Goal: Task Accomplishment & Management: Use online tool/utility

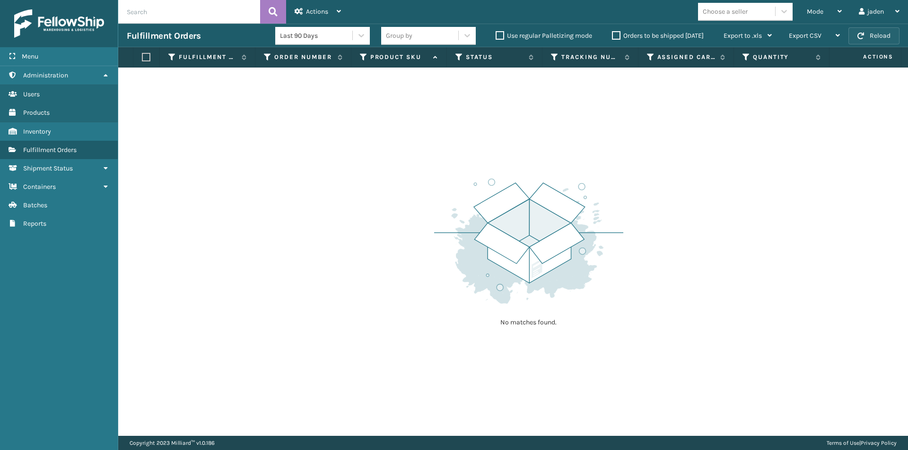
click at [882, 32] on button "Reload" at bounding box center [873, 35] width 51 height 17
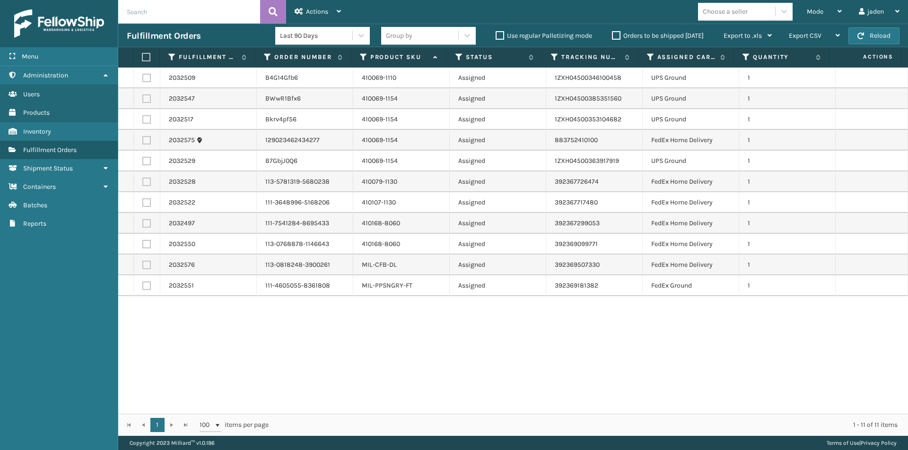
drag, startPoint x: 605, startPoint y: 331, endPoint x: 294, endPoint y: 383, distance: 314.9
click at [294, 383] on div "2032509 B4G14Gfb6 410069-1110 Assigned 1ZXH04500346100458 UPS Ground 1 2032547 …" at bounding box center [512, 241] width 789 height 346
click at [147, 118] on label at bounding box center [146, 119] width 9 height 9
click at [143, 118] on input "checkbox" at bounding box center [142, 118] width 0 height 6
checkbox input "true"
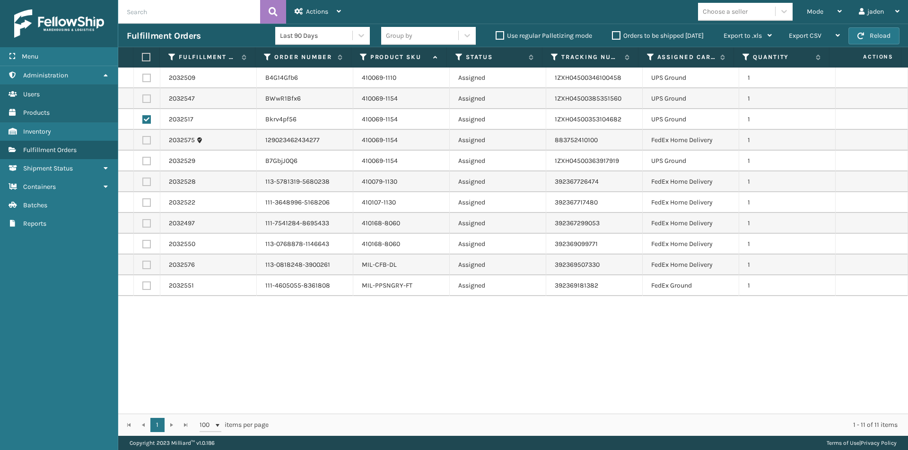
click at [147, 97] on label at bounding box center [146, 99] width 9 height 9
click at [143, 97] on input "checkbox" at bounding box center [142, 98] width 0 height 6
checkbox input "true"
click at [145, 159] on label at bounding box center [146, 161] width 9 height 9
click at [143, 159] on input "checkbox" at bounding box center [142, 160] width 0 height 6
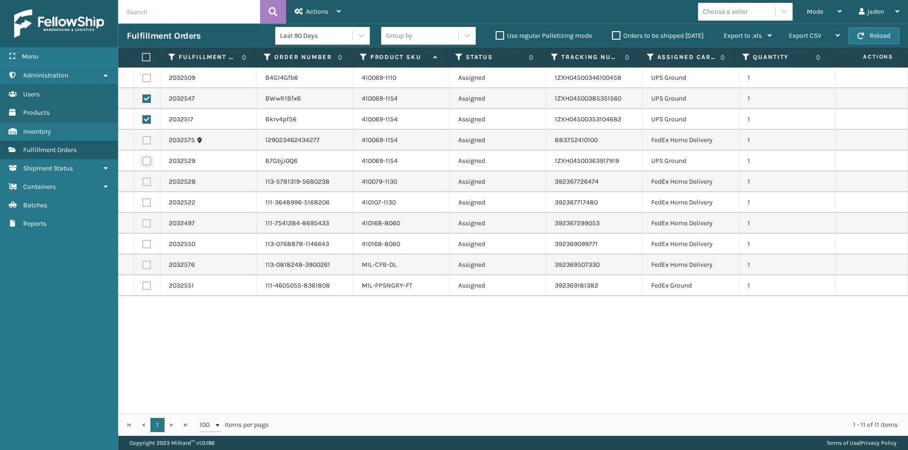
checkbox input "true"
drag, startPoint x: 522, startPoint y: 346, endPoint x: 225, endPoint y: 365, distance: 296.9
click at [225, 365] on div "2032509 B4G14Gfb6 410069-1110 Assigned 1ZXH04500346100458 UPS Ground 1 2032547 …" at bounding box center [512, 241] width 789 height 346
drag, startPoint x: 517, startPoint y: 348, endPoint x: 277, endPoint y: 363, distance: 240.1
click at [277, 363] on div "2032509 B4G14Gfb6 410069-1110 Assigned 1ZXH04500346100458 UPS Ground 1 2032547 …" at bounding box center [512, 241] width 789 height 346
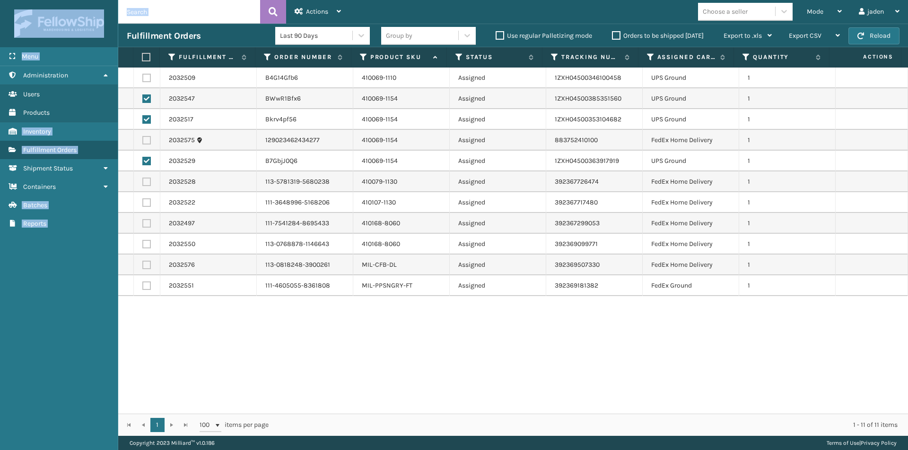
drag, startPoint x: 306, startPoint y: 8, endPoint x: 401, endPoint y: -41, distance: 107.2
click at [401, 0] on html "Menu Administration Users Products Inventory Fulfillment Orders Shipment Status…" at bounding box center [454, 225] width 908 height 450
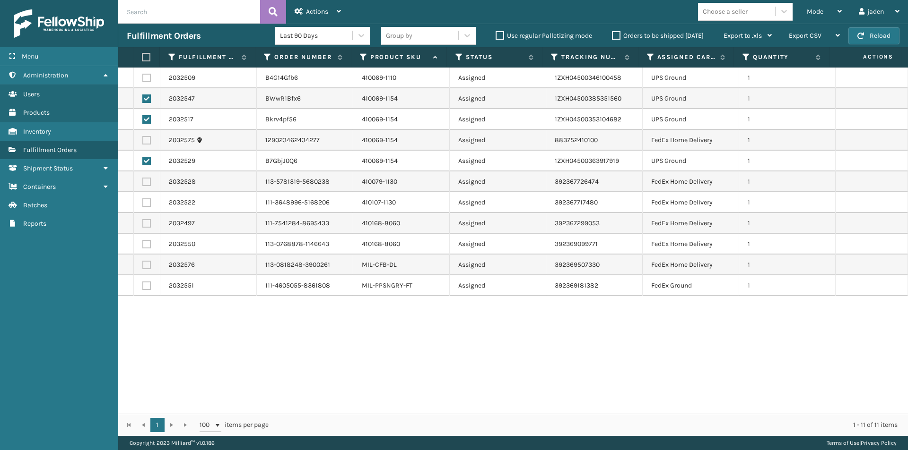
click at [145, 181] on label at bounding box center [146, 182] width 9 height 9
click at [143, 181] on input "checkbox" at bounding box center [142, 181] width 0 height 6
checkbox input "true"
click at [312, 7] on div "Actions" at bounding box center [317, 12] width 46 height 24
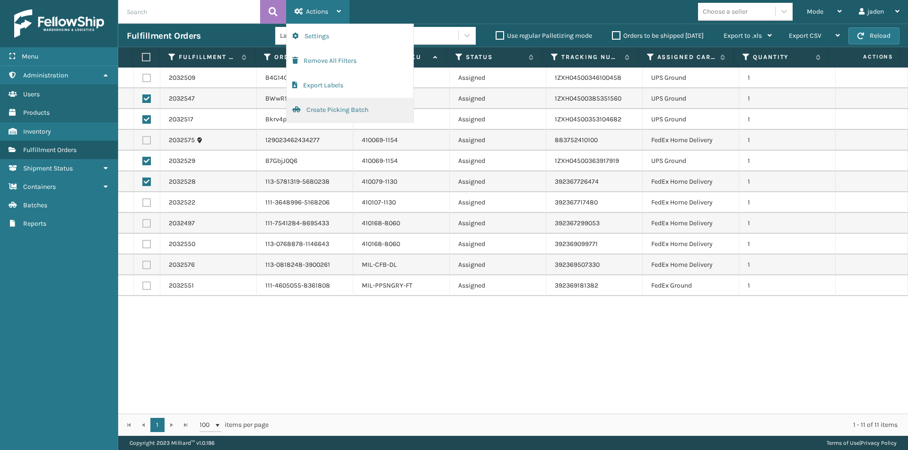
click at [337, 112] on button "Create Picking Batch" at bounding box center [349, 110] width 127 height 25
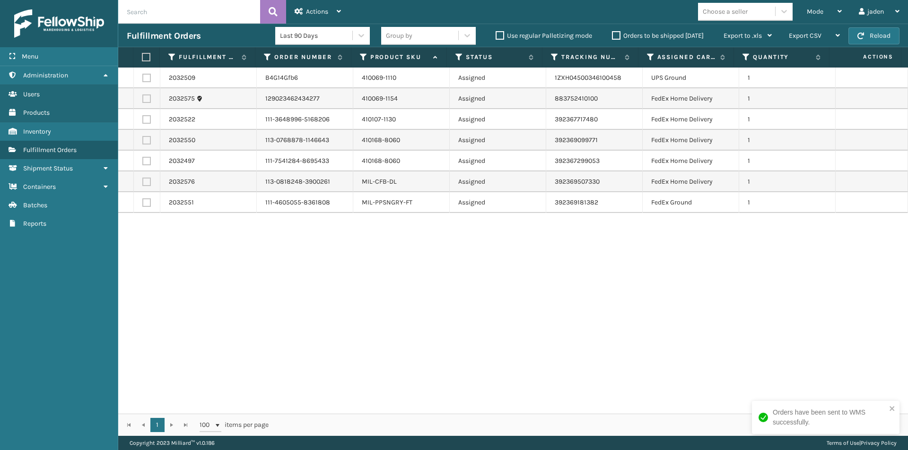
drag, startPoint x: 819, startPoint y: 331, endPoint x: 217, endPoint y: 340, distance: 601.8
click at [217, 340] on div "2032509 B4G14Gfb6 410069-1110 Assigned 1ZXH04500346100458 UPS Ground 1 2032575 …" at bounding box center [512, 241] width 789 height 346
click at [868, 31] on button "Reload" at bounding box center [873, 35] width 51 height 17
click at [812, 8] on span "Mode" at bounding box center [814, 12] width 17 height 8
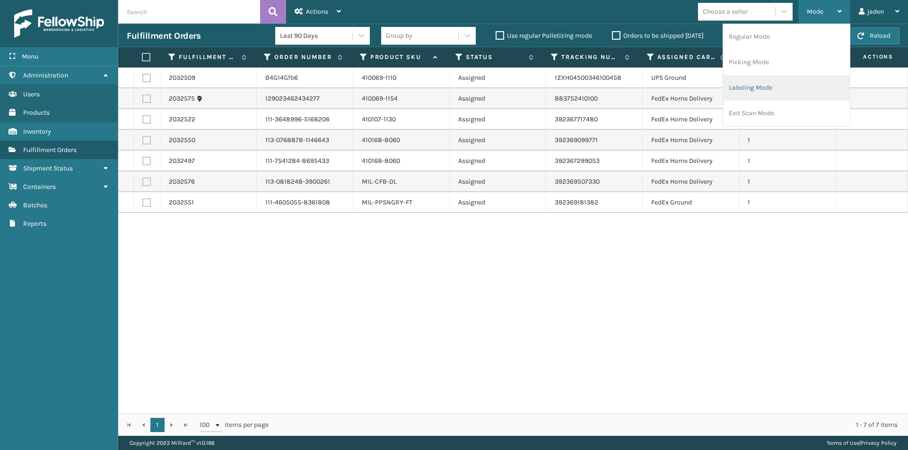
click at [759, 90] on li "Labeling Mode" at bounding box center [786, 88] width 127 height 26
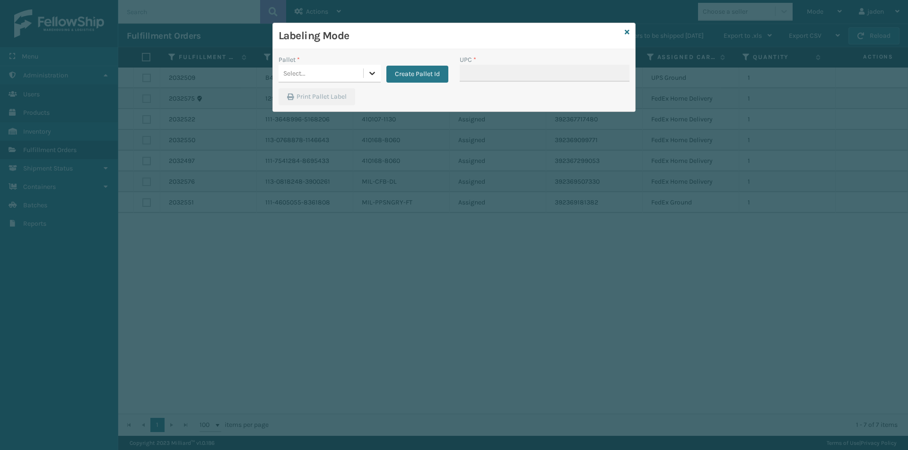
click at [367, 71] on icon at bounding box center [371, 73] width 9 height 9
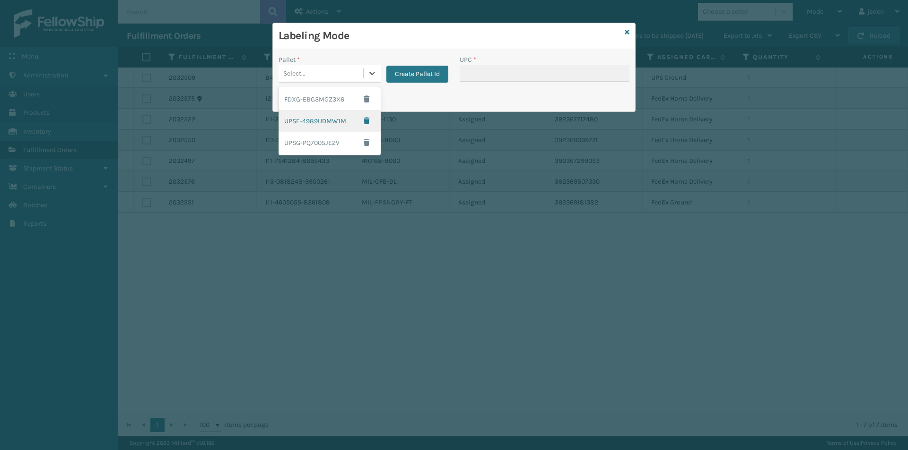
click at [289, 111] on div "UPSE-4989UDMW1M" at bounding box center [329, 121] width 102 height 22
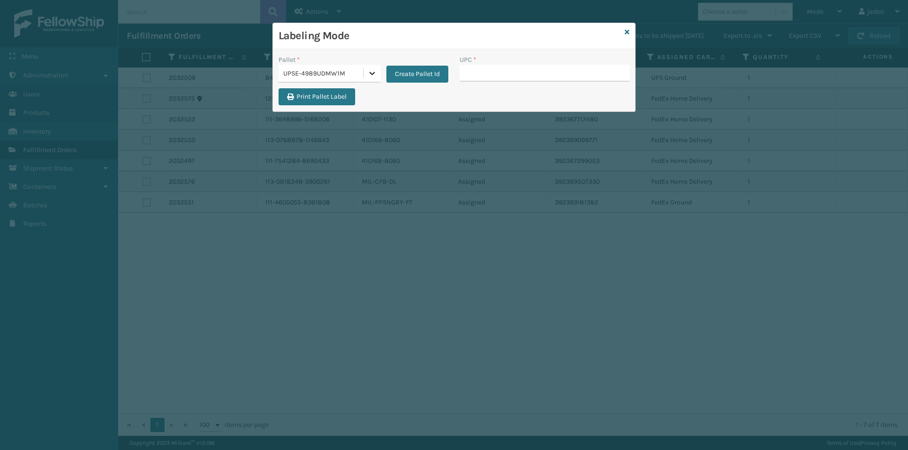
click at [371, 72] on icon at bounding box center [371, 73] width 9 height 9
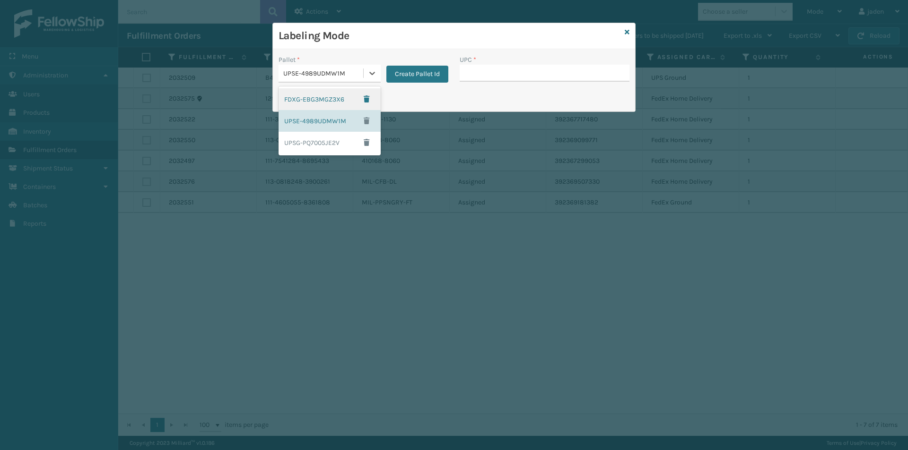
click at [315, 95] on div "FDXG-EBG3MGZ3X6" at bounding box center [329, 99] width 102 height 22
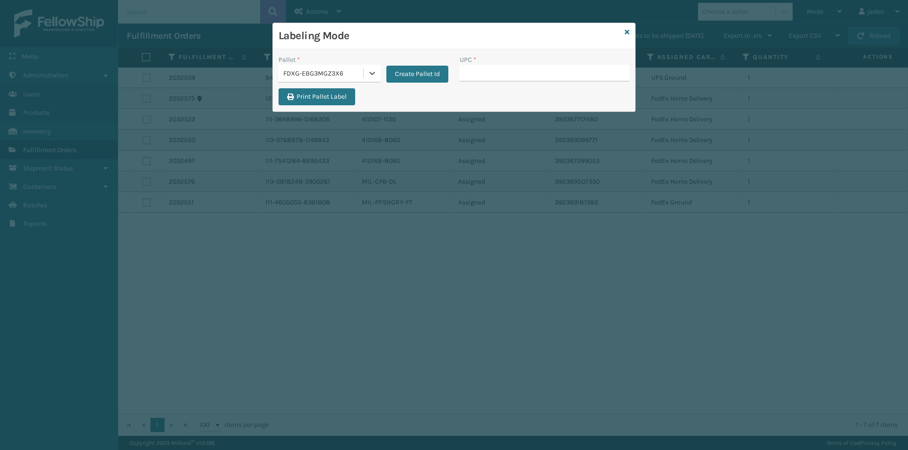
click at [512, 82] on div "UPC *" at bounding box center [544, 72] width 181 height 34
click at [510, 76] on input "UPC *" at bounding box center [544, 73] width 170 height 17
type input "410079-1130"
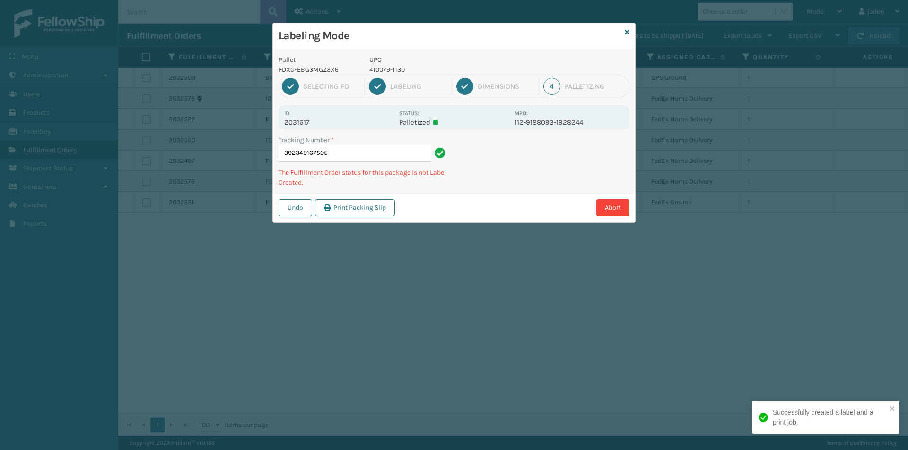
click at [393, 72] on p "410079-1130" at bounding box center [438, 70] width 139 height 10
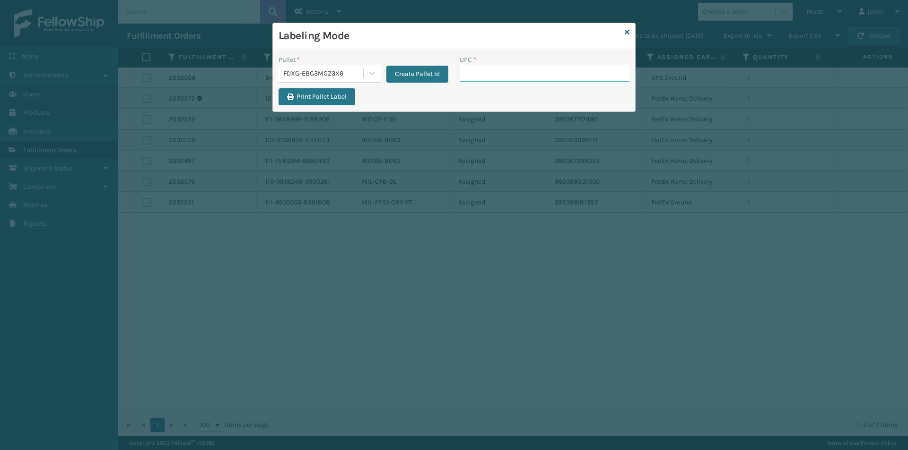
drag, startPoint x: 393, startPoint y: 72, endPoint x: 557, endPoint y: 76, distance: 164.1
click at [557, 76] on input "UPC *" at bounding box center [544, 73] width 170 height 17
type input "410079-1130"
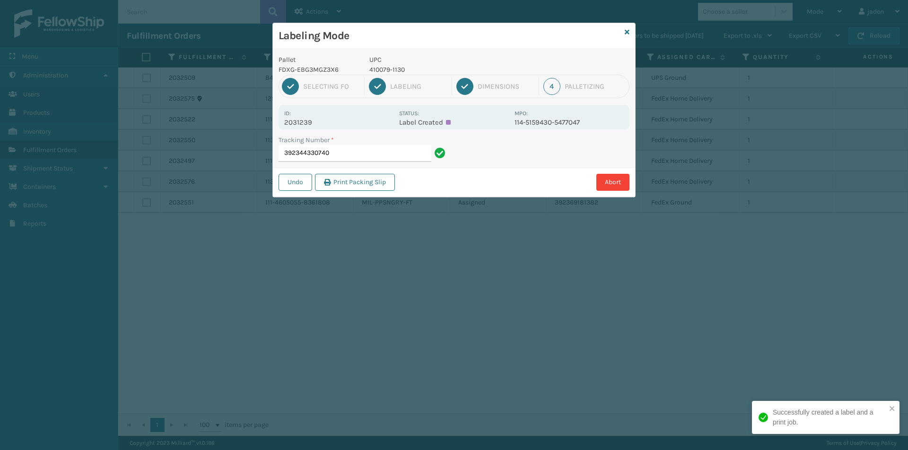
click at [386, 70] on p "410079-1130" at bounding box center [438, 70] width 139 height 10
copy p "410079-1130"
click at [404, 156] on input "392344330740" at bounding box center [354, 153] width 153 height 17
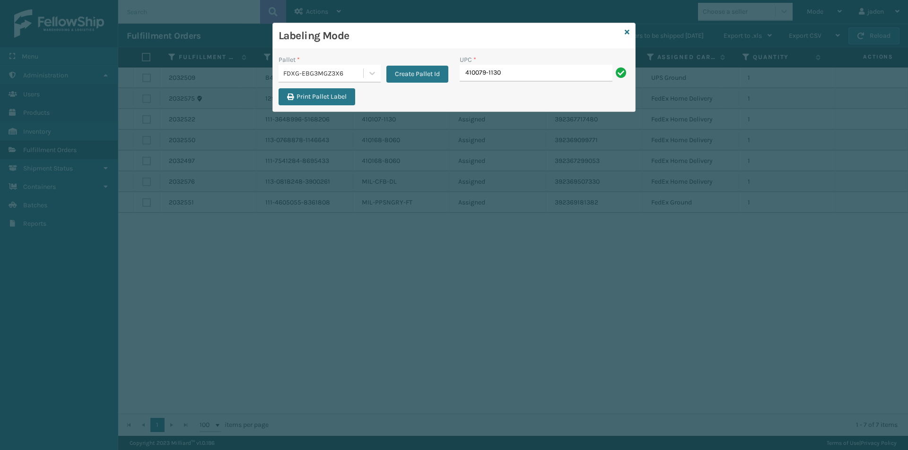
type input "410079-1130"
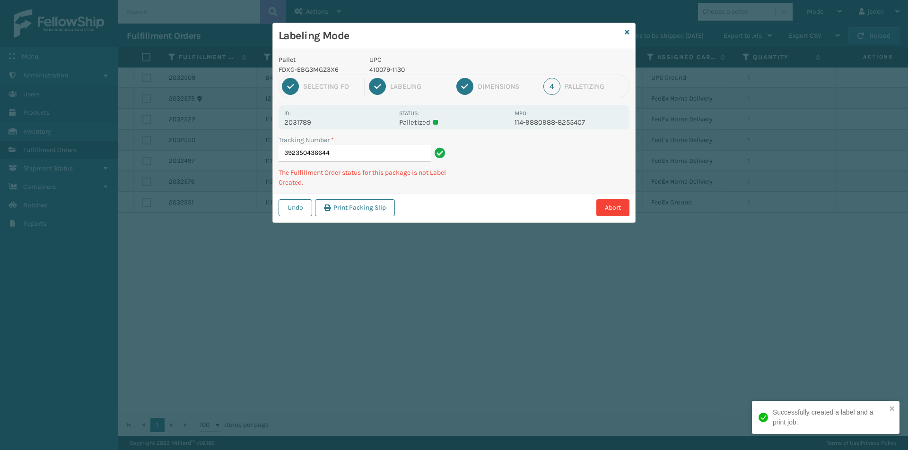
drag, startPoint x: 562, startPoint y: 164, endPoint x: 497, endPoint y: 177, distance: 66.2
click at [497, 177] on div "Tracking Number * 392350436644 The Fulfillment Order status for this package is…" at bounding box center [454, 164] width 362 height 58
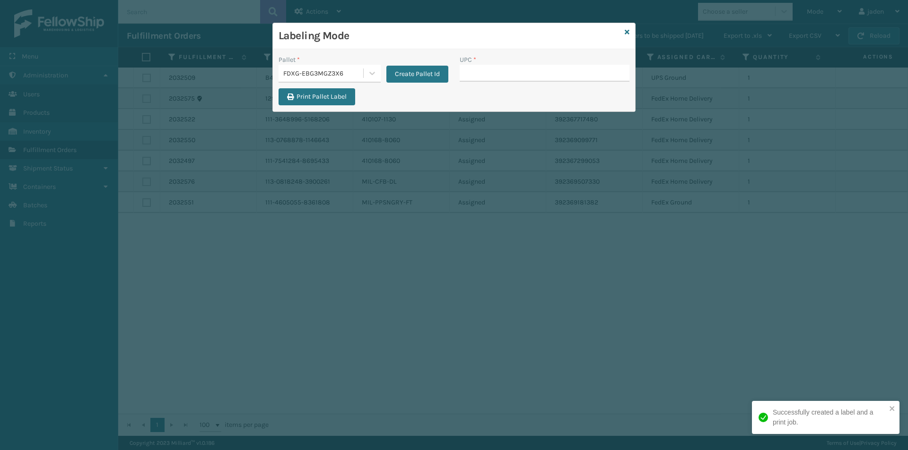
drag, startPoint x: 523, startPoint y: 76, endPoint x: 474, endPoint y: 67, distance: 50.1
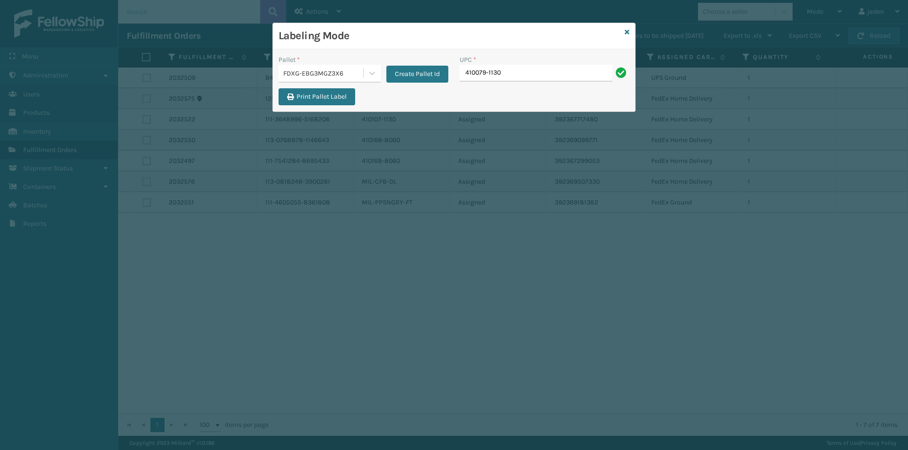
type input "410079-1130"
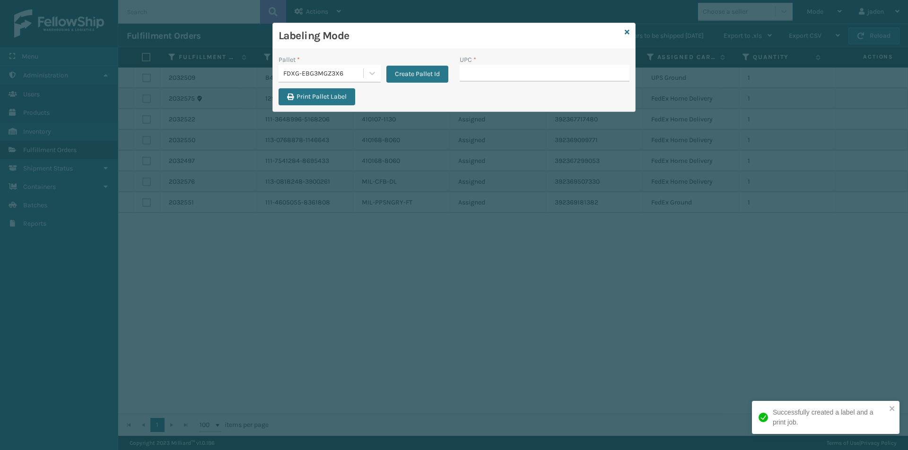
type input "410079-1130"
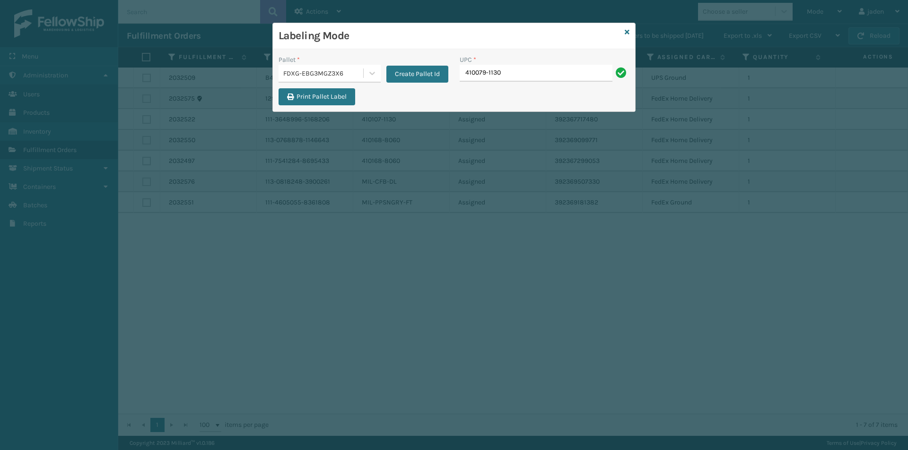
type input "410079-1130"
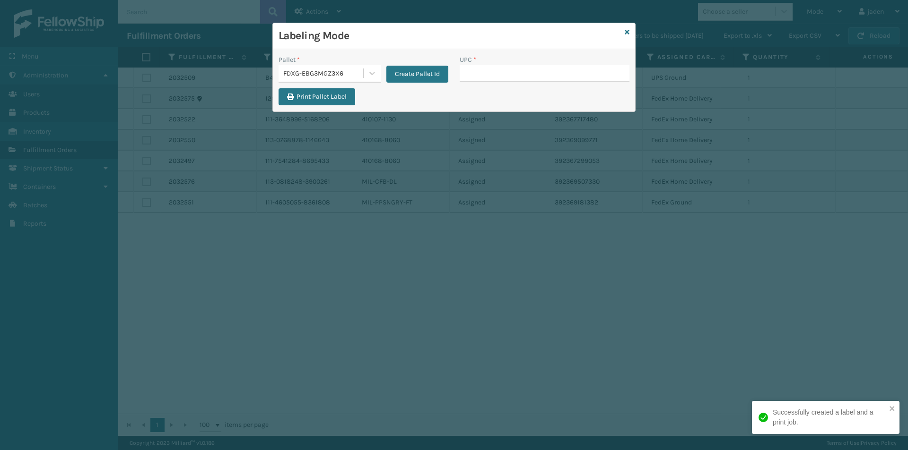
type input "410079-1130"
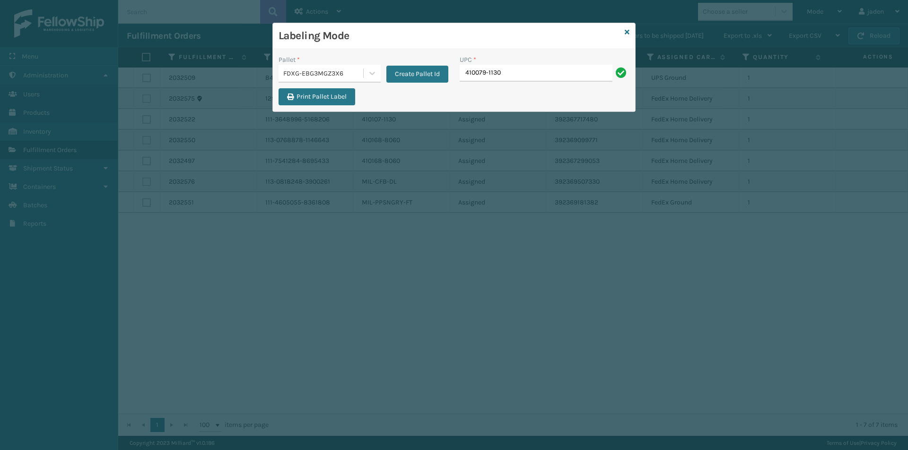
type input "410079-1130"
paste input "410079-1130"
type input "410079-1130"
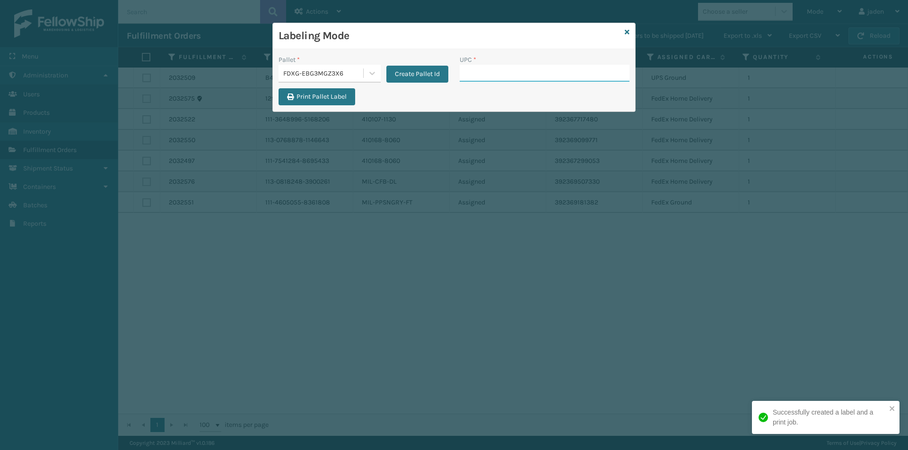
drag, startPoint x: 479, startPoint y: 58, endPoint x: 474, endPoint y: 74, distance: 16.8
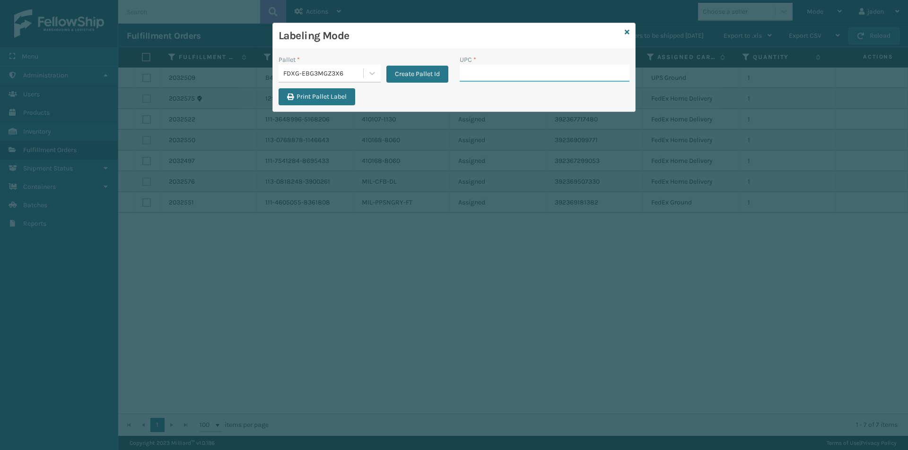
paste input "410079-1130"
type input "410079-1130"
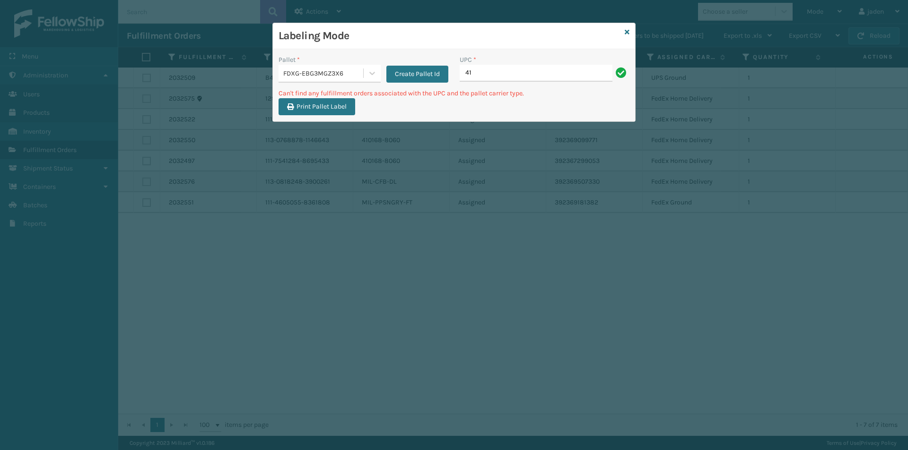
type input "4"
type input "410079-1160"
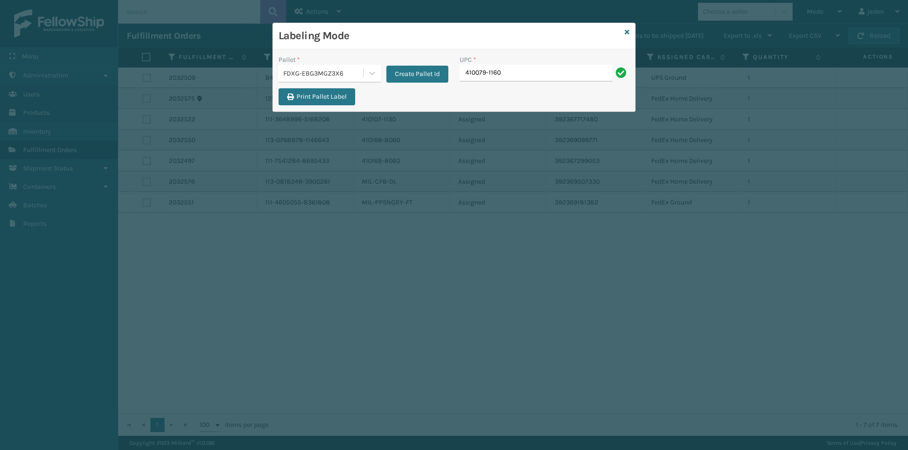
type input "410079-1160"
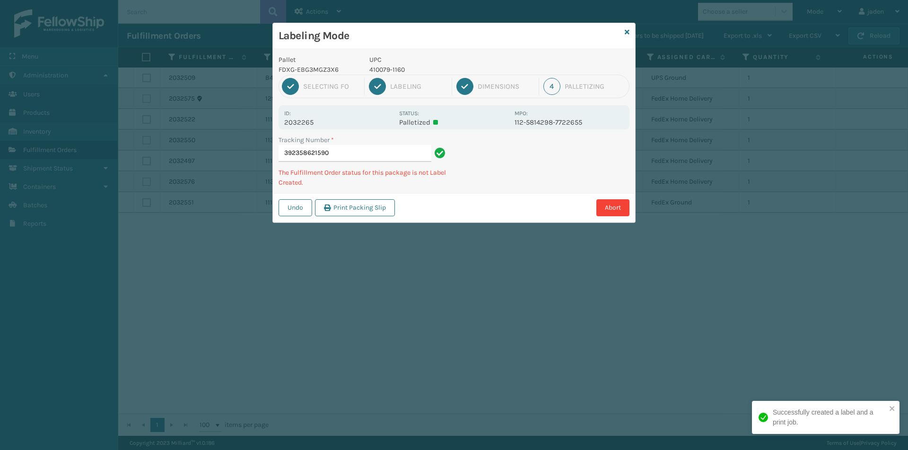
click at [395, 68] on p "410079-1160" at bounding box center [438, 70] width 139 height 10
drag, startPoint x: 395, startPoint y: 68, endPoint x: 371, endPoint y: 66, distance: 24.6
click at [371, 66] on p "410079-1160" at bounding box center [438, 70] width 139 height 10
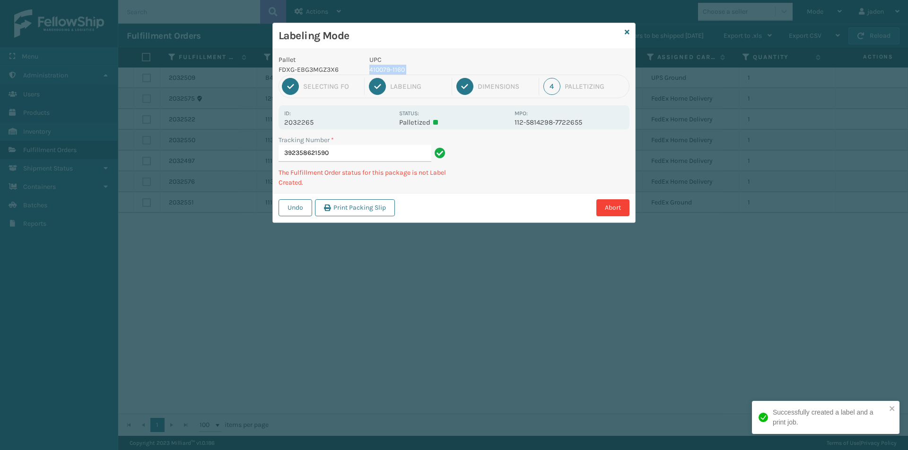
click at [371, 66] on p "410079-1160" at bounding box center [438, 70] width 139 height 10
copy p "410079-1160"
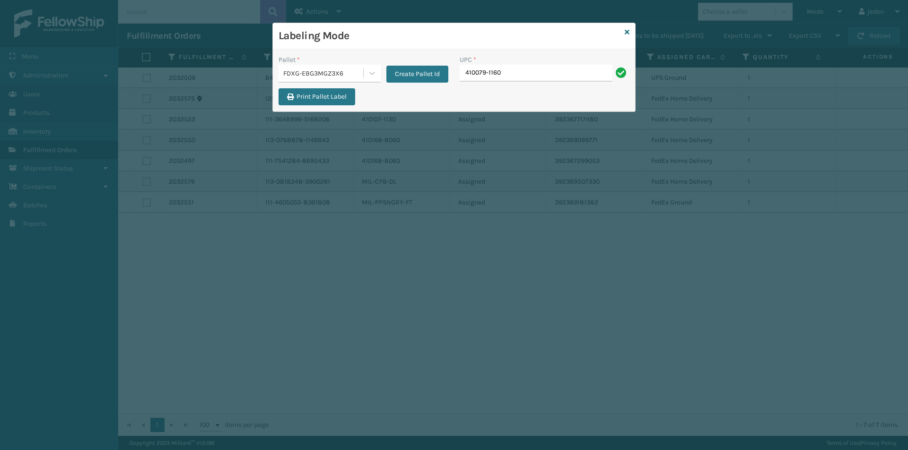
type input "410079-1160"
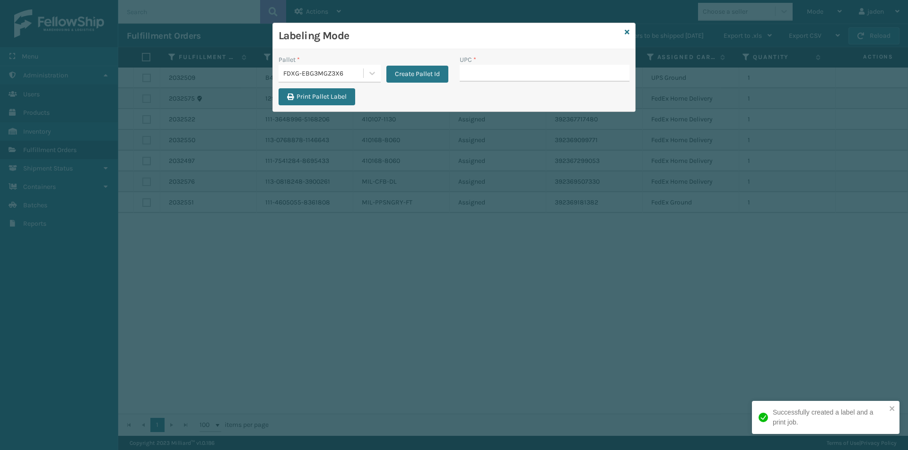
type input "410079-1160"
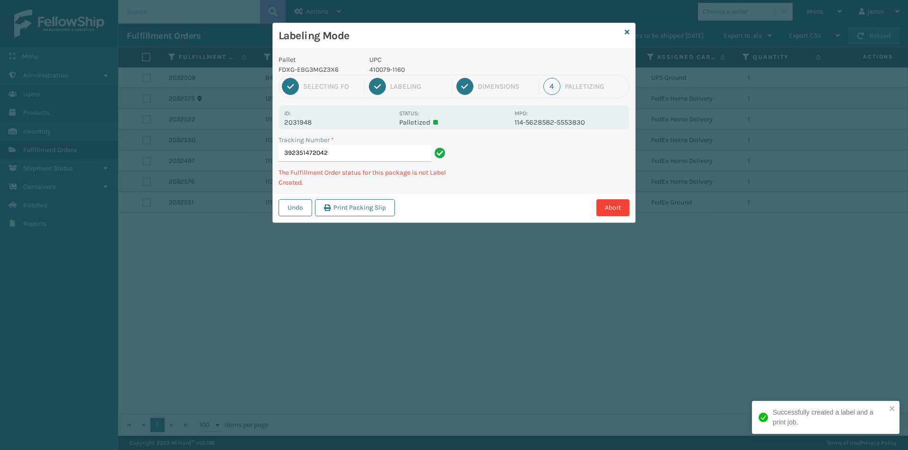
drag, startPoint x: 573, startPoint y: 151, endPoint x: 511, endPoint y: 173, distance: 65.2
click at [511, 173] on div "Tracking Number * 392351472042 The Fulfillment Order status for this package is…" at bounding box center [454, 164] width 362 height 58
drag, startPoint x: 483, startPoint y: 76, endPoint x: 481, endPoint y: 71, distance: 5.3
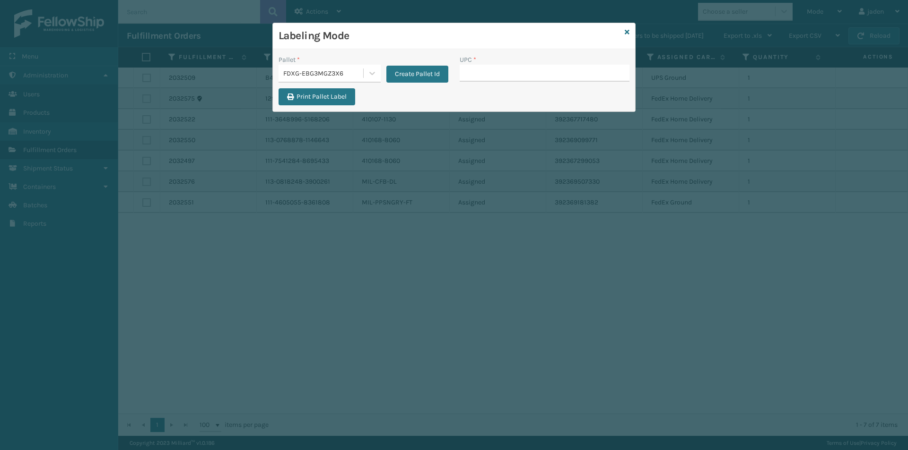
type input "410079-1160"
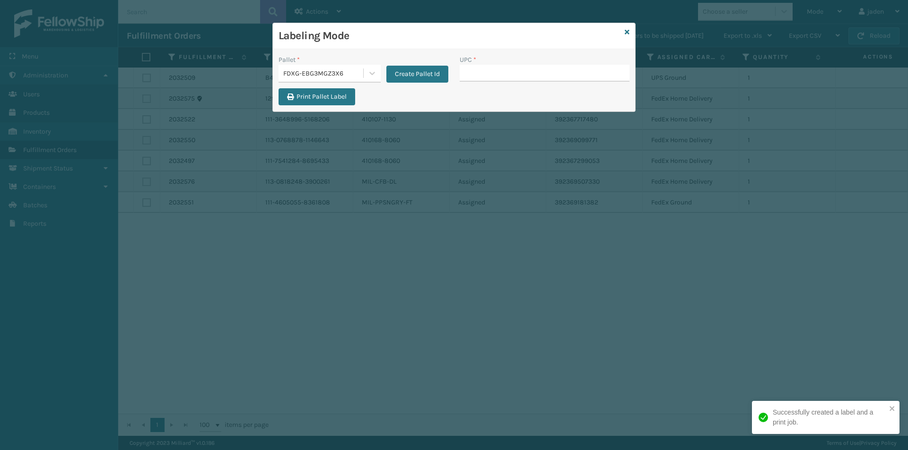
type input "410079-1160"
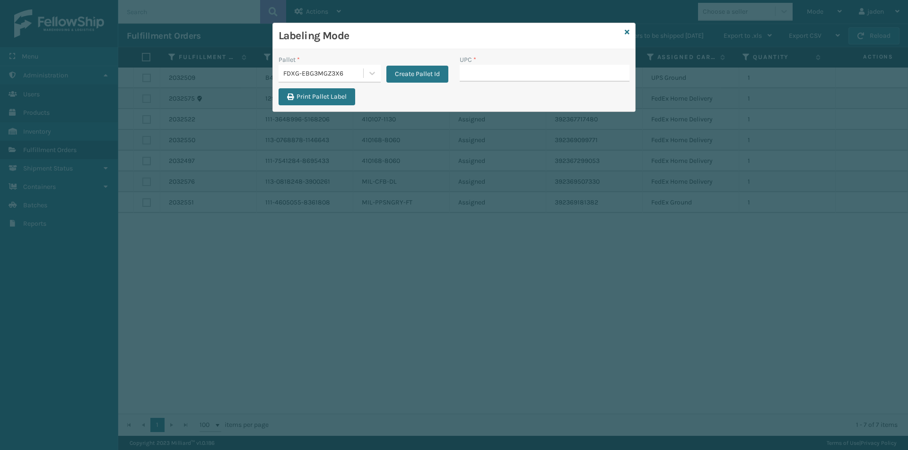
type input "410079-1160"
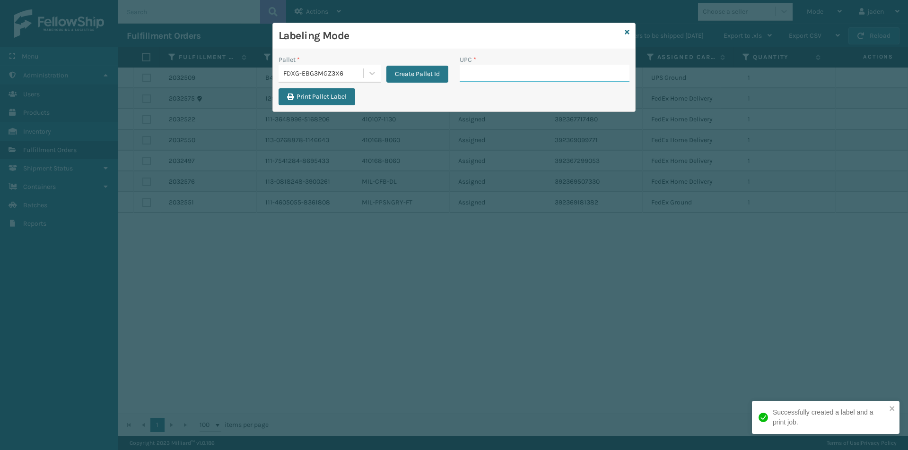
paste input "410079-1160"
type input "410079-1160"
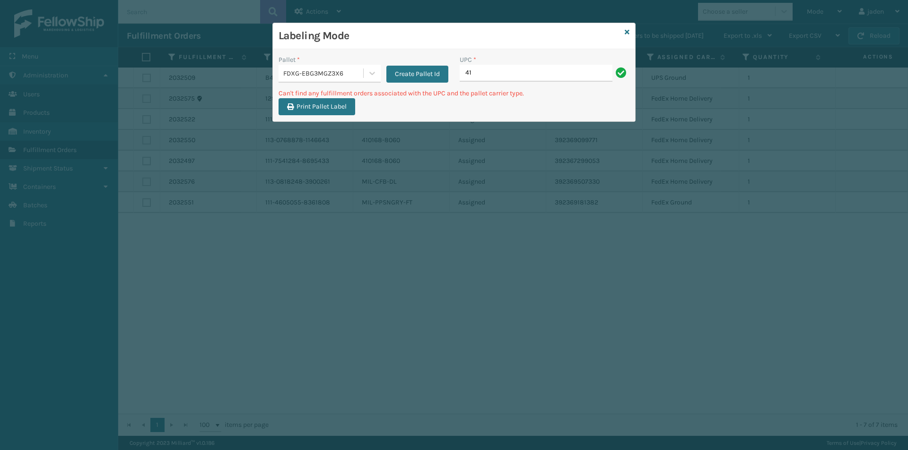
type input "4"
type input "410168-8060"
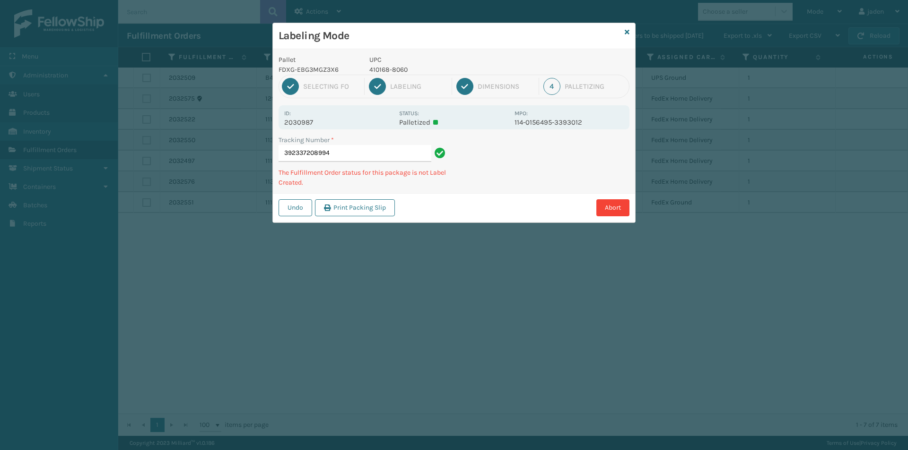
type input "3923372089944"
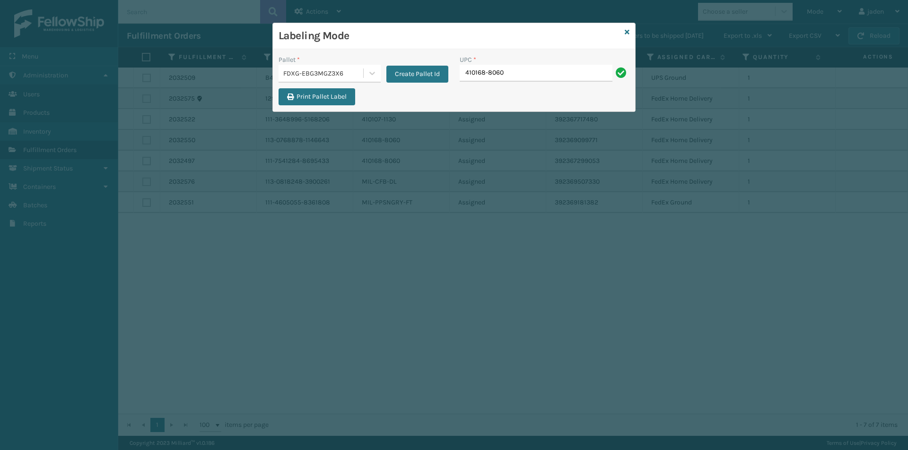
type input "410168-8060"
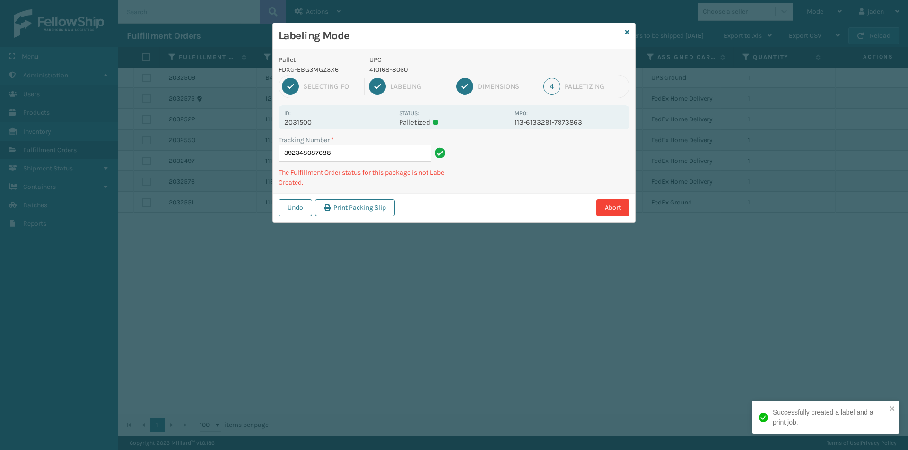
click at [380, 72] on p "410168-8060" at bounding box center [438, 70] width 139 height 10
click at [378, 70] on p "410168-8060" at bounding box center [438, 70] width 139 height 10
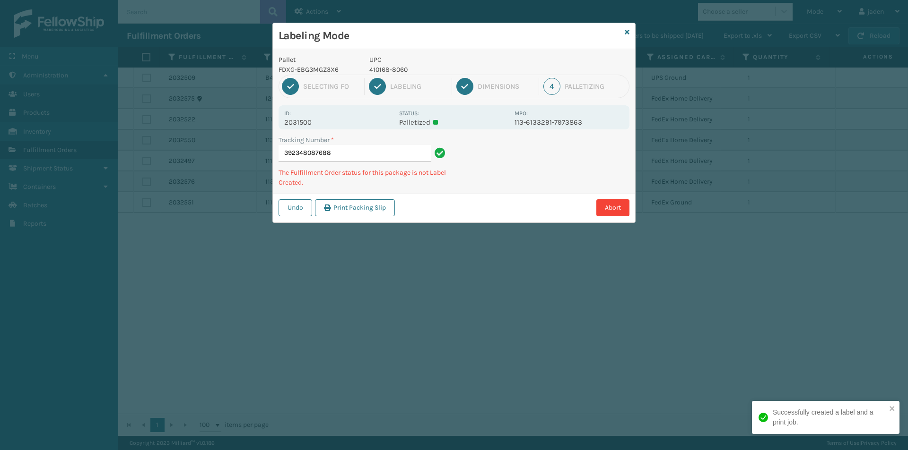
drag, startPoint x: 580, startPoint y: 164, endPoint x: 506, endPoint y: 197, distance: 80.4
click at [506, 197] on div "Undo Print Packing Slip Abort" at bounding box center [454, 207] width 362 height 29
drag, startPoint x: 544, startPoint y: 133, endPoint x: 497, endPoint y: 165, distance: 56.1
click at [497, 165] on div "Tracking Number * 392348087688 The Fulfillment Order status for this package is…" at bounding box center [454, 164] width 362 height 58
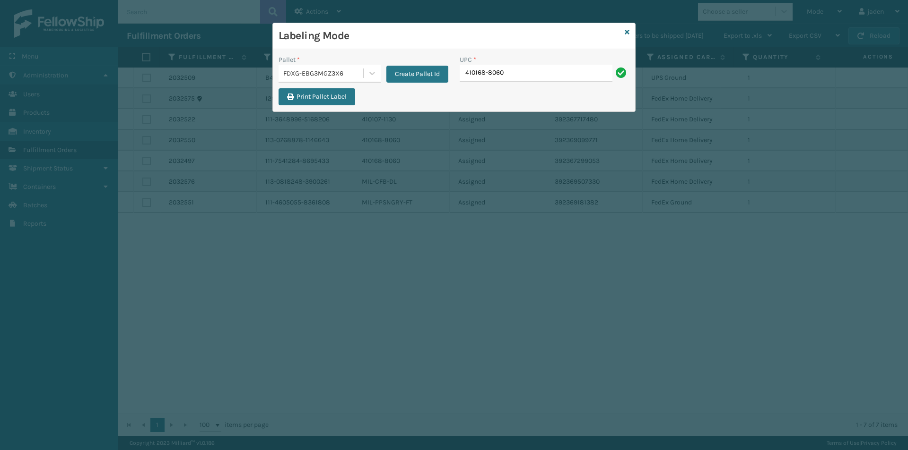
type input "410168-8060"
drag, startPoint x: 517, startPoint y: 69, endPoint x: 479, endPoint y: 69, distance: 37.8
type input "410168-8060."
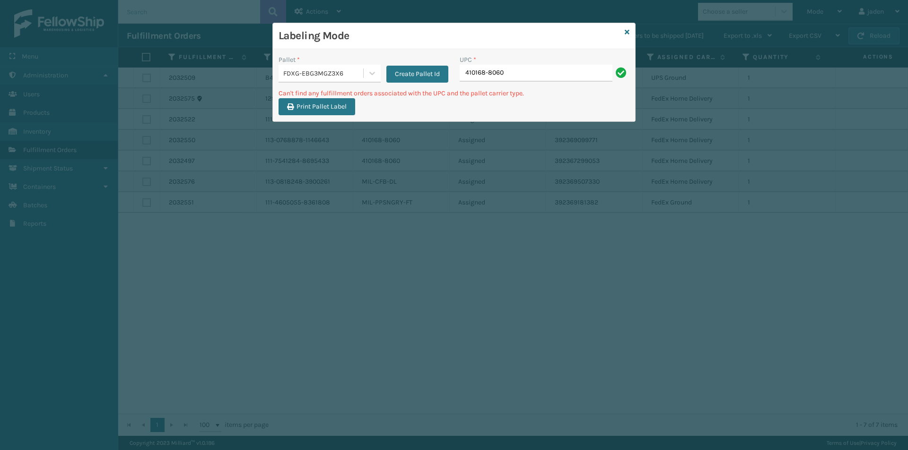
type input "410168-8060"
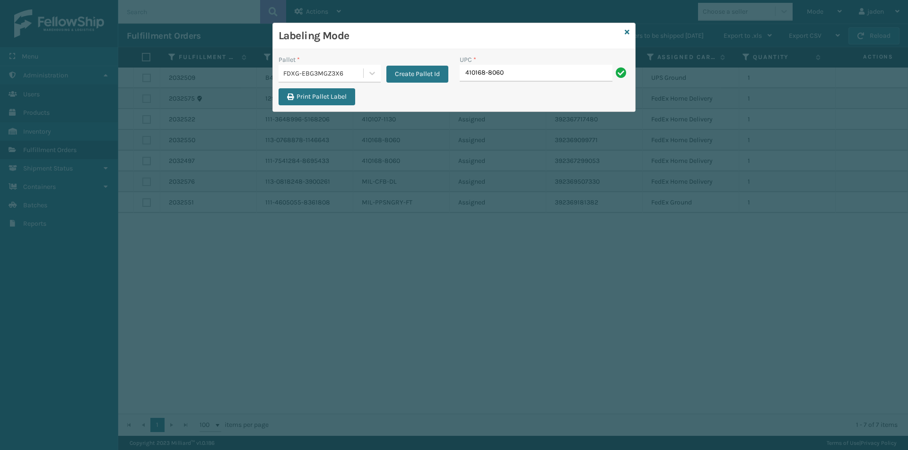
type input "410168-8060"
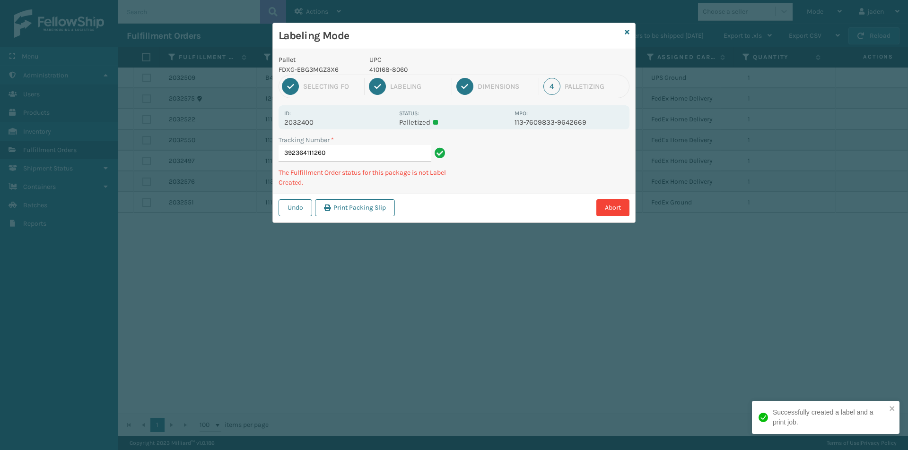
drag, startPoint x: 573, startPoint y: 161, endPoint x: 560, endPoint y: 160, distance: 13.7
click at [464, 206] on div "Abort" at bounding box center [514, 207] width 232 height 17
drag, startPoint x: 562, startPoint y: 159, endPoint x: 555, endPoint y: 162, distance: 7.8
drag, startPoint x: 555, startPoint y: 162, endPoint x: 522, endPoint y: 103, distance: 68.4
click at [454, 218] on div "Labeling Mode Pallet FDXG-EBG3MGZ3X6 UPC 410168-8060 1 Selecting FO 2 Labeling …" at bounding box center [454, 225] width 908 height 450
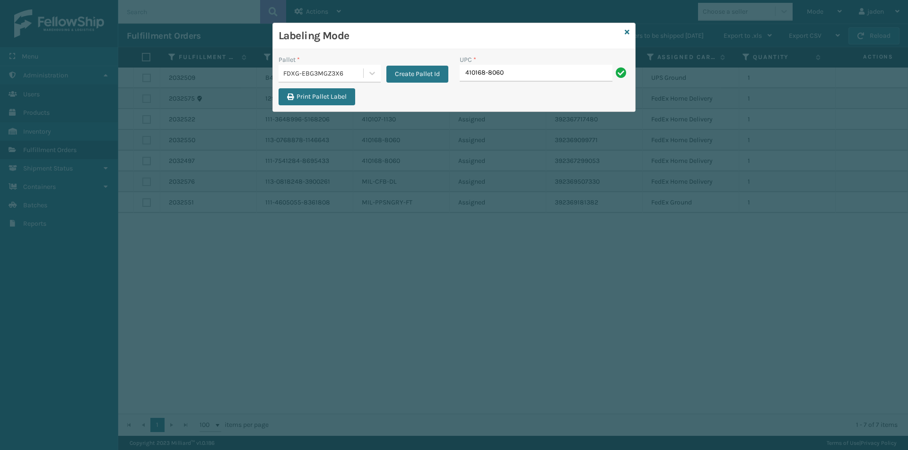
type input "410168-8060"
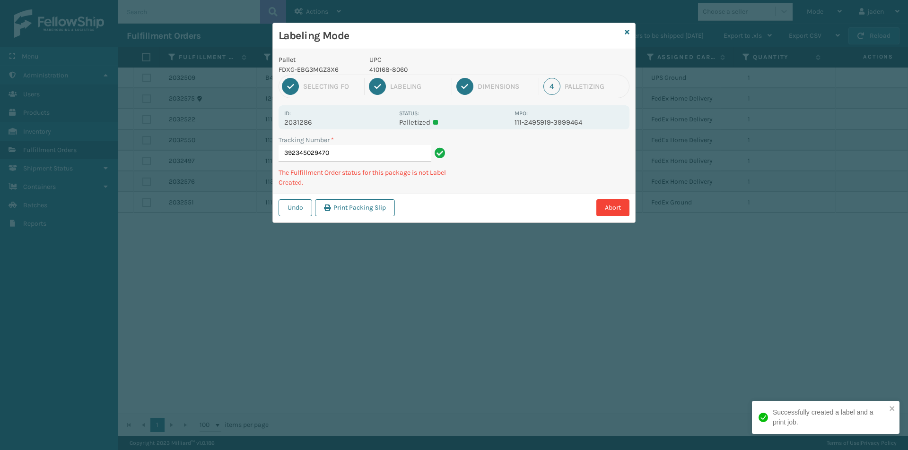
drag, startPoint x: 562, startPoint y: 154, endPoint x: 531, endPoint y: 172, distance: 35.4
click at [486, 198] on div "Undo Print Packing Slip Abort" at bounding box center [454, 207] width 362 height 29
drag, startPoint x: 555, startPoint y: 161, endPoint x: 549, endPoint y: 165, distance: 7.2
drag, startPoint x: 549, startPoint y: 165, endPoint x: 499, endPoint y: 221, distance: 75.0
click at [489, 229] on div "Labeling Mode Pallet FDXG-EBG3MGZ3X6 UPC 410168-8060 1 Selecting FO 2 Labeling …" at bounding box center [454, 225] width 908 height 450
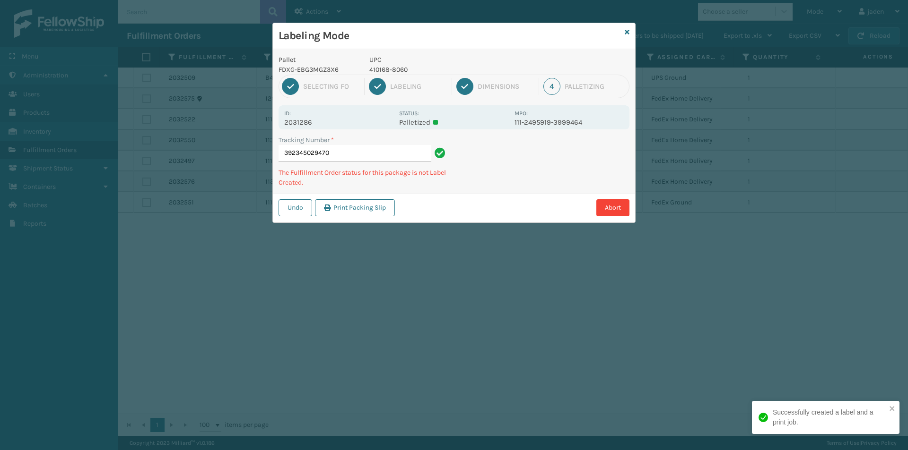
drag, startPoint x: 586, startPoint y: 167, endPoint x: 576, endPoint y: 143, distance: 26.1
click at [508, 204] on div "Labeling Mode Pallet FDXG-EBG3MGZ3X6 UPC 410168-8060 1 Selecting FO 2 Labeling …" at bounding box center [454, 225] width 908 height 450
drag, startPoint x: 576, startPoint y: 143, endPoint x: 479, endPoint y: 222, distance: 125.3
drag, startPoint x: 479, startPoint y: 222, endPoint x: 628, endPoint y: 87, distance: 201.4
click at [531, 165] on div "Pallet FDXG-EBG3MGZ3X6 UPC 410168-8060 1 Selecting FO 2 Labeling 3 Dimensions 4…" at bounding box center [454, 135] width 362 height 173
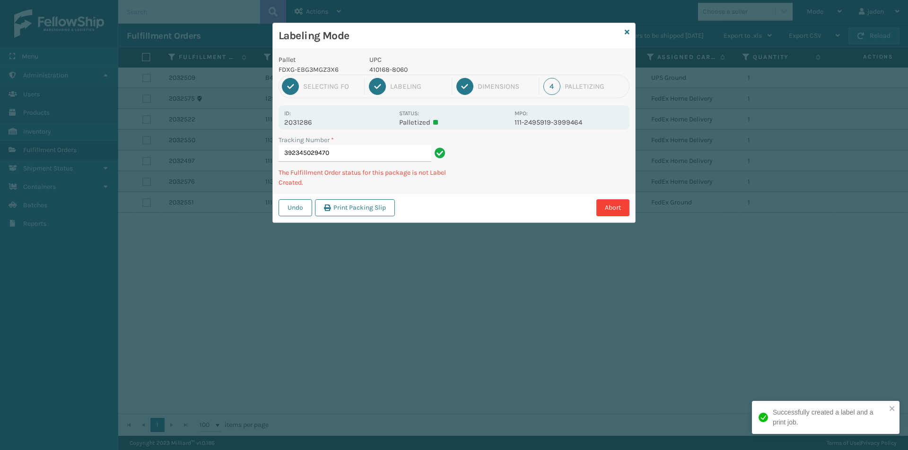
drag, startPoint x: 628, startPoint y: 87, endPoint x: 615, endPoint y: 95, distance: 15.5
drag, startPoint x: 615, startPoint y: 95, endPoint x: 559, endPoint y: 94, distance: 55.8
click at [502, 182] on div "Pallet FDXG-EBG3MGZ3X6 UPC 410168-8060 1 Selecting FO 2 Labeling 3 Dimensions 4…" at bounding box center [454, 135] width 362 height 173
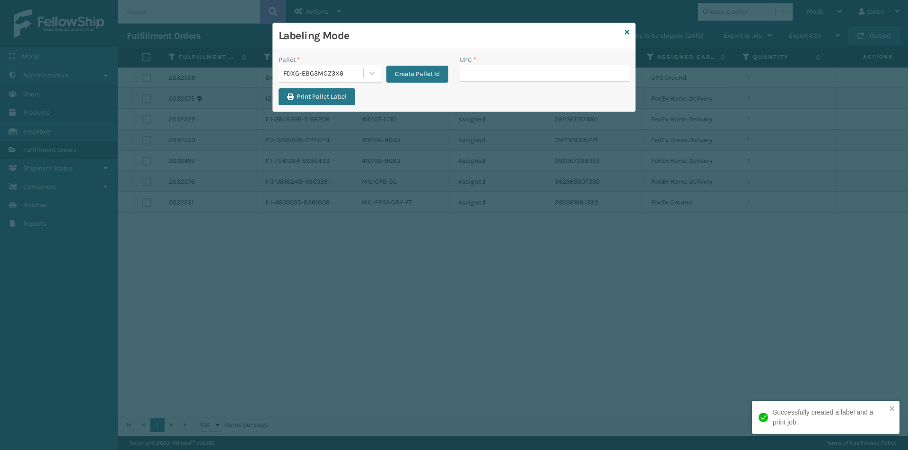
drag, startPoint x: 501, startPoint y: 70, endPoint x: 478, endPoint y: 77, distance: 23.2
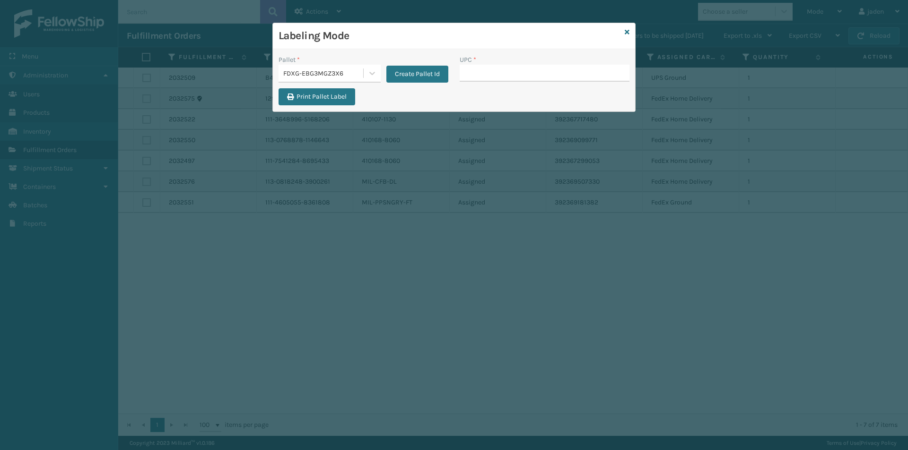
type input "410168-8060"
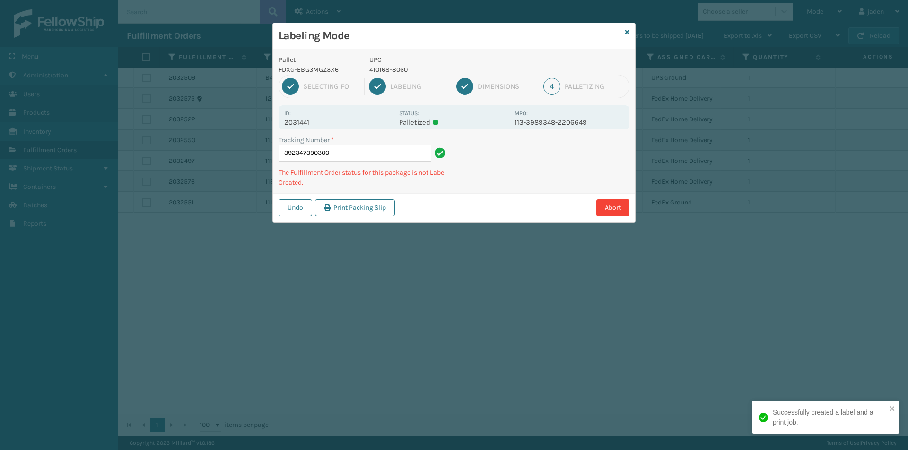
drag, startPoint x: 564, startPoint y: 157, endPoint x: 505, endPoint y: 172, distance: 60.9
click at [501, 191] on div "Tracking Number * 392347390300 The Fulfillment Order status for this package is…" at bounding box center [454, 164] width 362 height 58
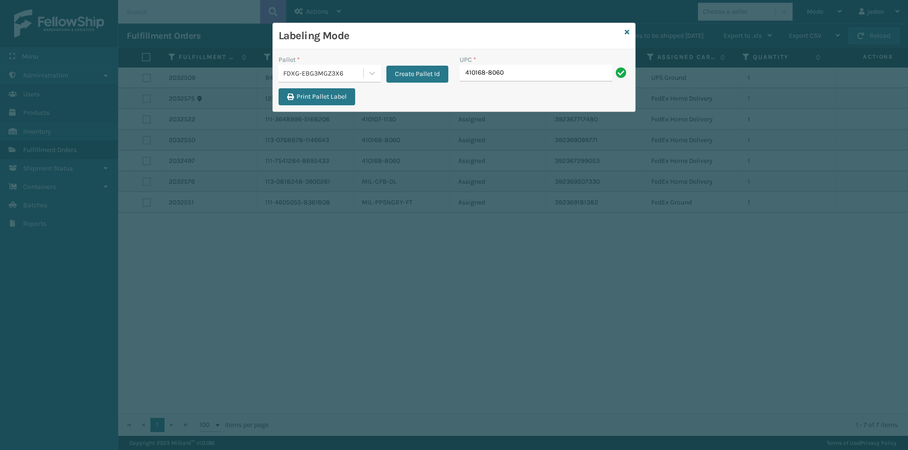
type input "410168-8060"
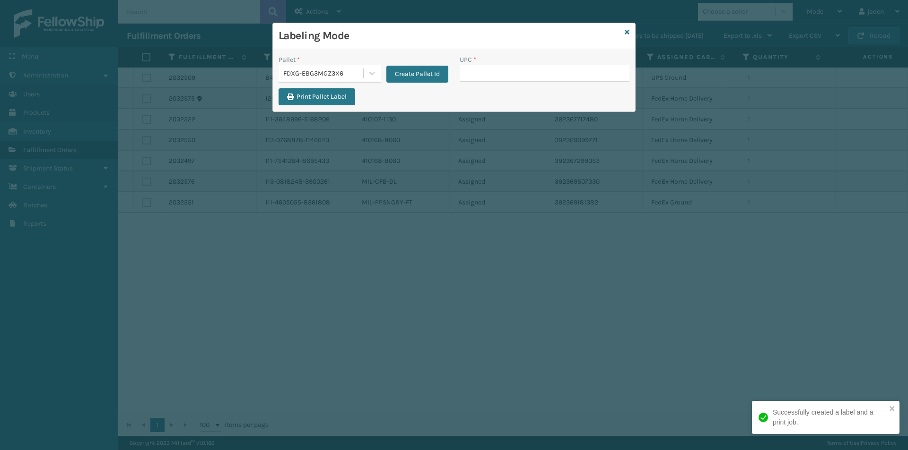
type input "410168-8060"
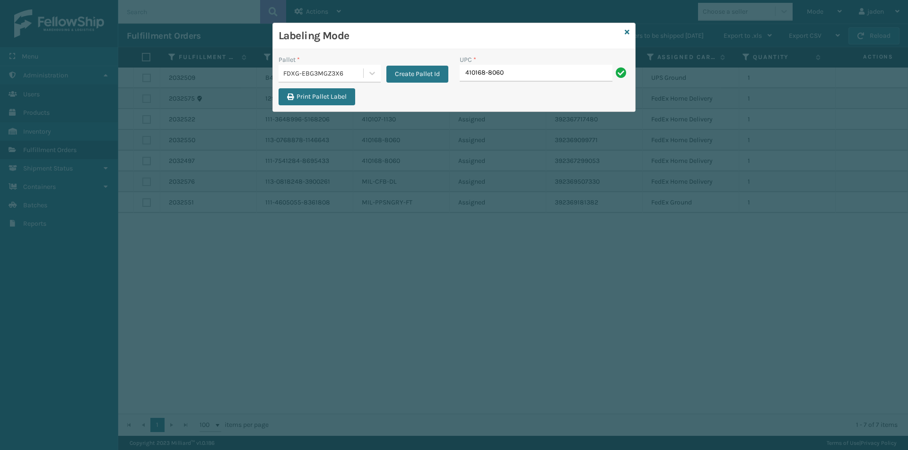
type input "410168-8060"
type input "8409851"
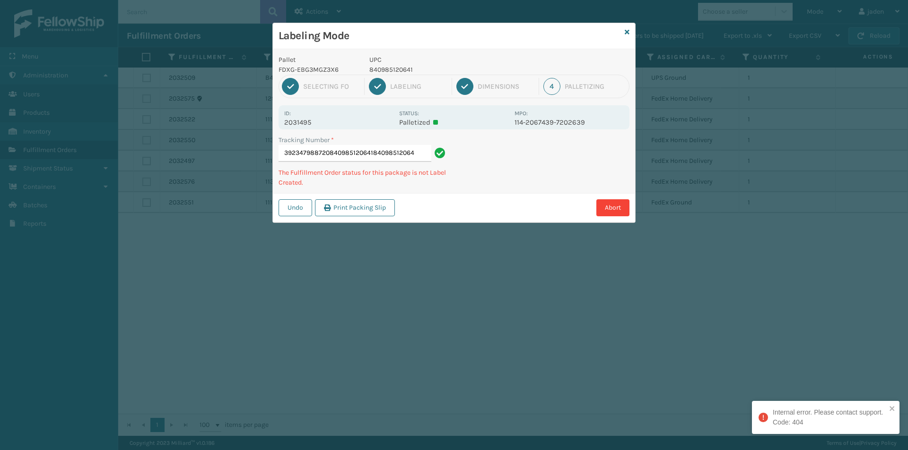
type input "392347988720840985120641840985120641"
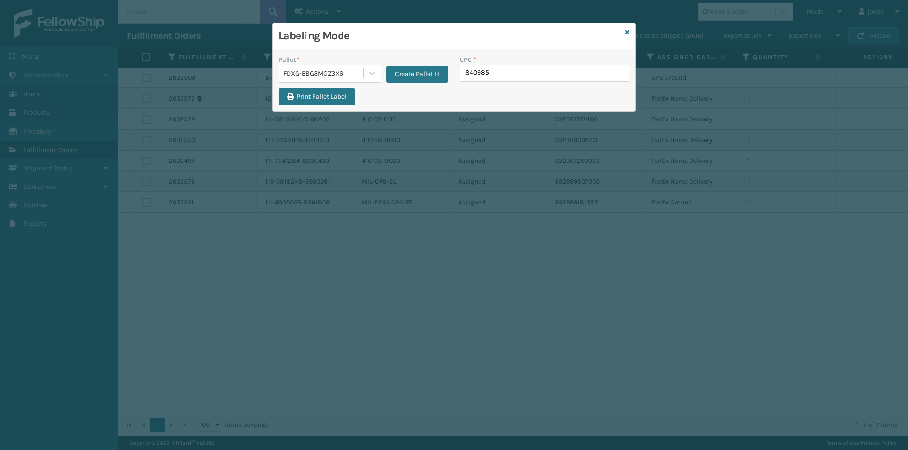
type input "8409851"
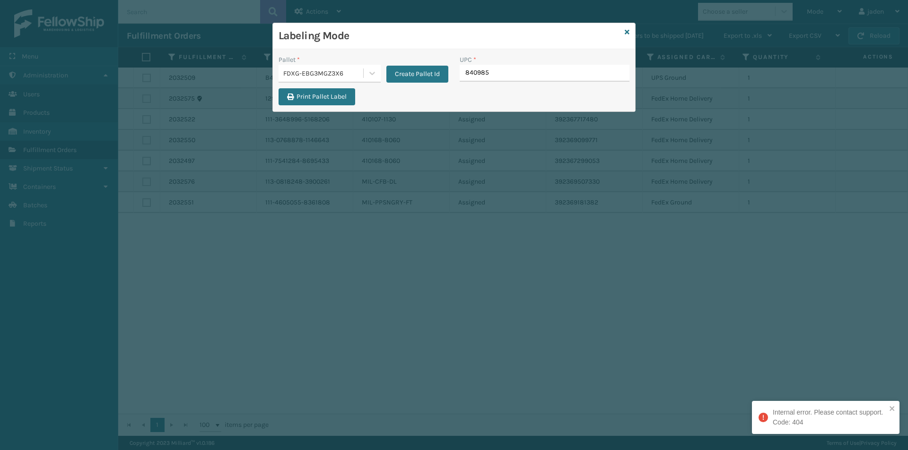
type input "8409851"
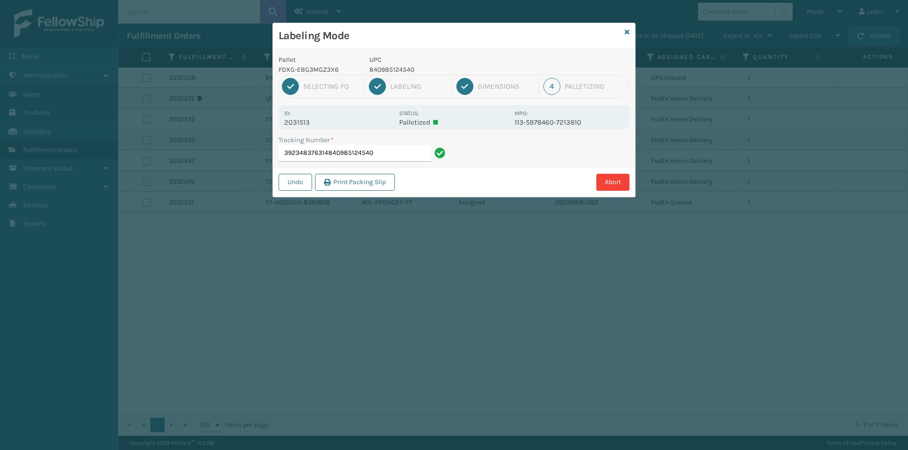
type input "392348376314840985124540"
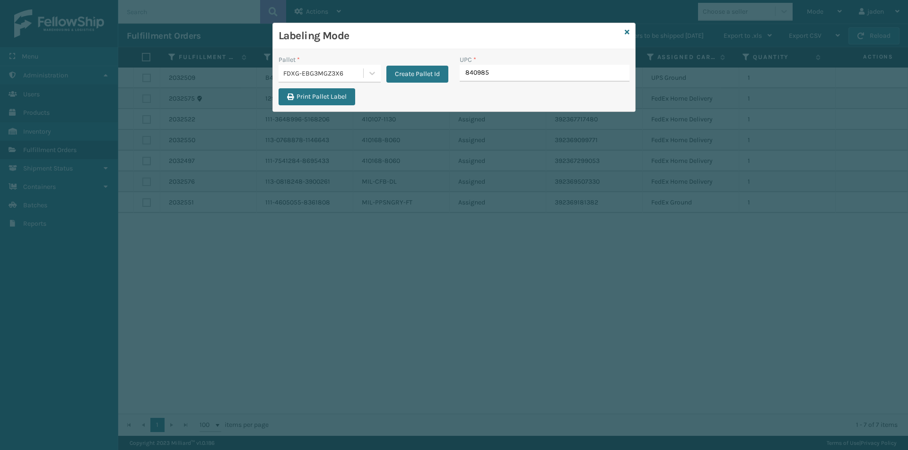
type input "8409851"
type input "849986009399"
type input "410069-1154"
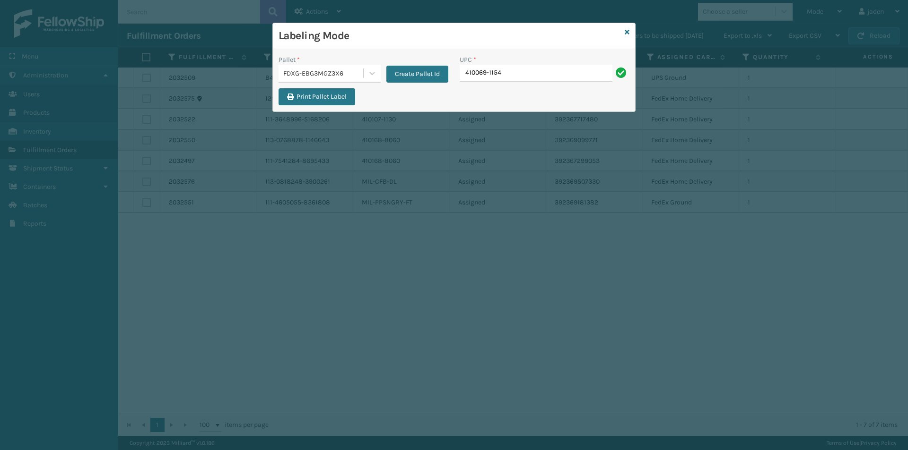
type input "410069-1154"
type input "410079-1120"
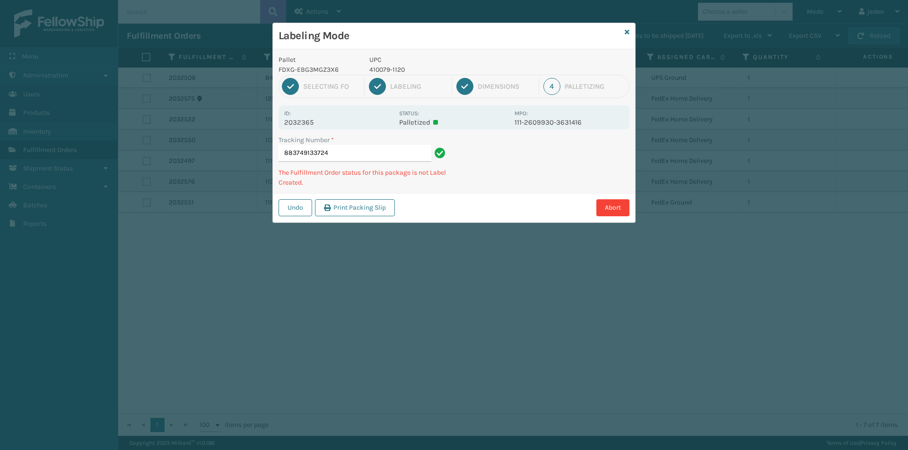
type input "8837491337244"
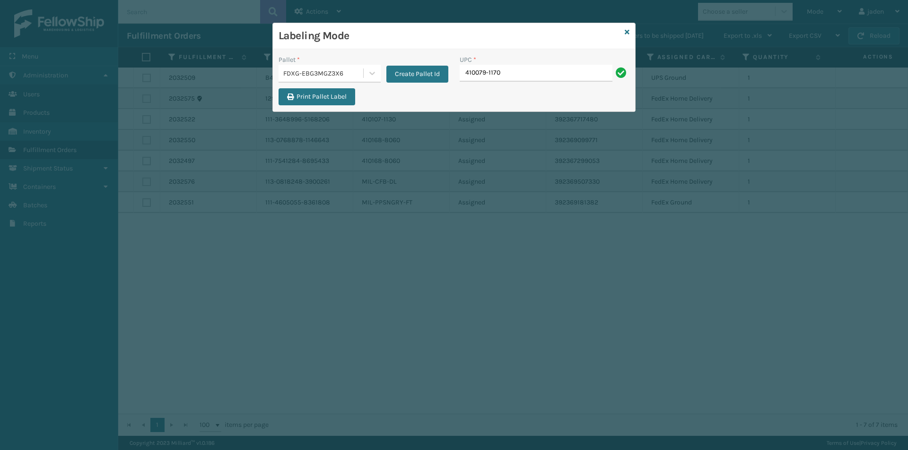
type input "410079-1170"
type input "410107-110"
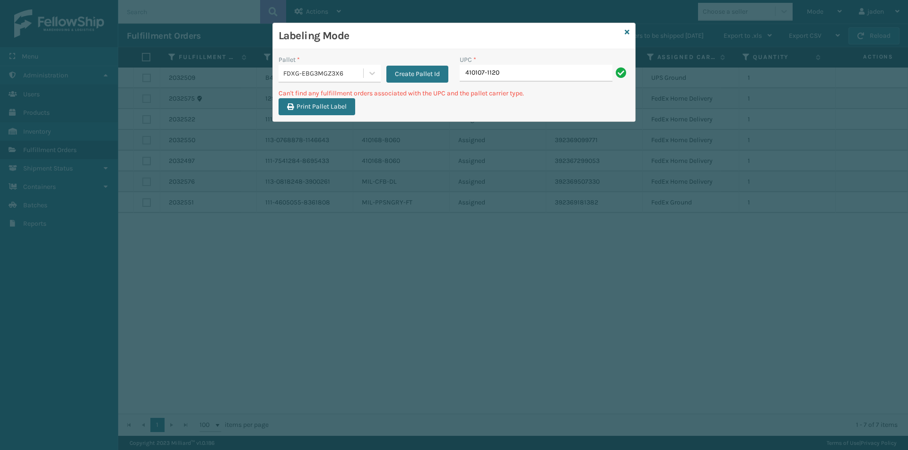
type input "410107-1120"
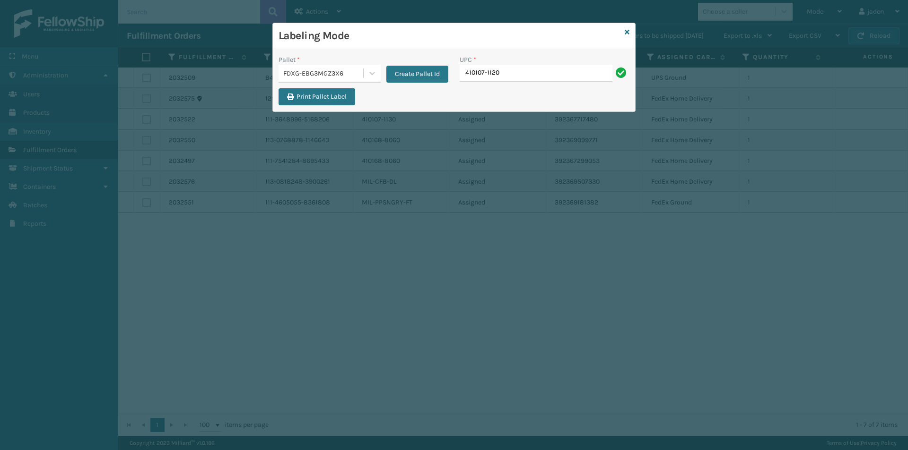
type input "410107-1120"
type input "410107-112"
type input "410107-1130"
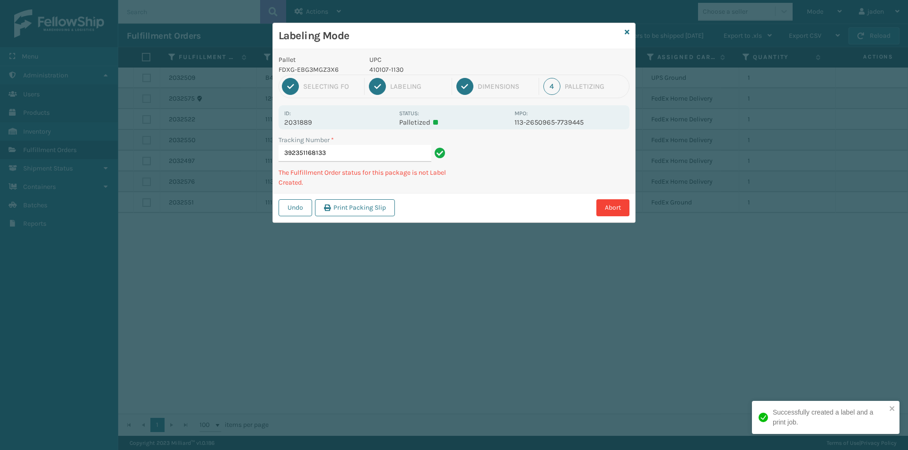
click at [385, 69] on p "410107-1130" at bounding box center [438, 70] width 139 height 10
copy p "410107-1130"
drag, startPoint x: 609, startPoint y: 130, endPoint x: 566, endPoint y: 148, distance: 46.0
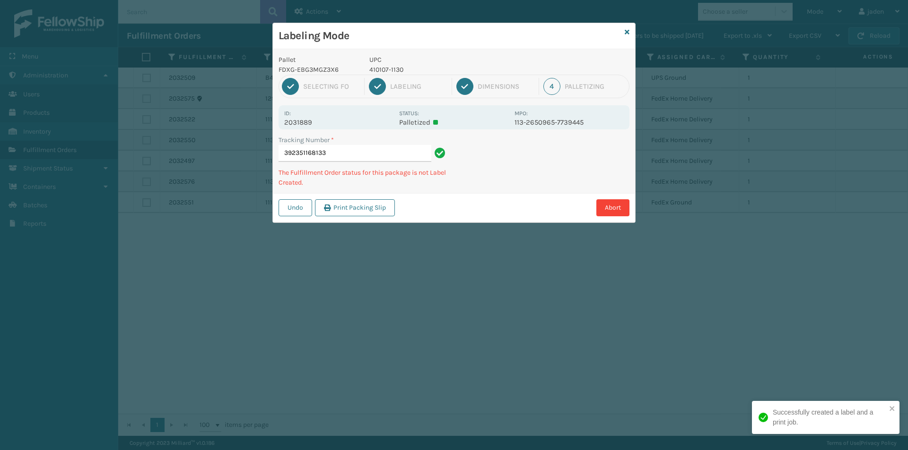
click at [513, 178] on div "Tracking Number * 392351168133 The Fulfillment Order status for this package is…" at bounding box center [454, 164] width 362 height 58
drag, startPoint x: 563, startPoint y: 149, endPoint x: 469, endPoint y: 204, distance: 108.9
click at [469, 204] on div "Abort" at bounding box center [514, 207] width 232 height 17
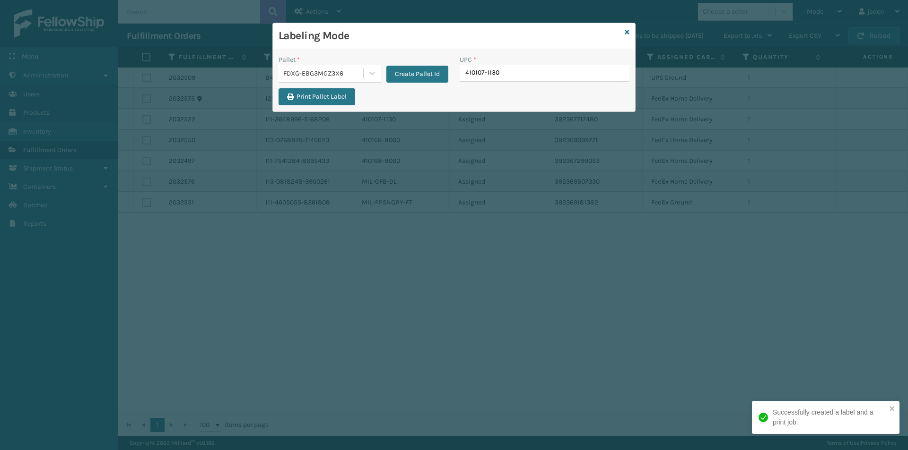
type input "410107-1130"
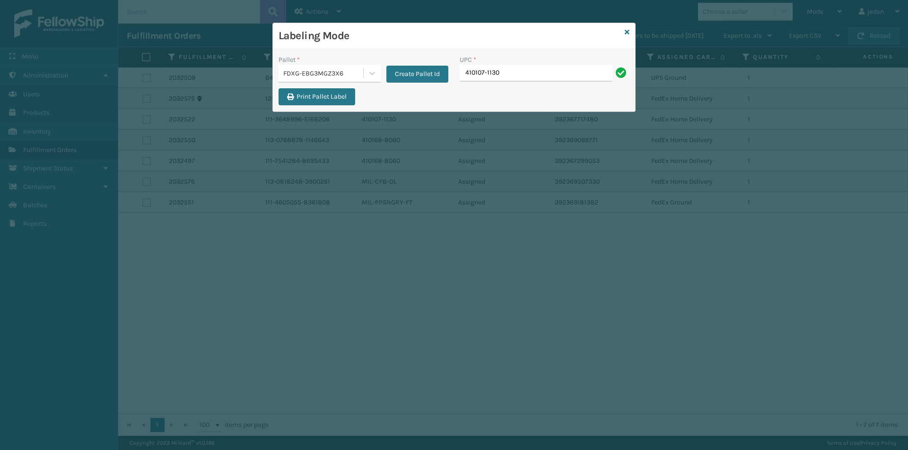
type input "410107-1130"
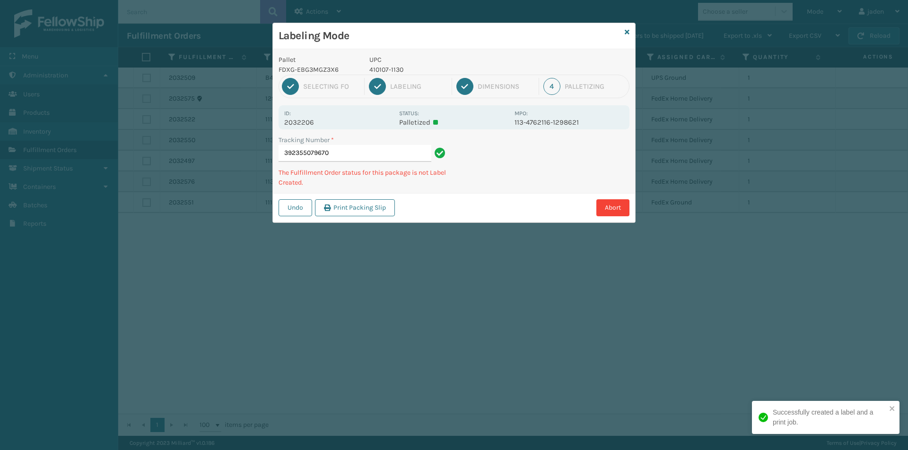
drag, startPoint x: 569, startPoint y: 182, endPoint x: 467, endPoint y: 199, distance: 103.6
click at [467, 199] on div "Abort" at bounding box center [514, 207] width 232 height 17
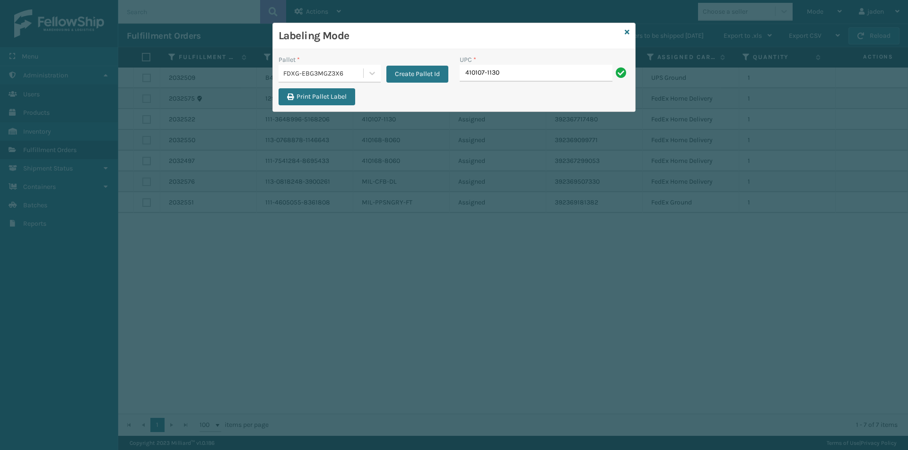
type input "410107-1130"
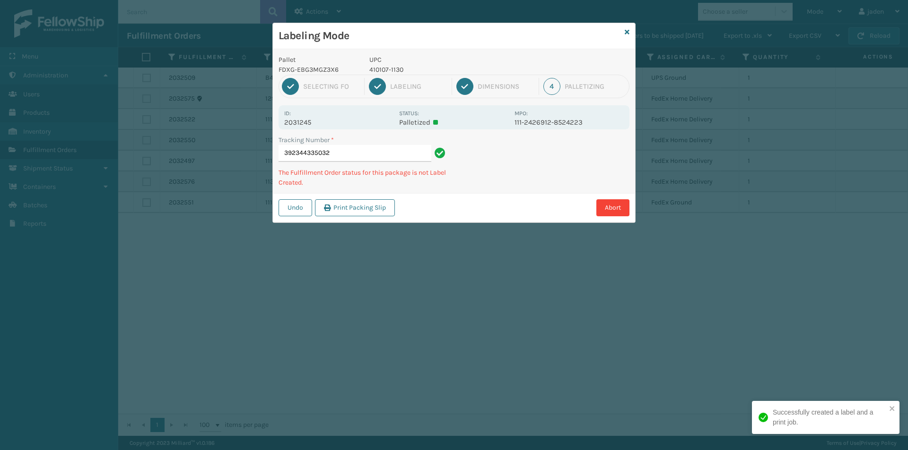
drag, startPoint x: 558, startPoint y: 172, endPoint x: 521, endPoint y: 190, distance: 41.6
click at [521, 190] on div "Tracking Number * 392344335032 The Fulfillment Order status for this package is…" at bounding box center [454, 164] width 362 height 58
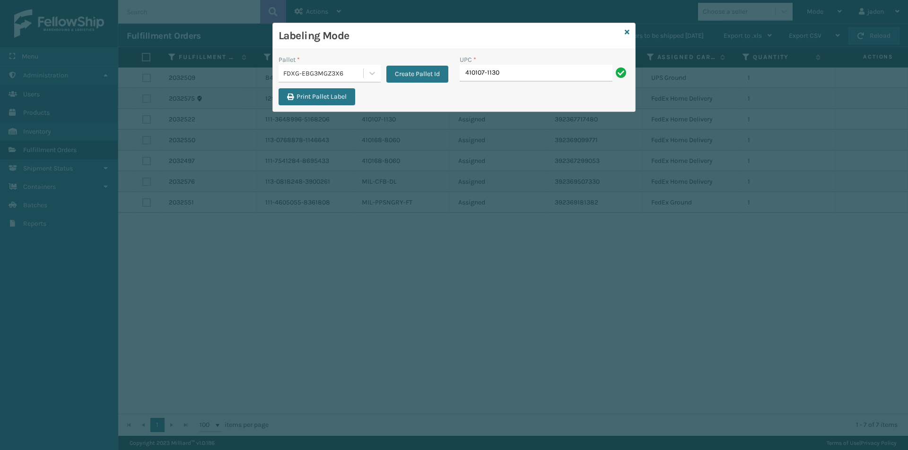
type input "410107-1130"
type input "410107-1150"
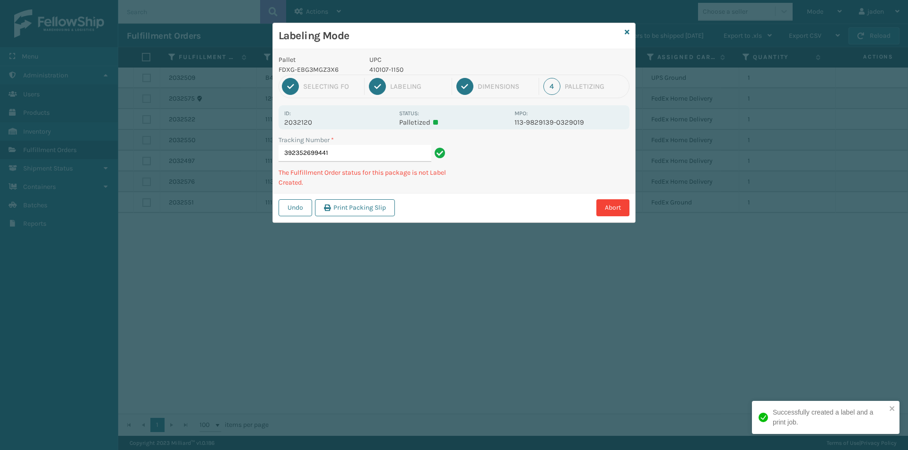
click at [389, 75] on div "1 Selecting FO 2 Labeling 3 Dimensions 4 Palletizing" at bounding box center [453, 87] width 351 height 24
click at [388, 67] on p "410107-1150" at bounding box center [438, 70] width 139 height 10
copy p "410107-1150"
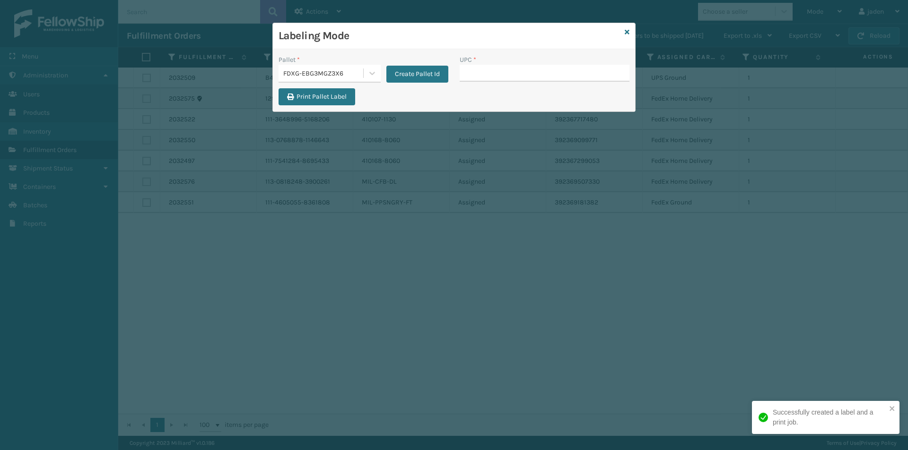
drag, startPoint x: 501, startPoint y: 68, endPoint x: 503, endPoint y: 73, distance: 5.3
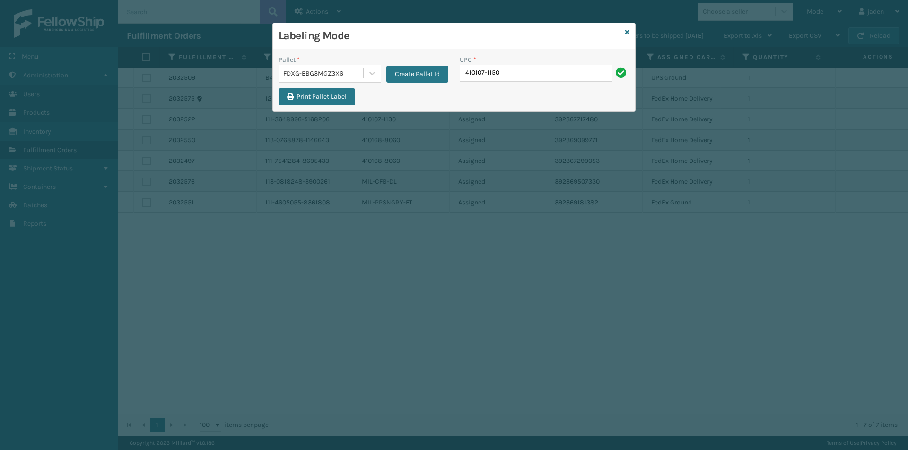
type input "410107-1150"
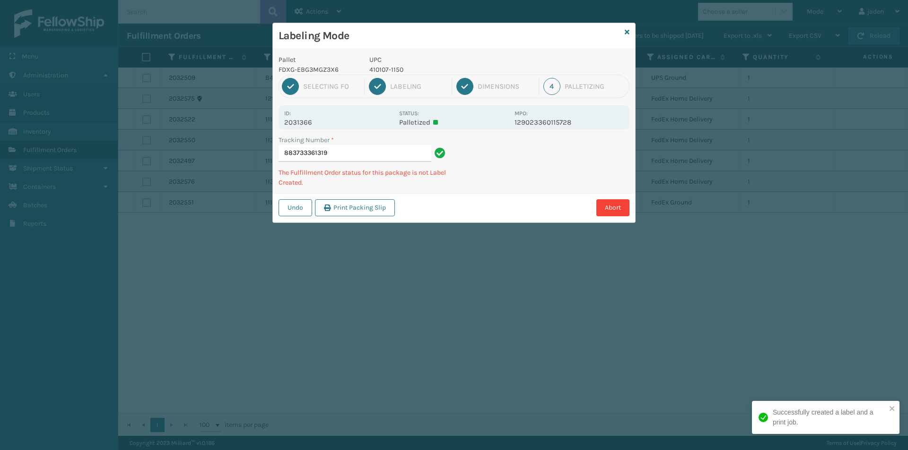
drag, startPoint x: 581, startPoint y: 160, endPoint x: 574, endPoint y: 159, distance: 7.1
drag, startPoint x: 574, startPoint y: 159, endPoint x: 539, endPoint y: 162, distance: 35.1
click at [502, 190] on div "Pallet FDXG-EBG3MGZ3X6 UPC 410107-1150 1 Selecting FO 2 Labeling 3 Dimensions 4…" at bounding box center [454, 135] width 362 height 173
drag, startPoint x: 539, startPoint y: 162, endPoint x: 434, endPoint y: 233, distance: 126.3
drag, startPoint x: 434, startPoint y: 233, endPoint x: 544, endPoint y: 173, distance: 124.2
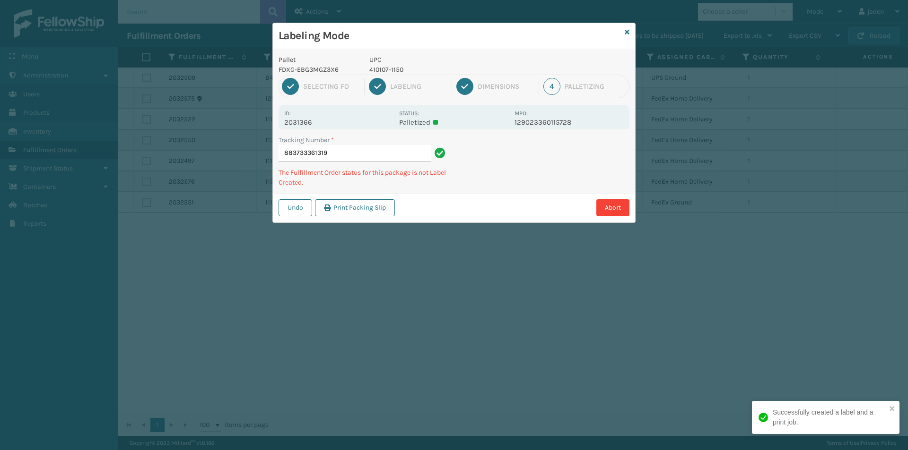
click at [487, 203] on div "Labeling Mode Pallet FDXG-EBG3MGZ3X6 UPC 410107-1150 1 Selecting FO 2 Labeling …" at bounding box center [454, 225] width 908 height 450
drag, startPoint x: 544, startPoint y: 173, endPoint x: 534, endPoint y: 177, distance: 10.5
drag, startPoint x: 534, startPoint y: 177, endPoint x: 618, endPoint y: 134, distance: 94.3
click at [528, 182] on div "Pallet FDXG-EBG3MGZ3X6 UPC 410107-1150 1 Selecting FO 2 Labeling 3 Dimensions 4…" at bounding box center [454, 135] width 362 height 173
drag, startPoint x: 618, startPoint y: 134, endPoint x: 597, endPoint y: 137, distance: 20.9
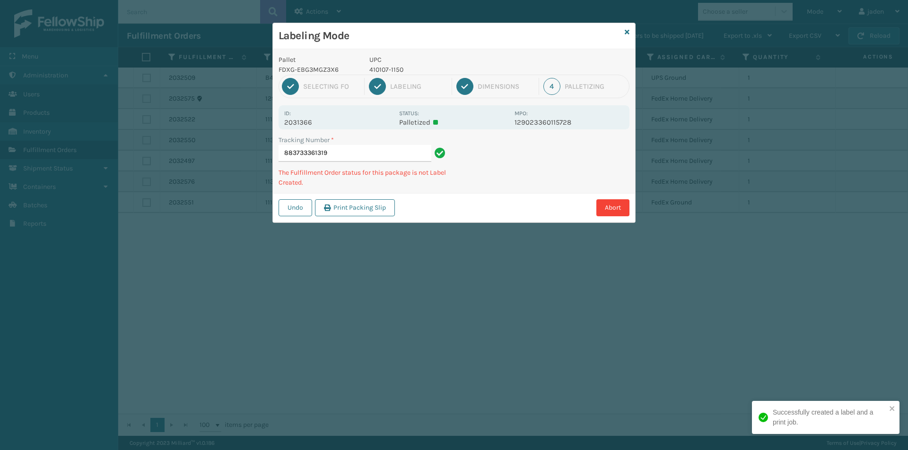
drag, startPoint x: 597, startPoint y: 137, endPoint x: 494, endPoint y: 180, distance: 111.7
click at [494, 180] on div "Tracking Number * 883733361319 The Fulfillment Order status for this package is…" at bounding box center [454, 164] width 362 height 58
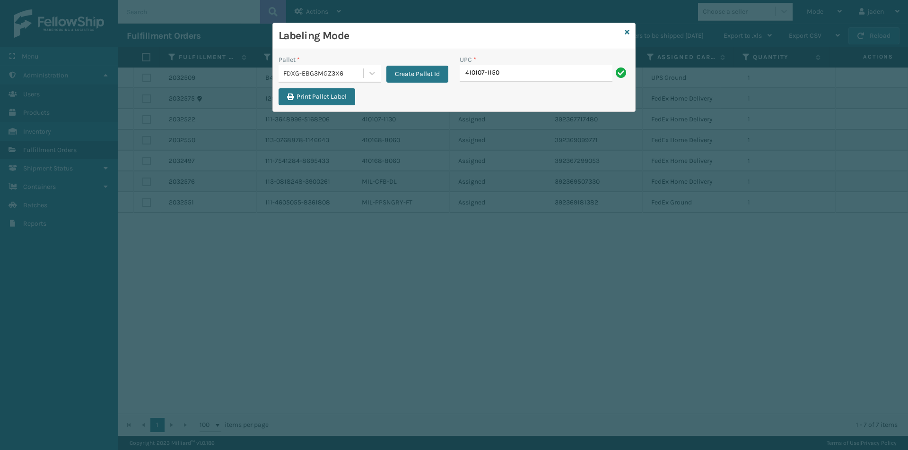
type input "410107-1150"
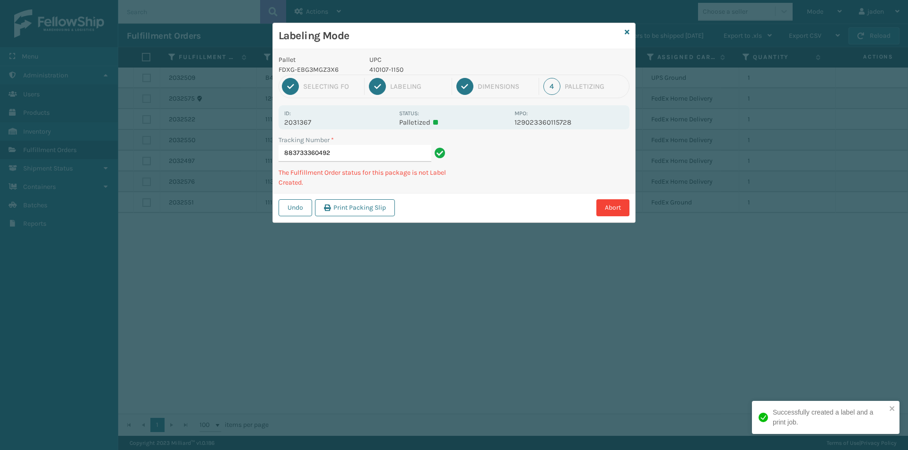
drag, startPoint x: 532, startPoint y: 164, endPoint x: 466, endPoint y: 165, distance: 65.7
click at [398, 253] on div "Labeling Mode Pallet FDXG-EBG3MGZ3X6 UPC 410107-1150 1 Selecting FO 2 Labeling …" at bounding box center [454, 225] width 908 height 450
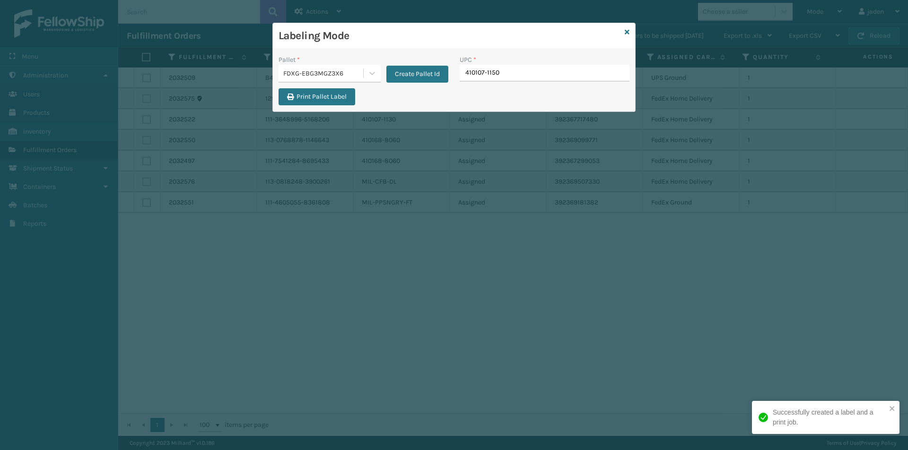
type input "410107-1150"
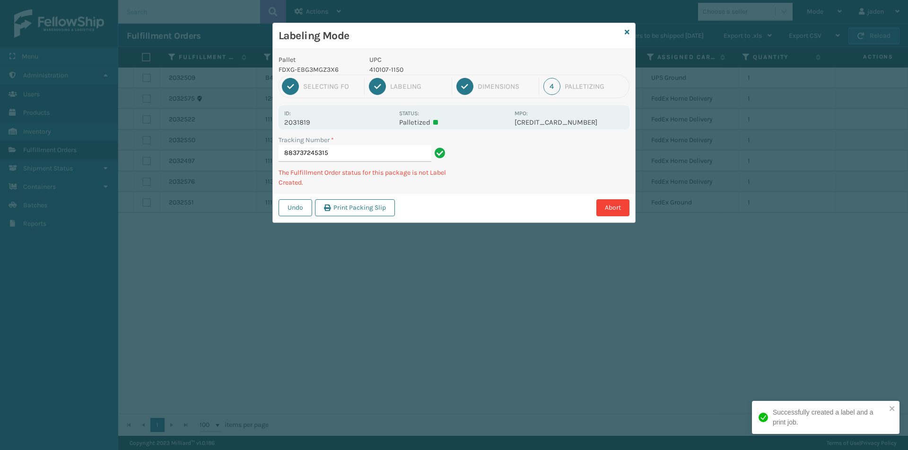
drag, startPoint x: 554, startPoint y: 164, endPoint x: 543, endPoint y: 166, distance: 11.7
click at [489, 191] on div "Tracking Number * 883737245315 The Fulfillment Order status for this package is…" at bounding box center [454, 164] width 362 height 58
drag, startPoint x: 582, startPoint y: 154, endPoint x: 554, endPoint y: 169, distance: 31.5
click at [554, 169] on div "Tracking Number * 883737245315 The Fulfillment Order status for this package is…" at bounding box center [454, 164] width 362 height 58
drag, startPoint x: 597, startPoint y: 145, endPoint x: 603, endPoint y: 143, distance: 6.9
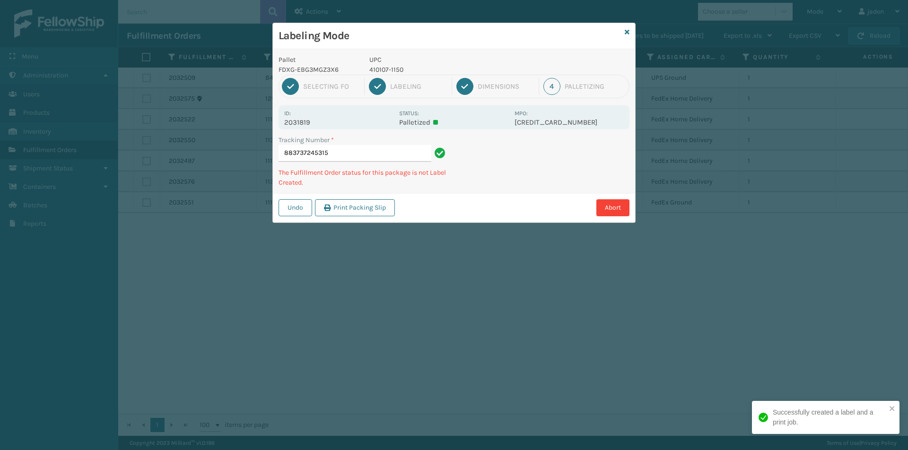
click at [527, 182] on div "Tracking Number * 883737245315 The Fulfillment Order status for this package is…" at bounding box center [454, 164] width 362 height 58
drag, startPoint x: 601, startPoint y: 143, endPoint x: 501, endPoint y: 184, distance: 108.8
click at [501, 187] on div "Tracking Number * 883737245315 The Fulfillment Order status for this package is…" at bounding box center [454, 164] width 362 height 58
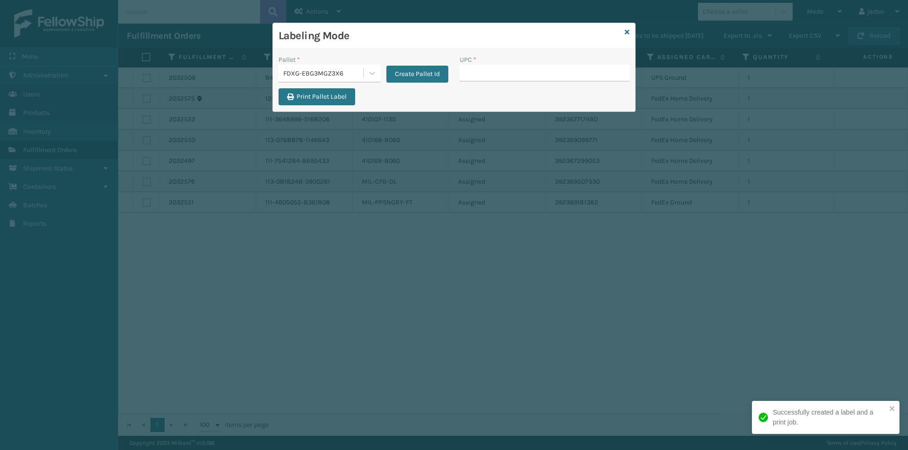
drag, startPoint x: 489, startPoint y: 66, endPoint x: 485, endPoint y: 69, distance: 5.0
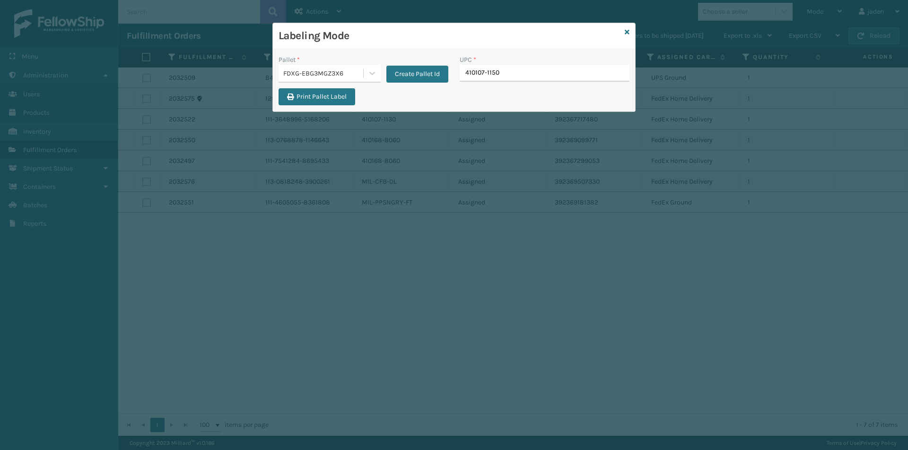
type input "410107-1150"
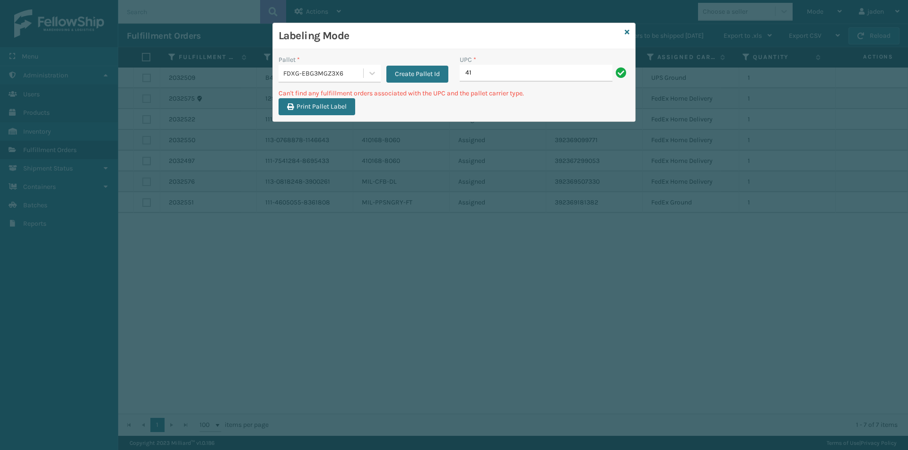
type input "4"
type input "410167-1130"
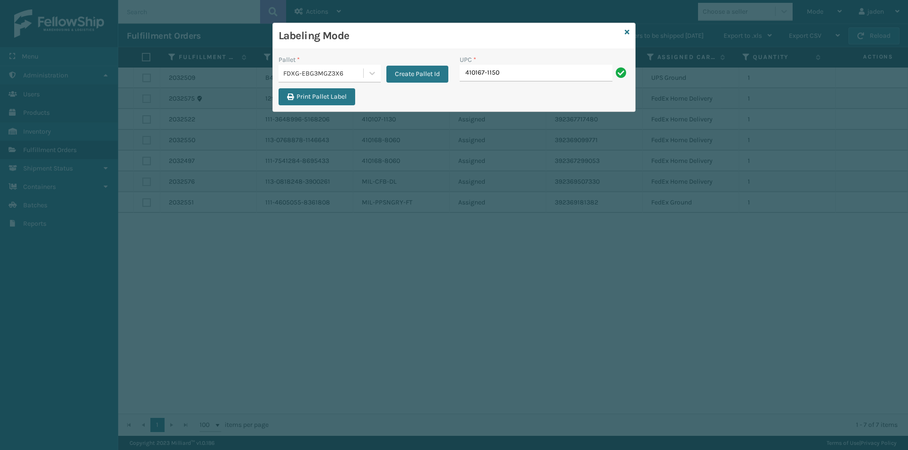
type input "410167-1150"
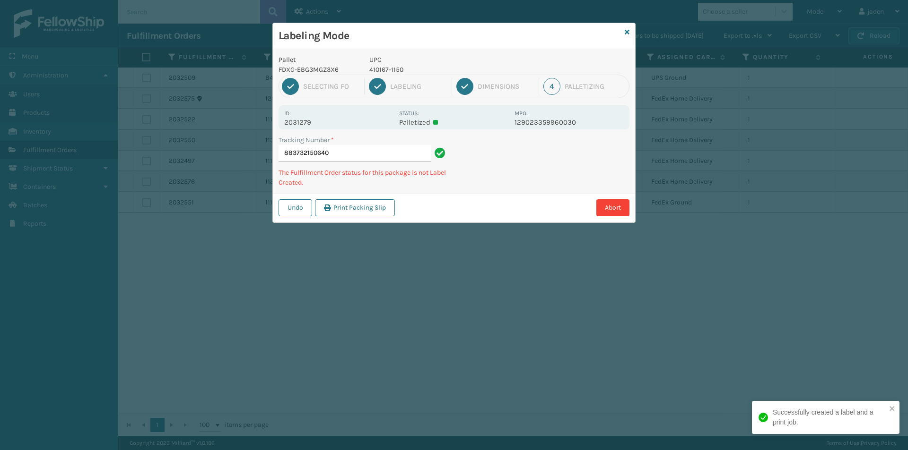
click at [390, 69] on p "410167-1150" at bounding box center [438, 70] width 139 height 10
copy p "410167-1150"
drag, startPoint x: 527, startPoint y: 151, endPoint x: 492, endPoint y: 182, distance: 46.9
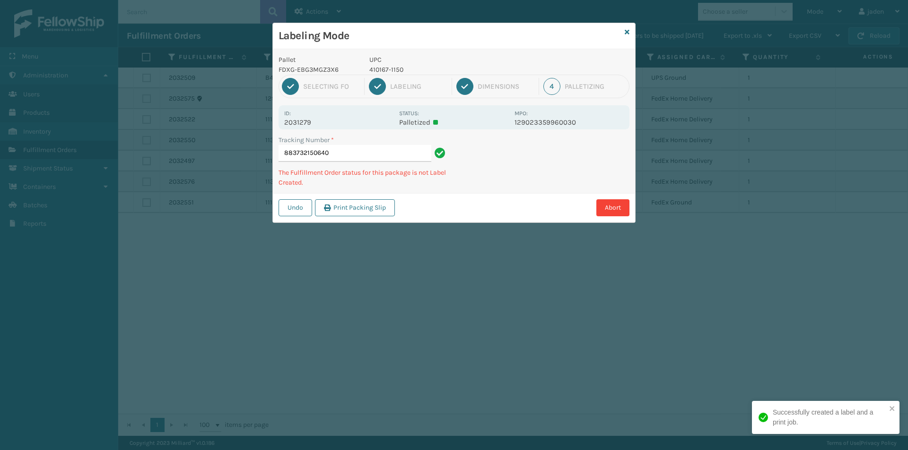
click at [492, 182] on div "Tracking Number * 883732150640 The Fulfillment Order status for this package is…" at bounding box center [454, 164] width 362 height 58
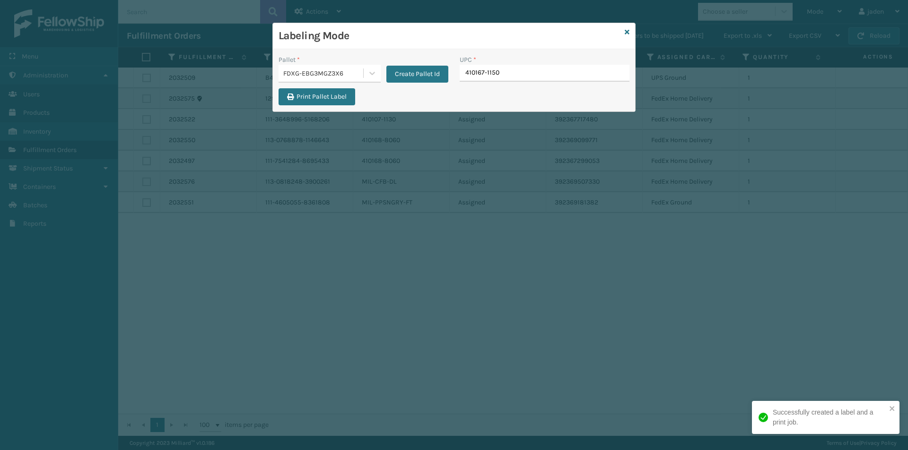
type input "410167-1150"
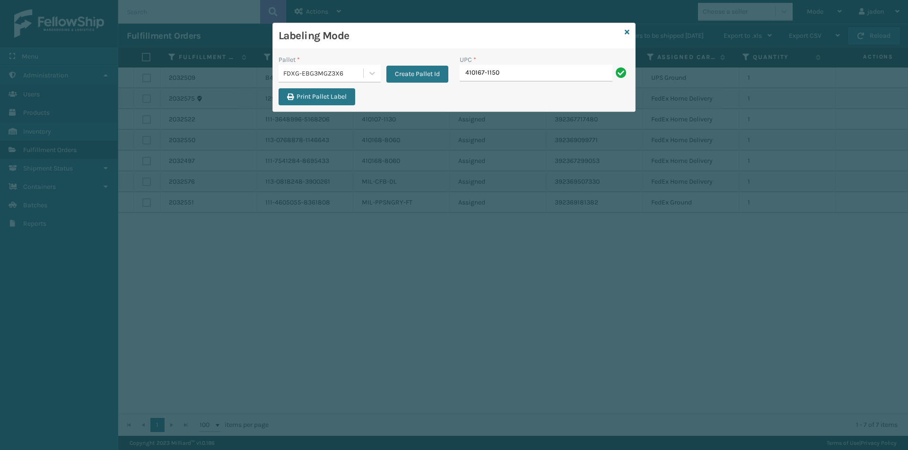
type input "410167-1150"
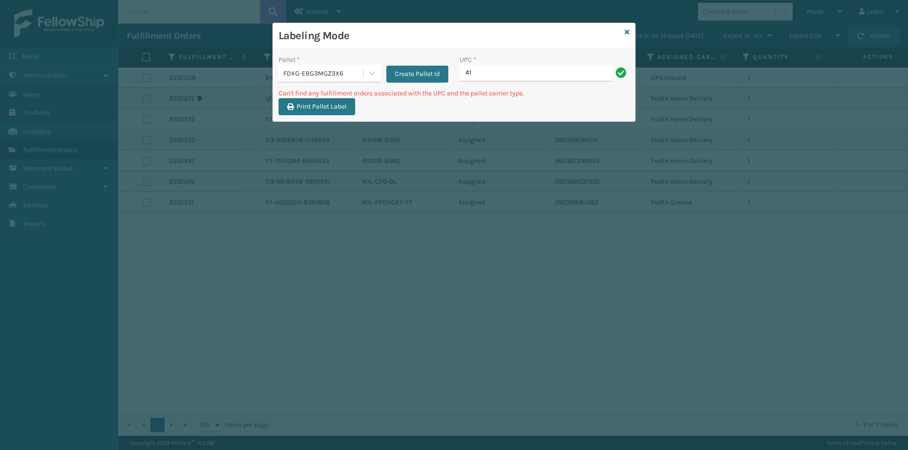
type input "4"
type input "410167-1160"
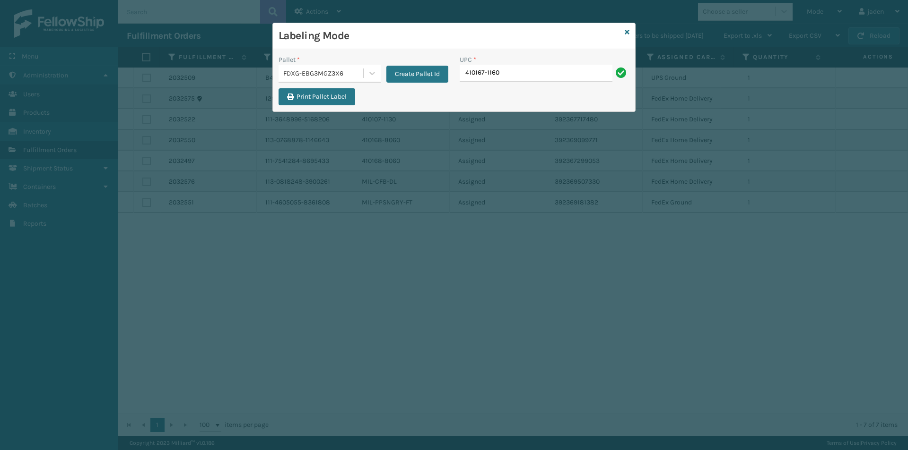
type input "410167-1160"
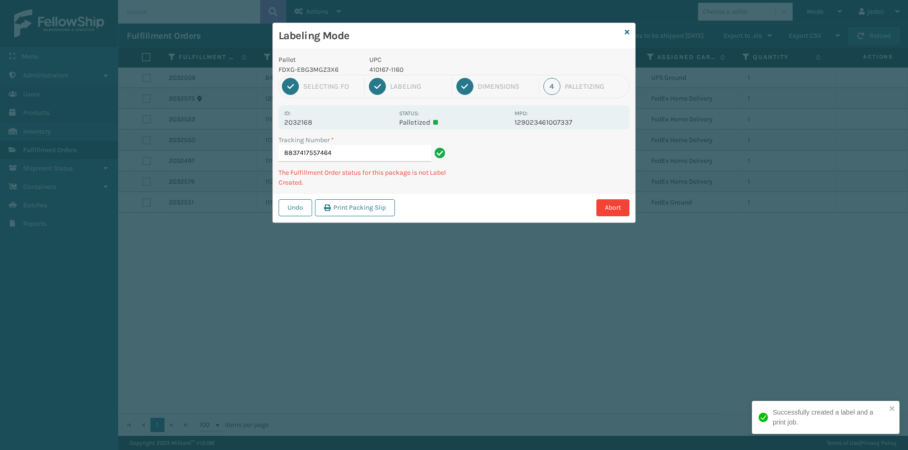
type input "8837417557464"
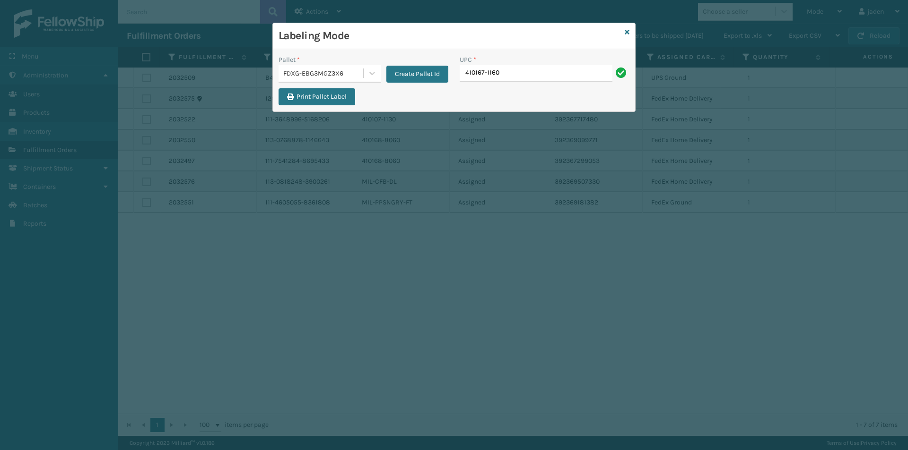
type input "410167-1160"
type input "410168-8050"
type input "080313074240"
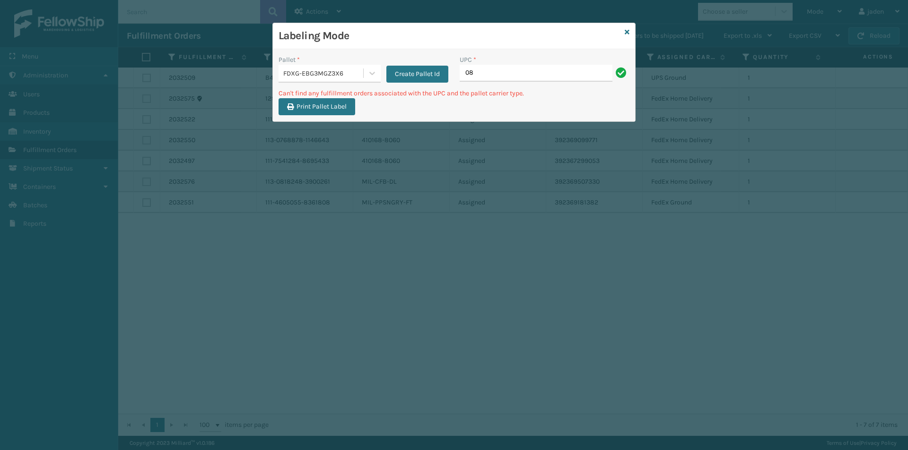
type input "0"
type input "080313074240"
type input "0"
type input "7424m"
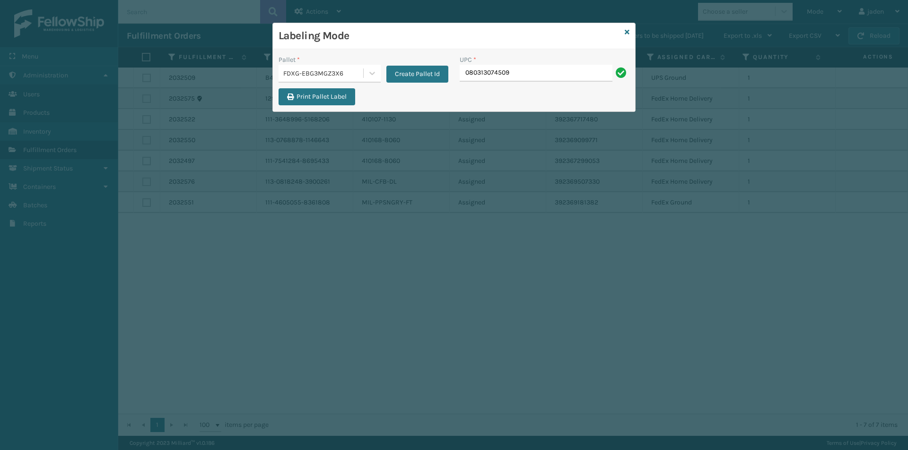
type input "080313074509"
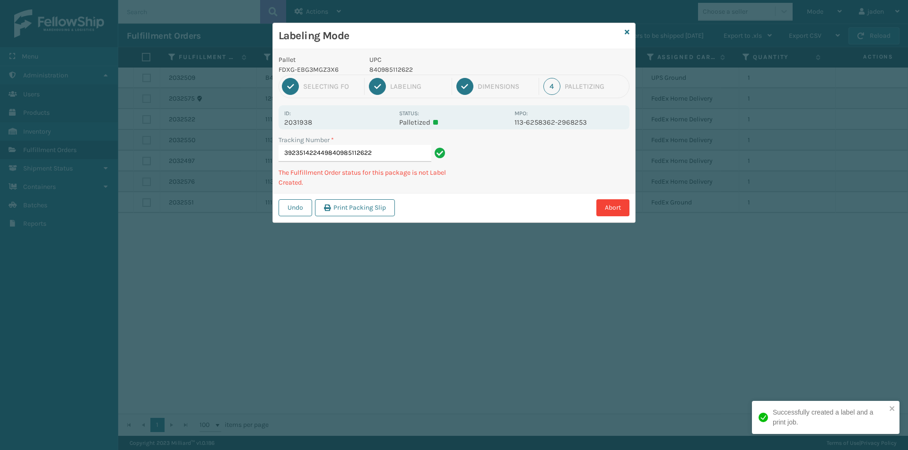
type input "392351422449840985112622"
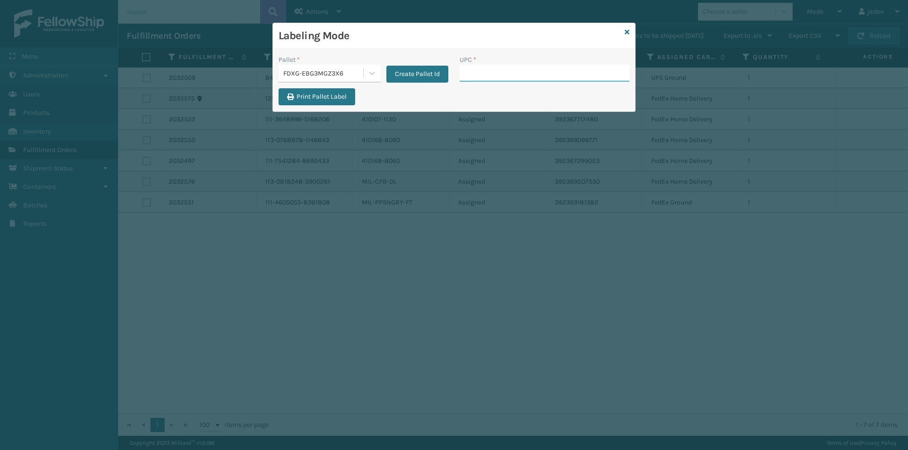
click at [536, 77] on input "UPC *" at bounding box center [544, 73] width 170 height 17
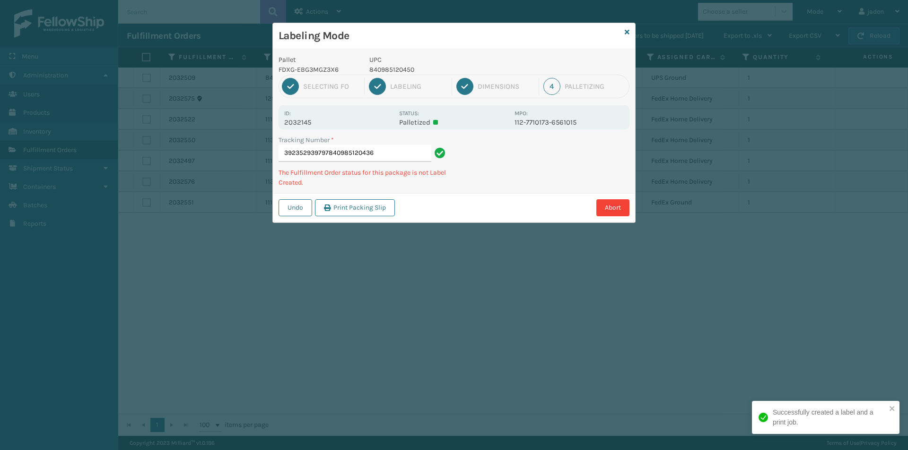
type input "392352939797840985120436"
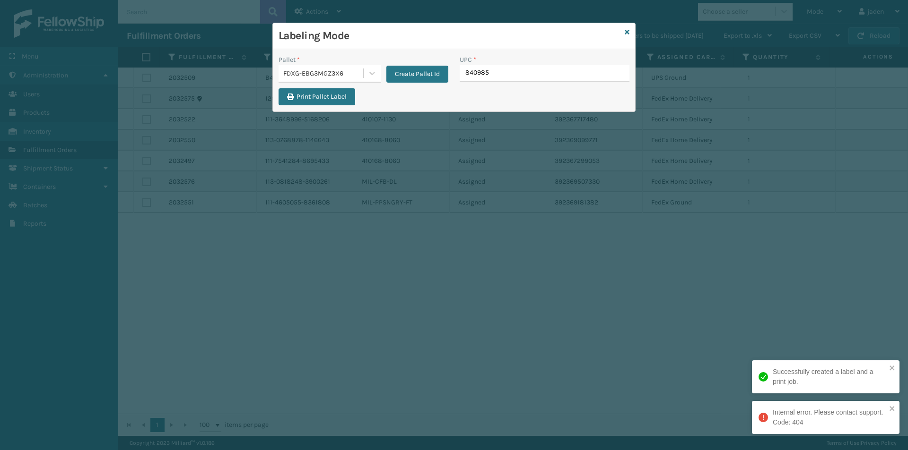
type input "8409851"
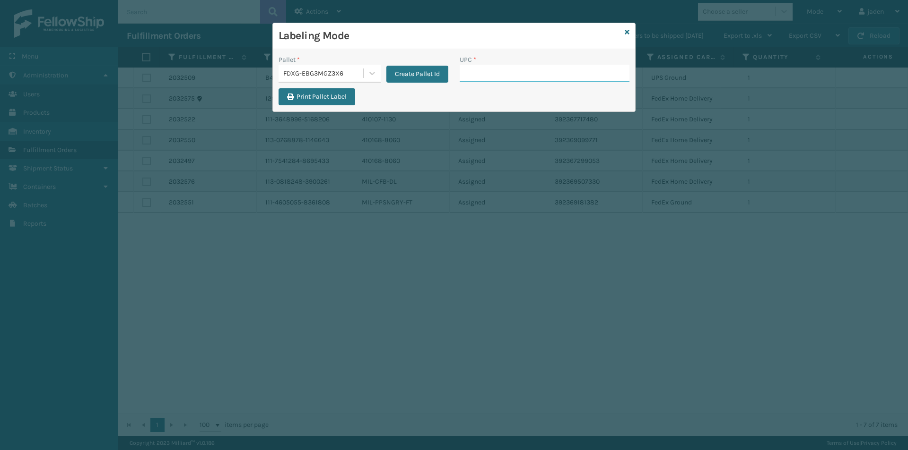
click at [537, 80] on input "UPC *" at bounding box center [544, 73] width 170 height 17
type input "8409851"
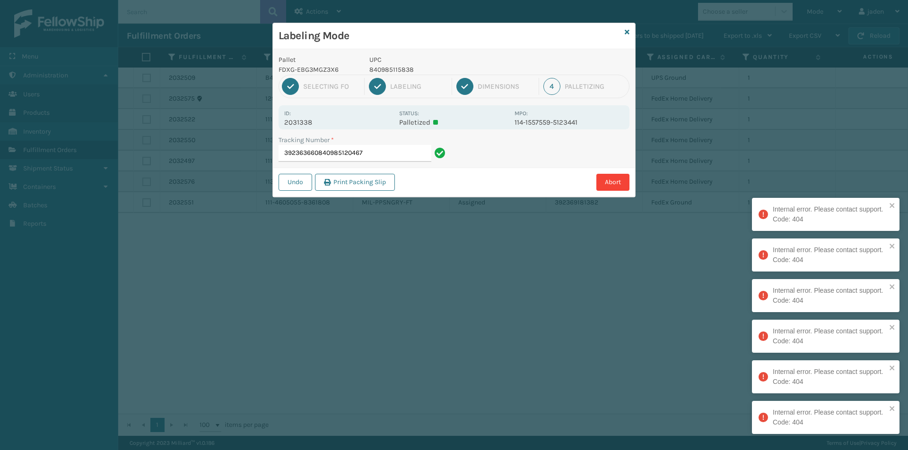
type input "392363660840985120467"
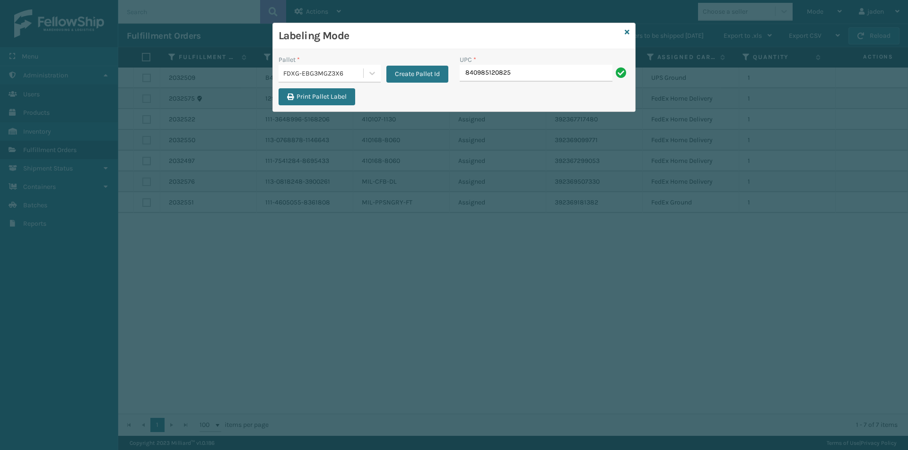
type input "840985120825"
type input "8409851"
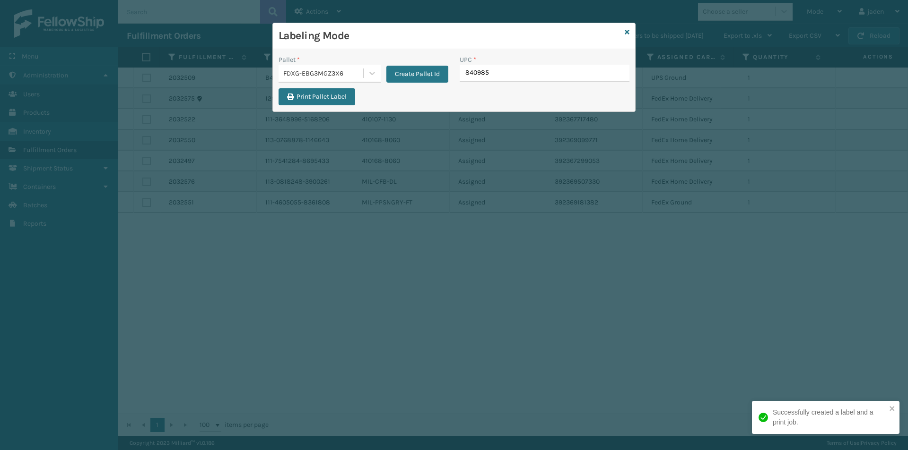
type input "8409851"
type input "8409851178"
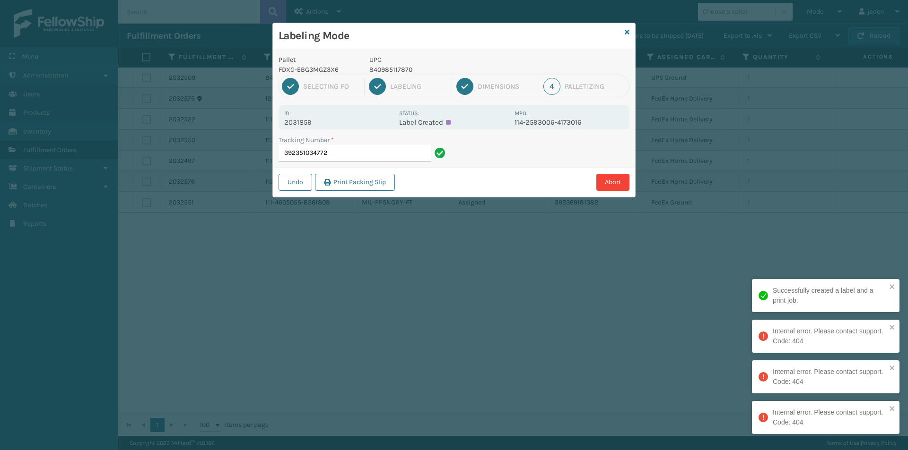
type input "392351034772"
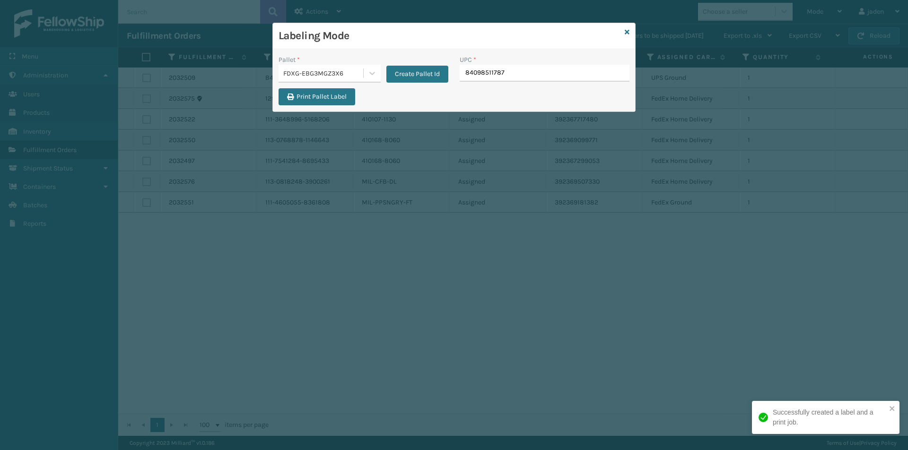
type input "840985117870"
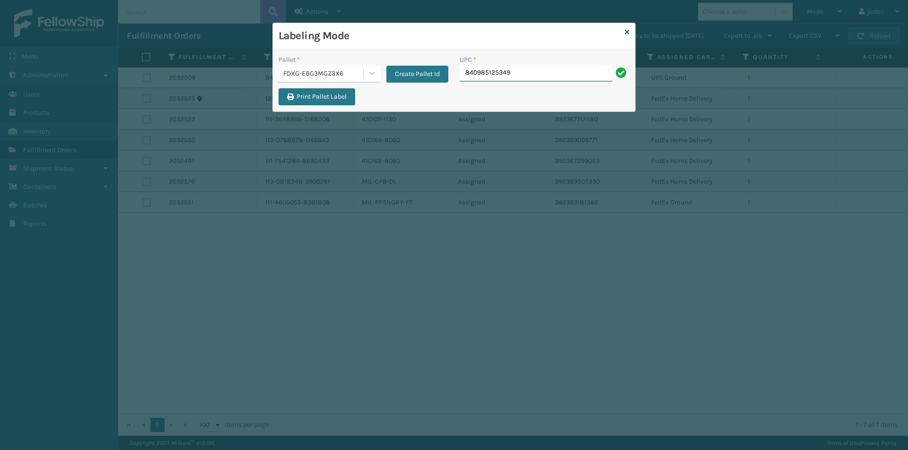
type input "840985125349"
click at [625, 32] on icon at bounding box center [626, 32] width 5 height 7
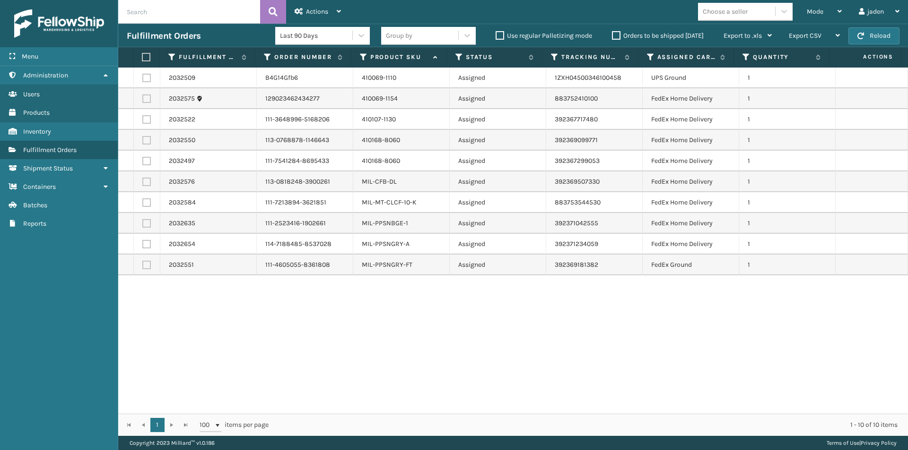
click at [146, 76] on label at bounding box center [146, 78] width 9 height 9
click at [143, 76] on input "checkbox" at bounding box center [142, 77] width 0 height 6
checkbox input "true"
click at [314, 9] on span "Actions" at bounding box center [317, 12] width 22 height 8
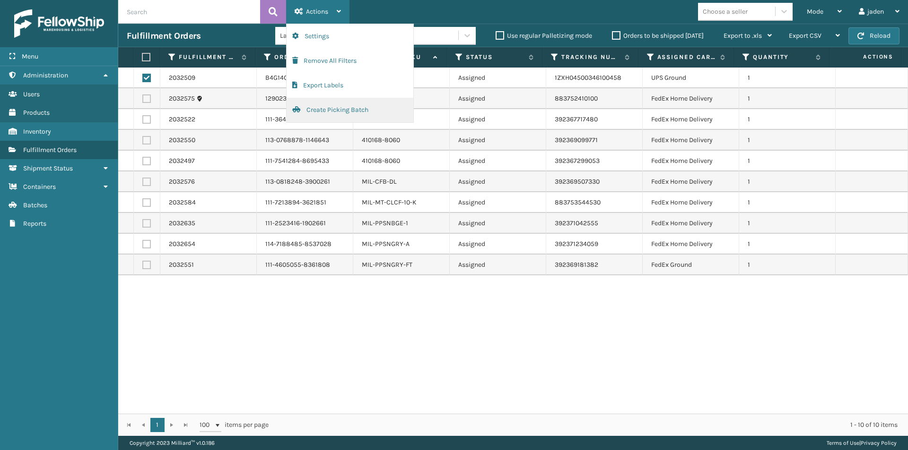
click at [329, 111] on button "Create Picking Batch" at bounding box center [349, 110] width 127 height 25
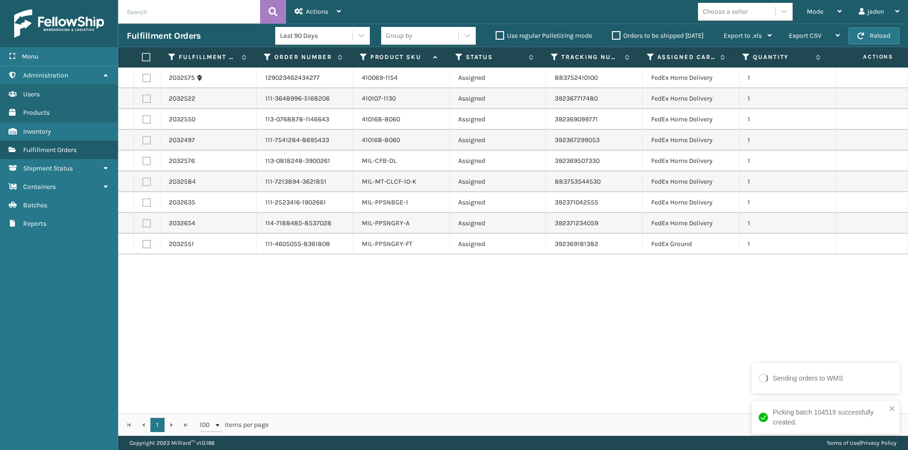
click at [142, 206] on label at bounding box center [146, 203] width 9 height 9
click at [142, 205] on input "checkbox" at bounding box center [142, 202] width 0 height 6
checkbox input "true"
click at [139, 226] on td at bounding box center [147, 223] width 26 height 21
click at [146, 220] on label at bounding box center [146, 223] width 9 height 9
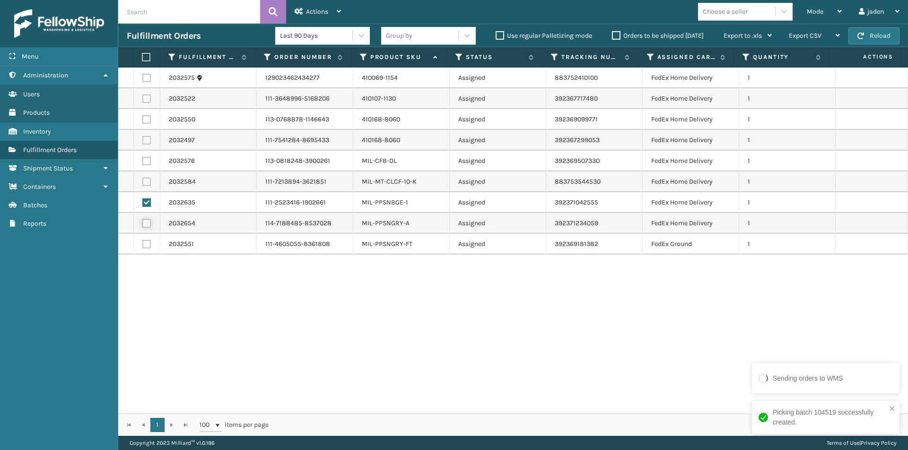
click at [143, 220] on input "checkbox" at bounding box center [142, 222] width 0 height 6
checkbox input "true"
click at [142, 244] on label at bounding box center [146, 244] width 9 height 9
click at [142, 244] on input "checkbox" at bounding box center [142, 243] width 0 height 6
checkbox input "true"
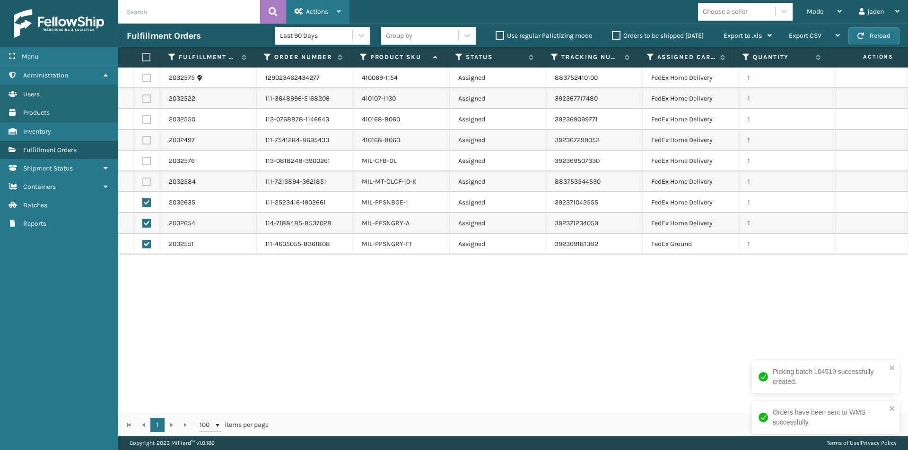
click at [317, 6] on div "Actions" at bounding box center [317, 12] width 46 height 24
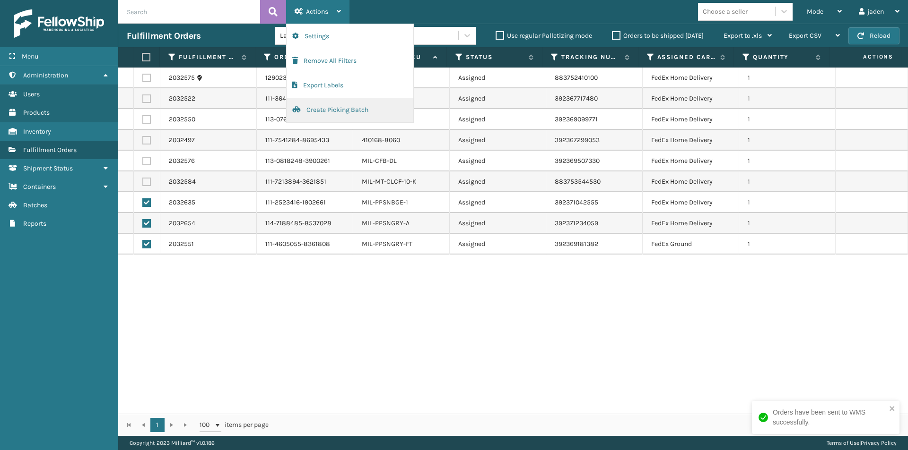
click at [331, 112] on button "Create Picking Batch" at bounding box center [349, 110] width 127 height 25
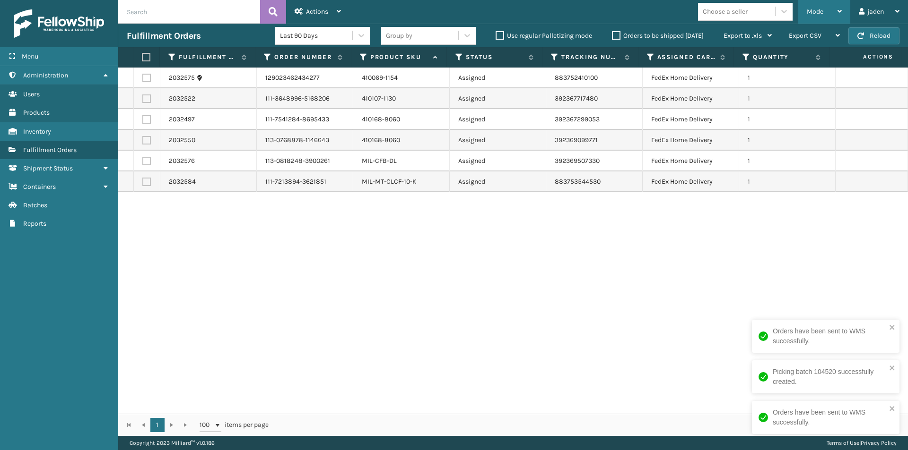
click at [818, 13] on span "Mode" at bounding box center [814, 12] width 17 height 8
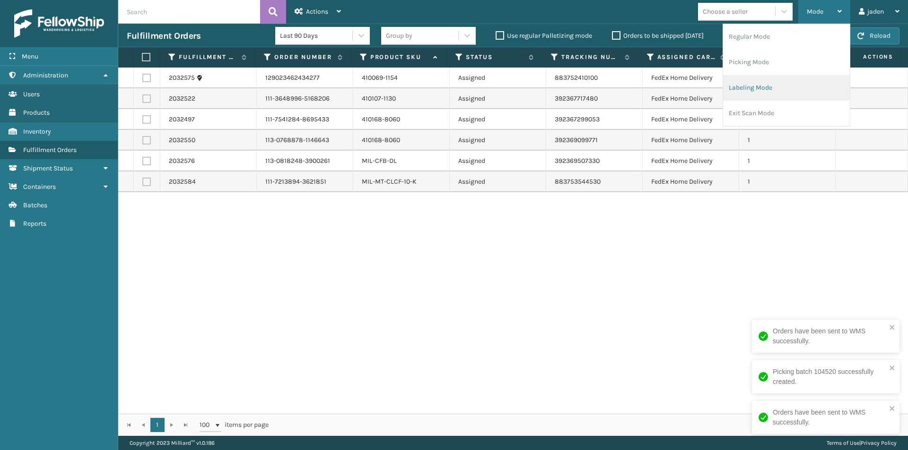
click at [789, 83] on li "Labeling Mode" at bounding box center [786, 88] width 127 height 26
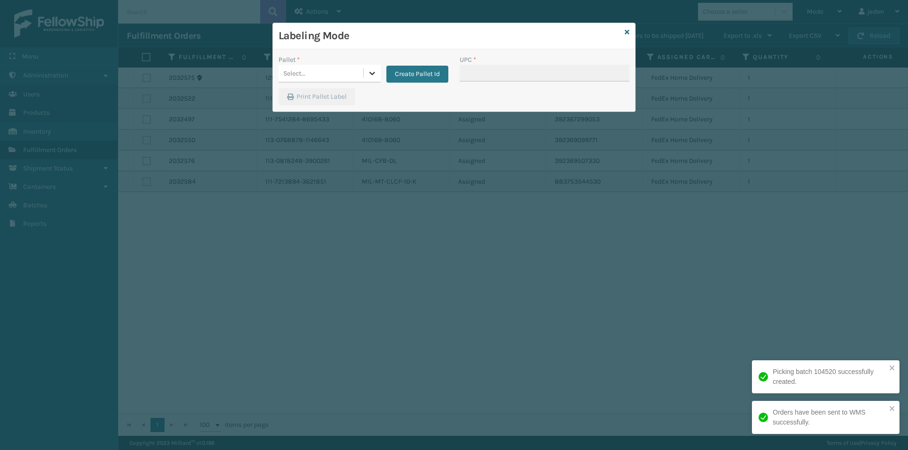
click at [373, 73] on icon at bounding box center [372, 73] width 6 height 3
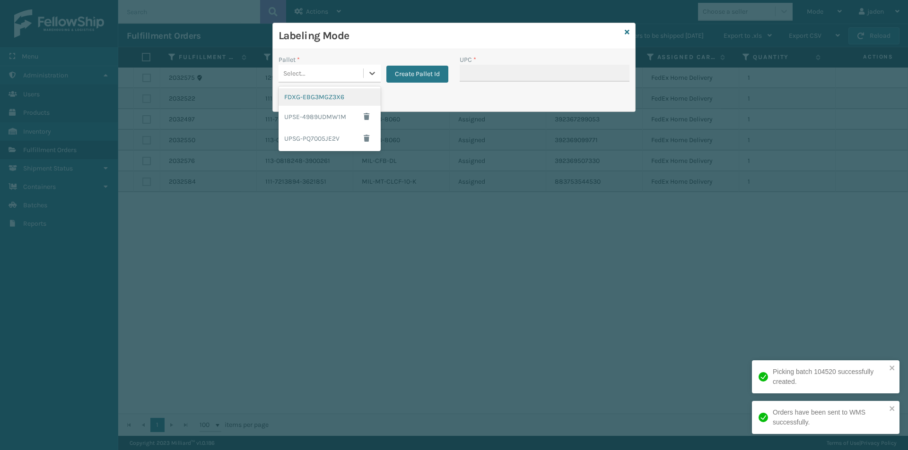
click at [312, 102] on div "FDXG-EBG3MGZ3X6" at bounding box center [329, 96] width 102 height 17
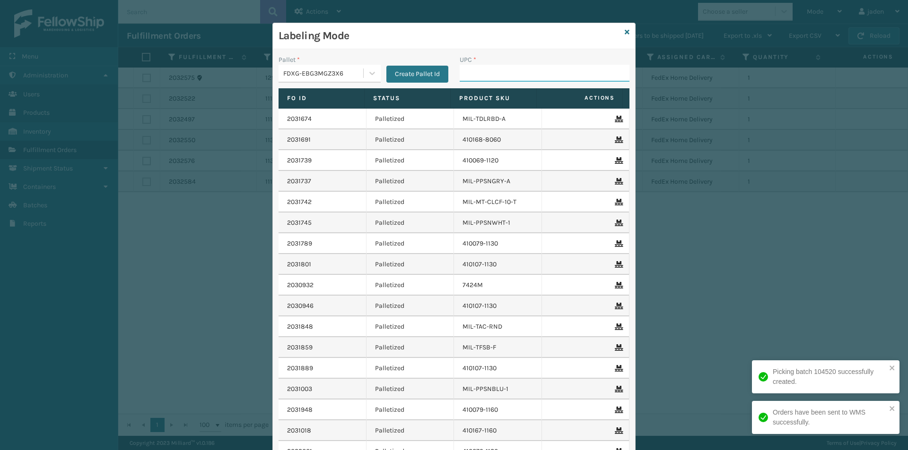
click at [485, 76] on input "UPC *" at bounding box center [544, 73] width 170 height 17
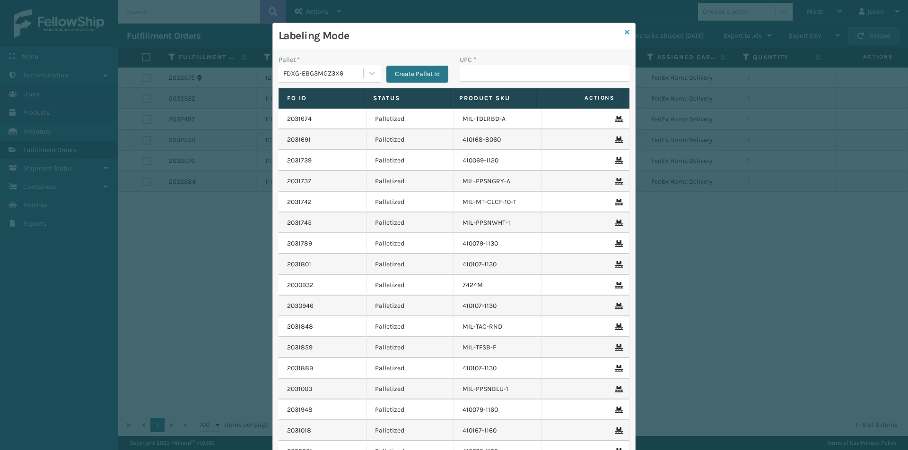
click at [624, 29] on icon at bounding box center [626, 32] width 5 height 7
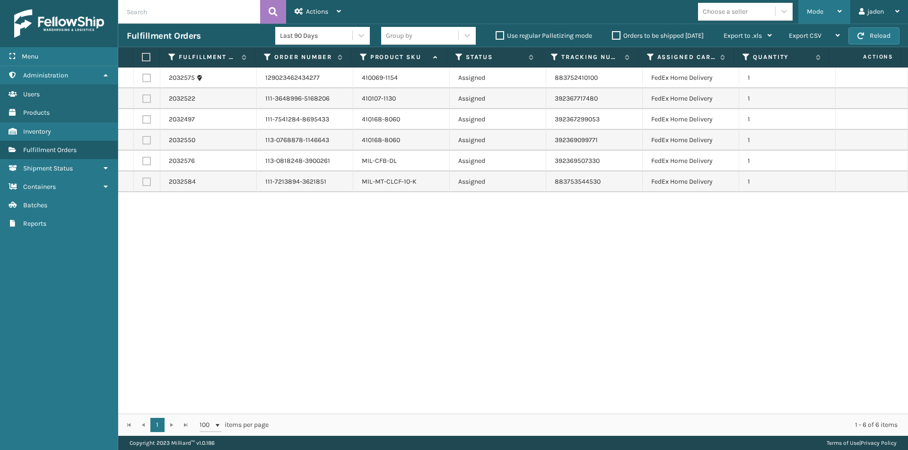
click at [802, 7] on div "Mode Regular Mode Picking Mode Labeling Mode Exit Scan Mode" at bounding box center [824, 12] width 52 height 24
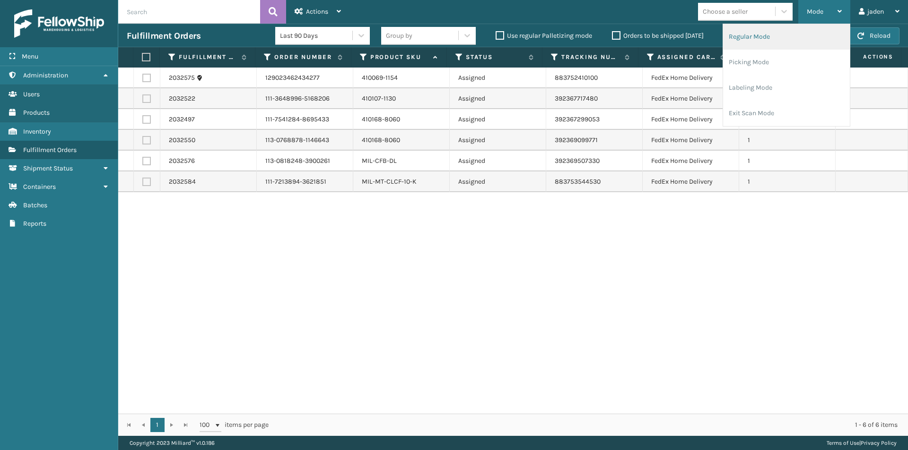
click at [777, 39] on li "Regular Mode" at bounding box center [786, 37] width 127 height 26
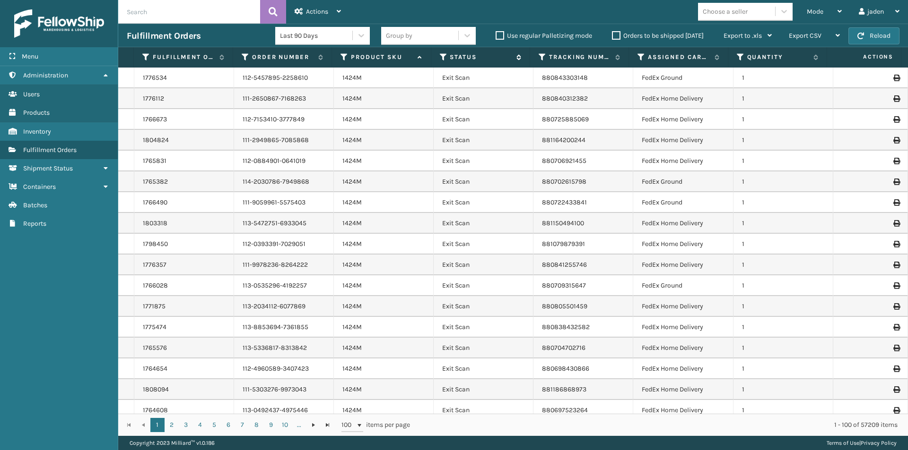
click at [441, 57] on icon at bounding box center [444, 57] width 8 height 9
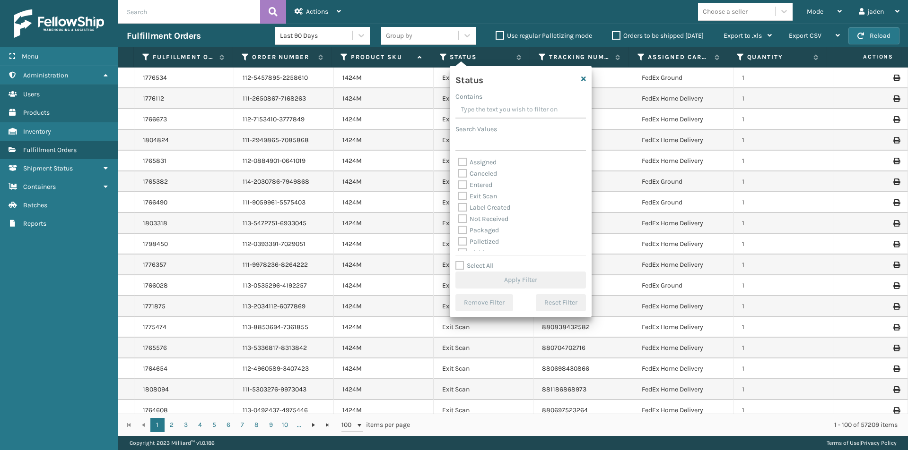
drag, startPoint x: 526, startPoint y: 104, endPoint x: 505, endPoint y: 105, distance: 20.3
click at [505, 105] on input "Contains" at bounding box center [520, 110] width 130 height 17
click at [464, 207] on label "Picking" at bounding box center [475, 206] width 34 height 8
click at [459, 207] on input "Picking" at bounding box center [458, 203] width 0 height 6
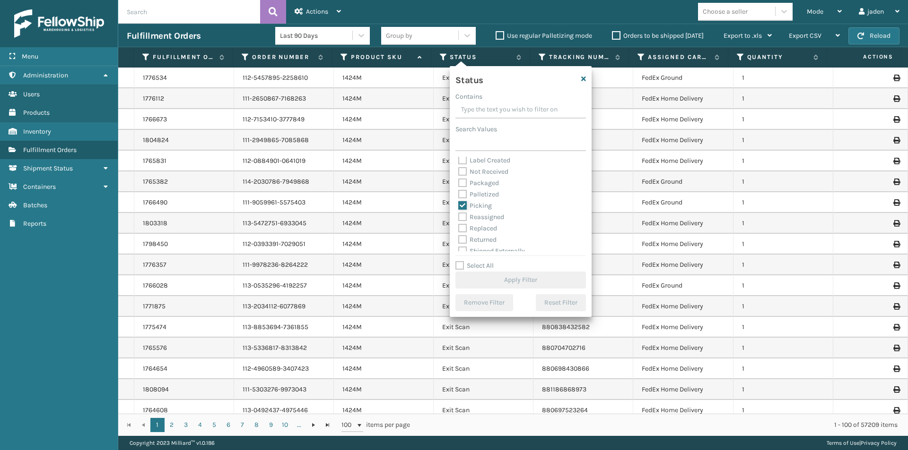
checkbox input "true"
click at [500, 278] on button "Apply Filter" at bounding box center [520, 280] width 130 height 17
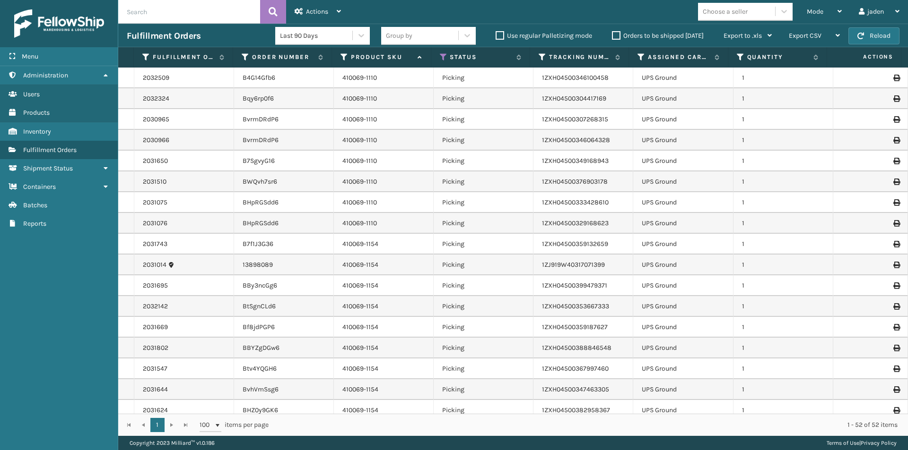
scroll to position [284, 0]
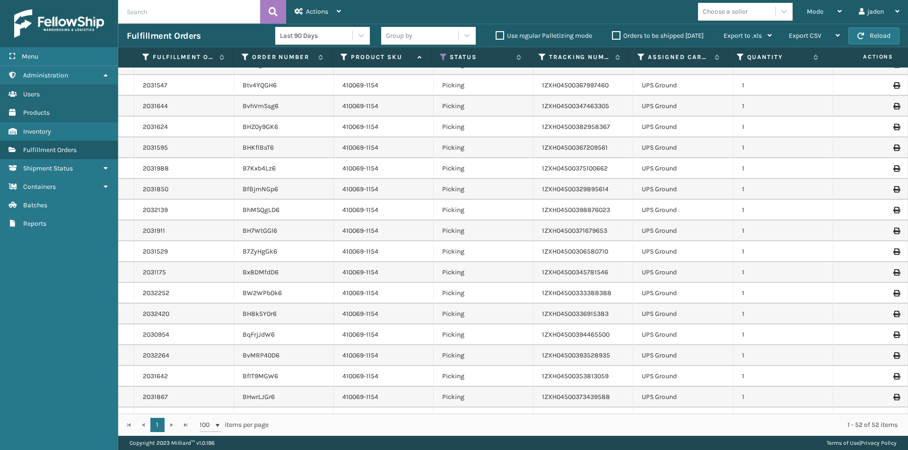
click at [385, 54] on label "Product SKU" at bounding box center [381, 57] width 61 height 9
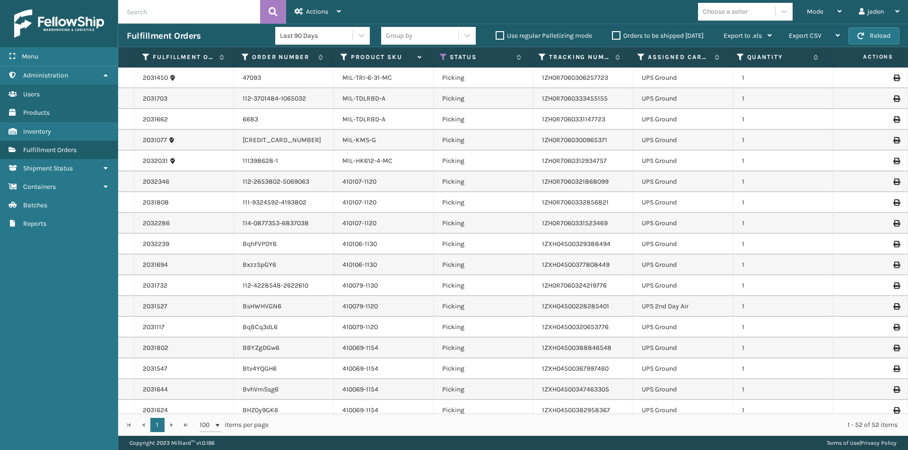
click at [381, 59] on label "Product SKU" at bounding box center [381, 57] width 61 height 9
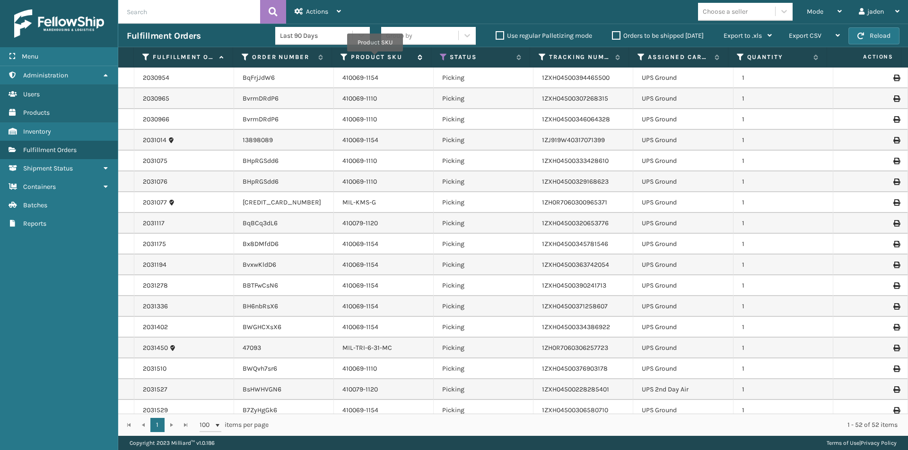
click at [375, 58] on label "Product SKU" at bounding box center [381, 57] width 61 height 9
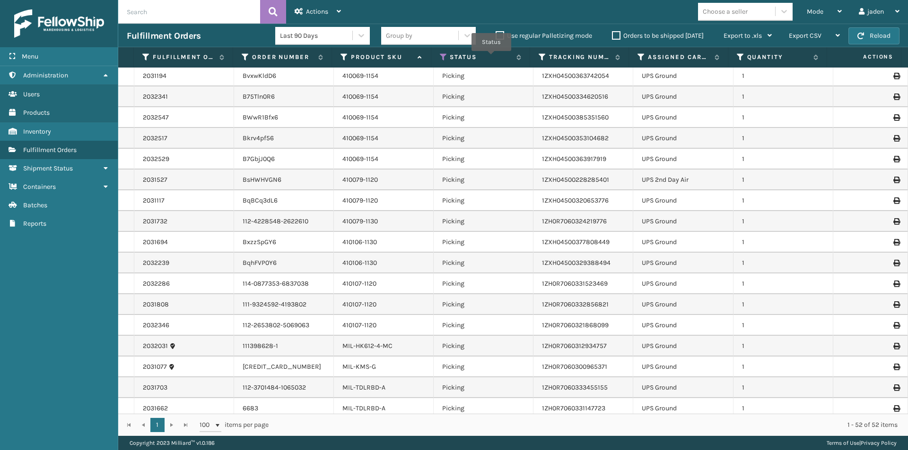
scroll to position [735, 0]
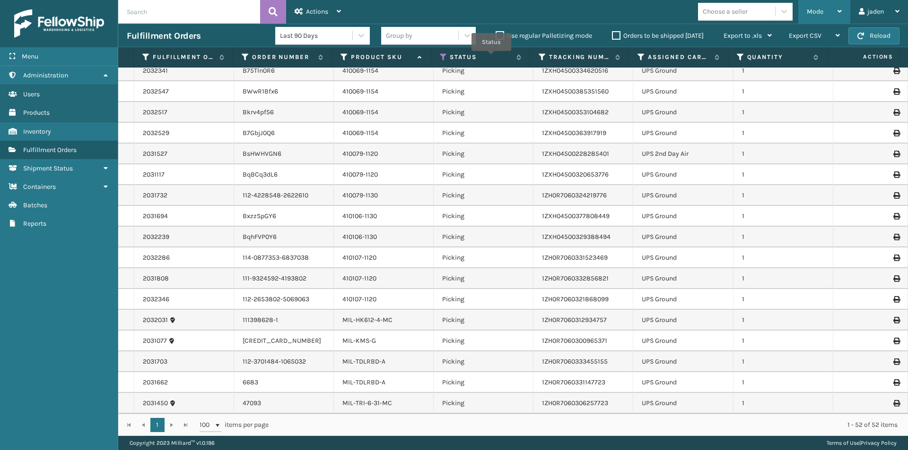
click at [836, 8] on div "Mode" at bounding box center [823, 12] width 35 height 24
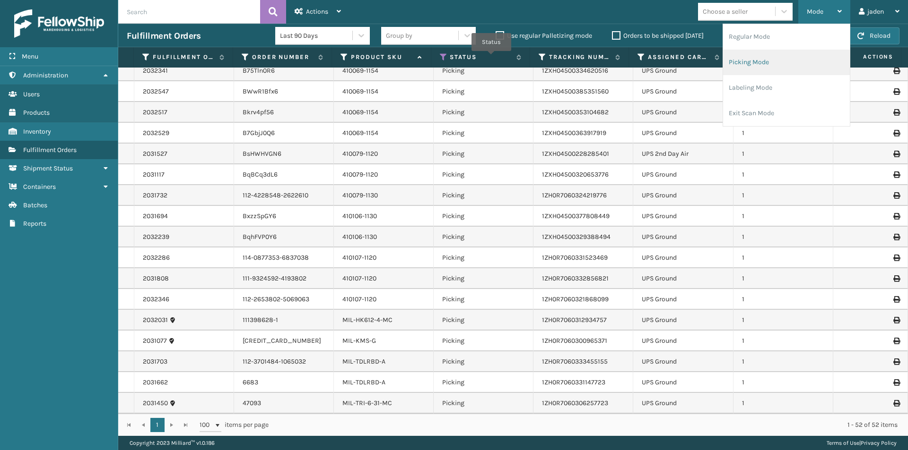
click at [792, 53] on li "Picking Mode" at bounding box center [786, 63] width 127 height 26
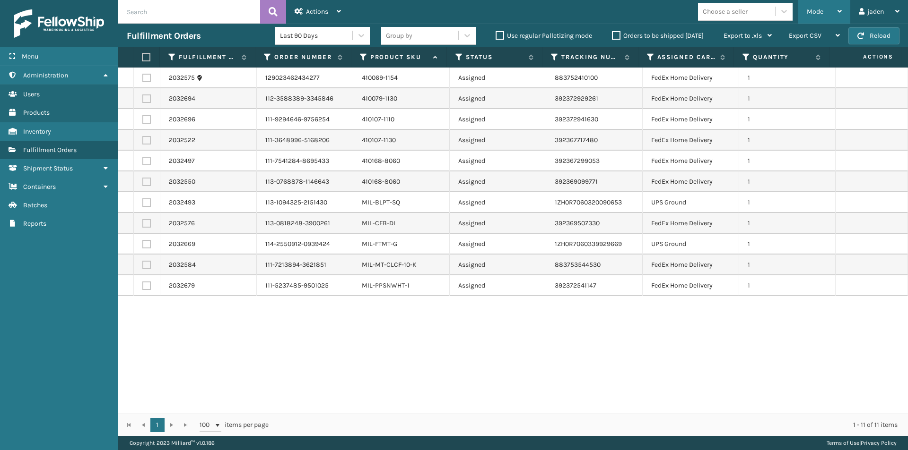
click at [820, 15] on span "Mode" at bounding box center [814, 12] width 17 height 8
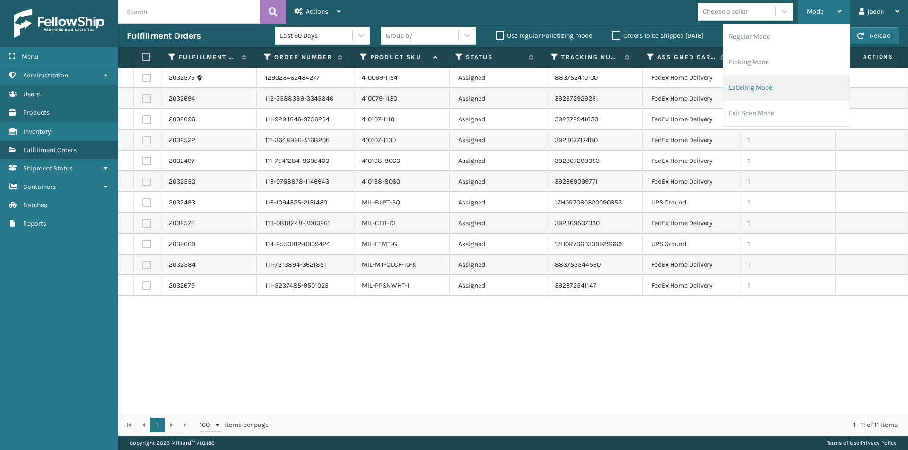
click at [781, 92] on li "Labeling Mode" at bounding box center [786, 88] width 127 height 26
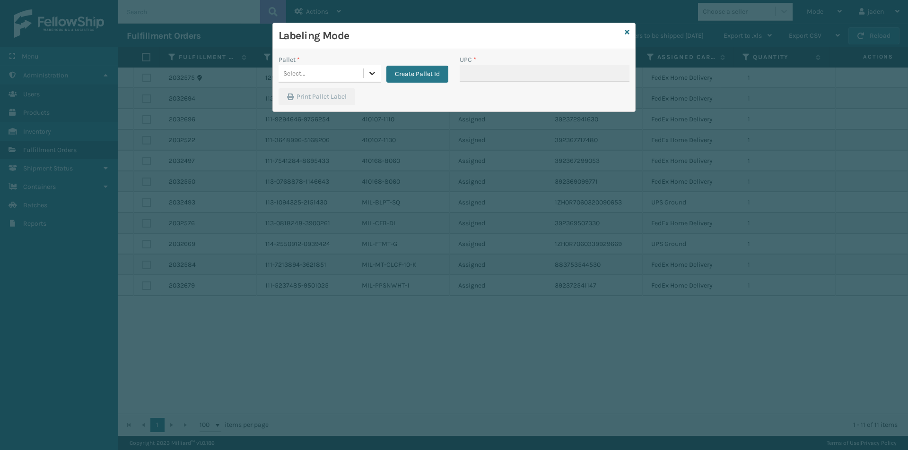
click at [369, 69] on icon at bounding box center [371, 73] width 9 height 9
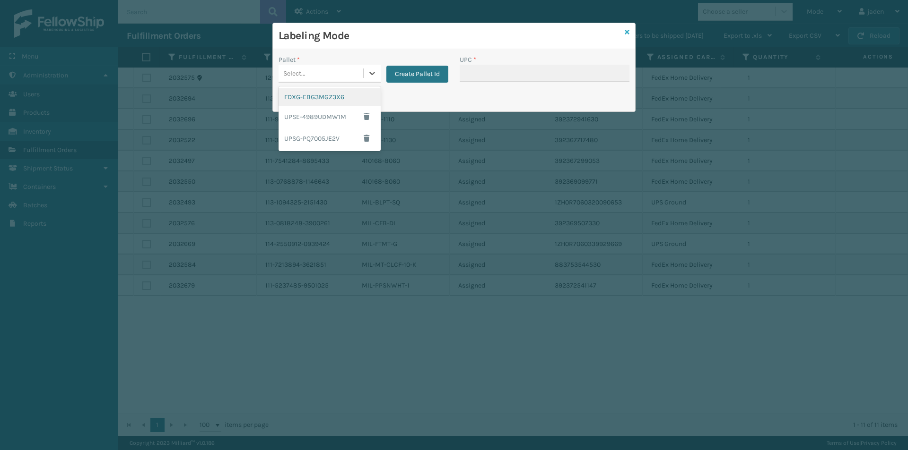
click at [625, 32] on icon at bounding box center [626, 32] width 5 height 7
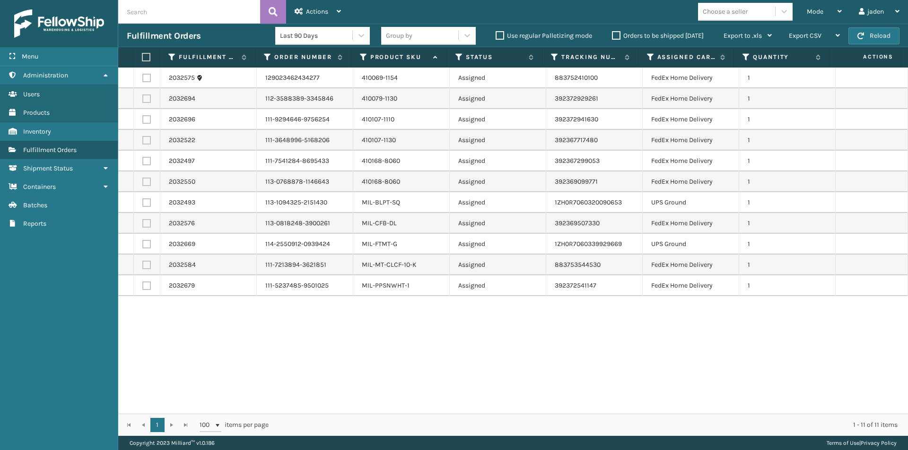
drag, startPoint x: 572, startPoint y: 370, endPoint x: 317, endPoint y: 301, distance: 264.0
click at [377, 357] on div "2032575 129023462434277 410069-1154 Assigned 883752410100 FedEx Home Delivery 1…" at bounding box center [512, 241] width 789 height 346
click at [144, 56] on label at bounding box center [145, 57] width 6 height 9
click at [142, 56] on input "checkbox" at bounding box center [142, 57] width 0 height 6
checkbox input "true"
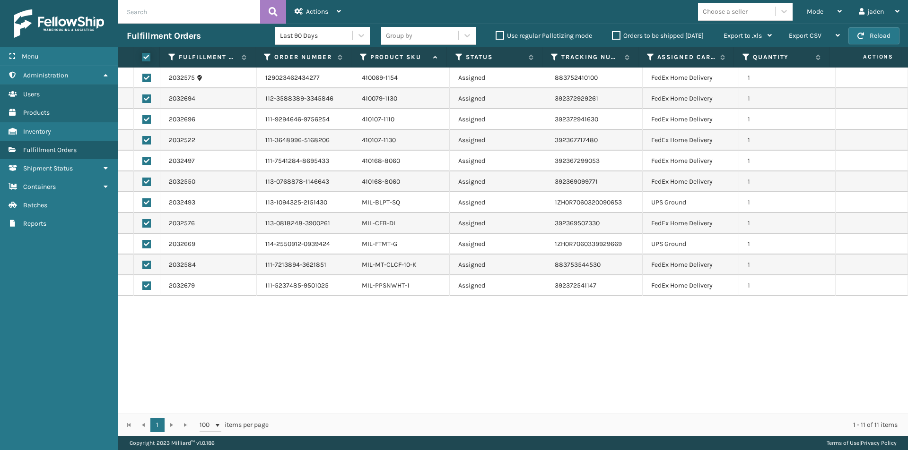
checkbox input "true"
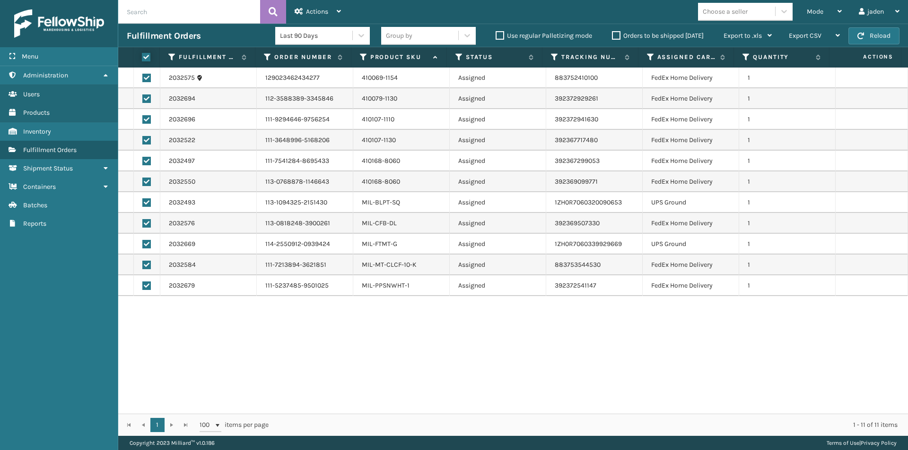
checkbox input "true"
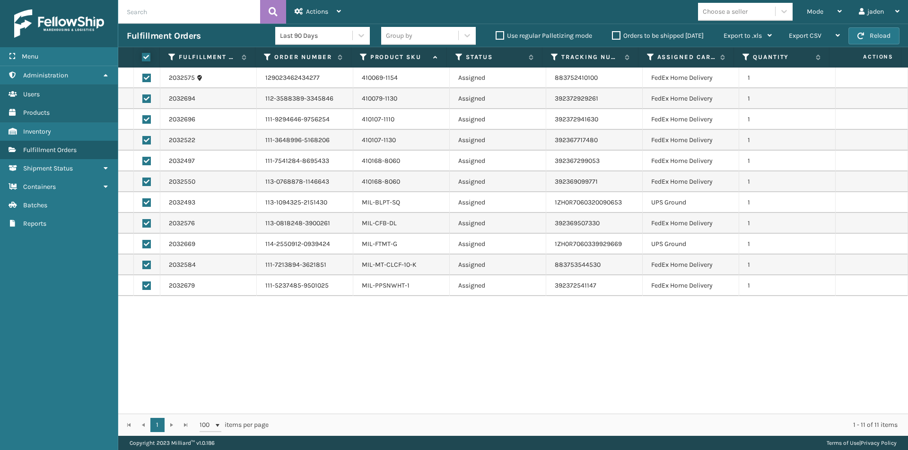
checkbox input "true"
click at [146, 99] on label at bounding box center [146, 99] width 9 height 9
click at [143, 99] on input "checkbox" at bounding box center [142, 98] width 0 height 6
checkbox input "false"
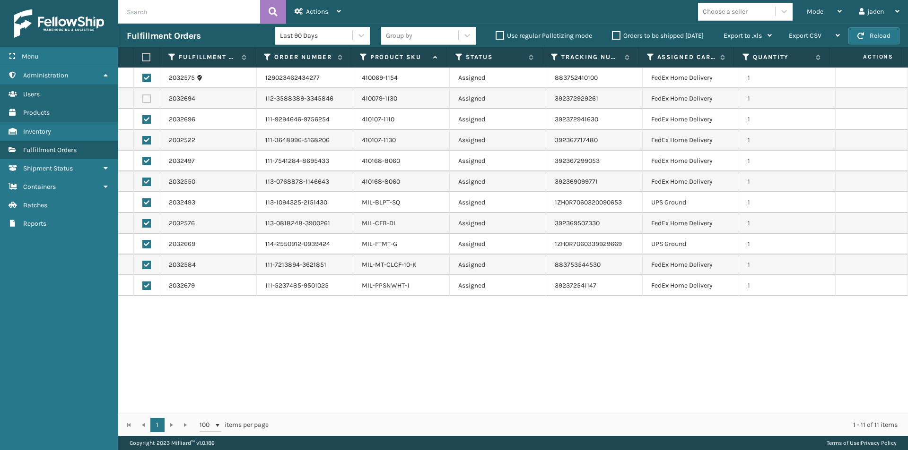
click at [147, 204] on label at bounding box center [146, 203] width 9 height 9
click at [143, 204] on input "checkbox" at bounding box center [142, 202] width 0 height 6
checkbox input "false"
click at [146, 248] on label at bounding box center [146, 244] width 9 height 9
click at [143, 246] on input "checkbox" at bounding box center [142, 243] width 0 height 6
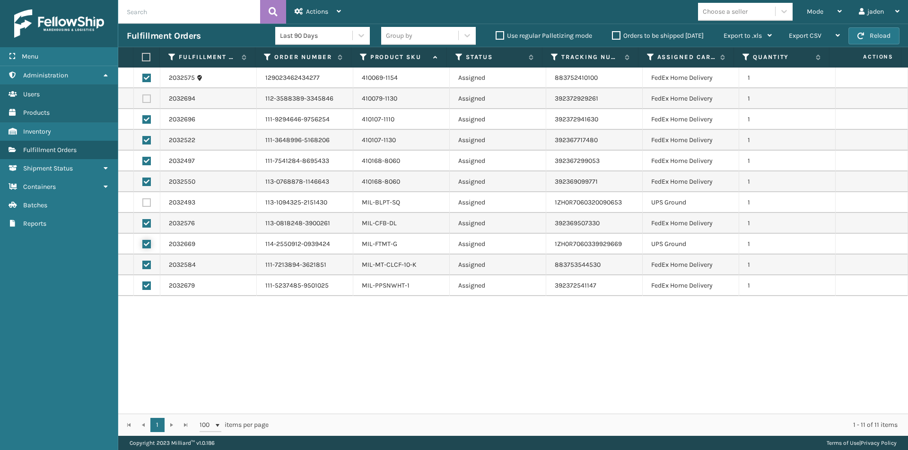
checkbox input "false"
click at [294, 4] on div "Actions Settings Remove All Filters Export Labels Create Picking Batch" at bounding box center [317, 12] width 63 height 24
click at [404, 357] on div "2032575 129023462434277 410069-1154 Assigned 883752410100 FedEx Home Delivery 1…" at bounding box center [512, 241] width 789 height 346
click at [319, 4] on div "Actions" at bounding box center [317, 12] width 46 height 24
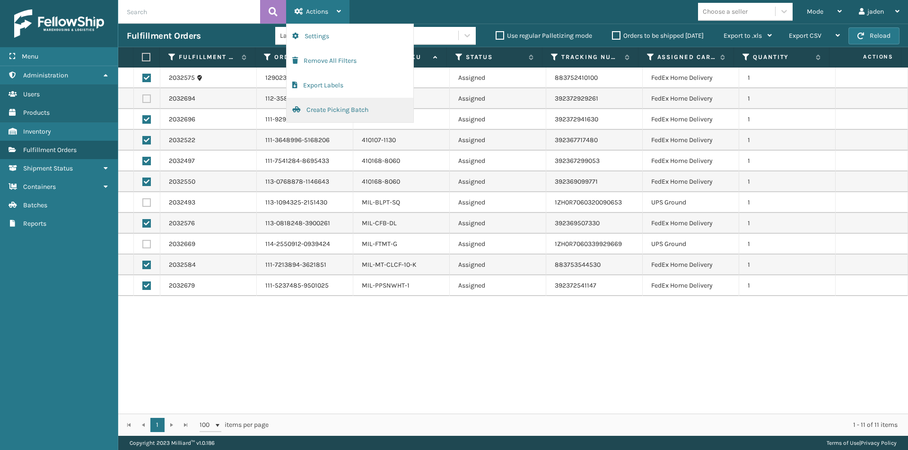
click at [326, 115] on button "Create Picking Batch" at bounding box center [349, 110] width 127 height 25
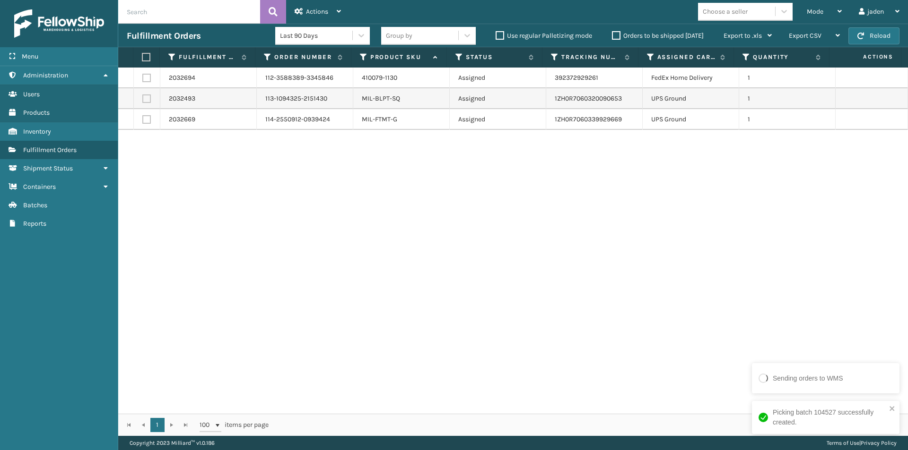
drag, startPoint x: 739, startPoint y: 251, endPoint x: 520, endPoint y: 244, distance: 218.5
click at [520, 244] on div "2032694 112-3588389-3345846 410079-1130 Assigned 392372929261 FedEx Home Delive…" at bounding box center [512, 241] width 789 height 346
click at [146, 78] on label at bounding box center [146, 78] width 9 height 9
click at [143, 78] on input "checkbox" at bounding box center [142, 77] width 0 height 6
checkbox input "true"
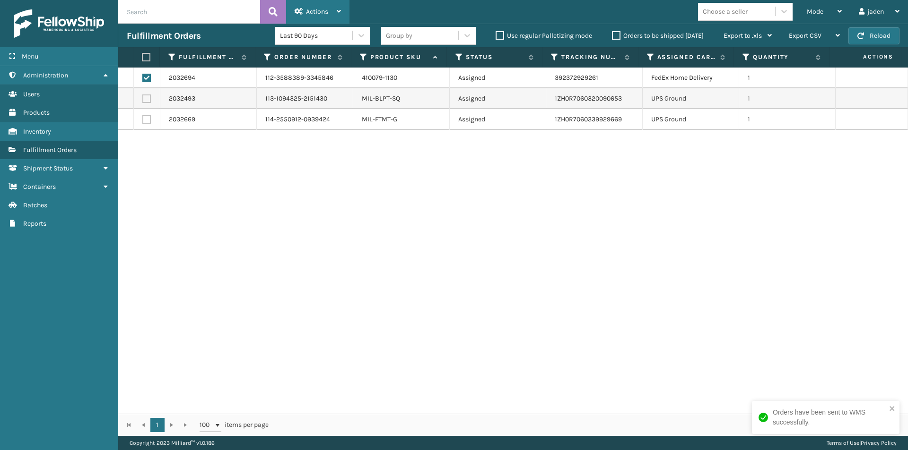
click at [314, 4] on div "Actions" at bounding box center [317, 12] width 46 height 24
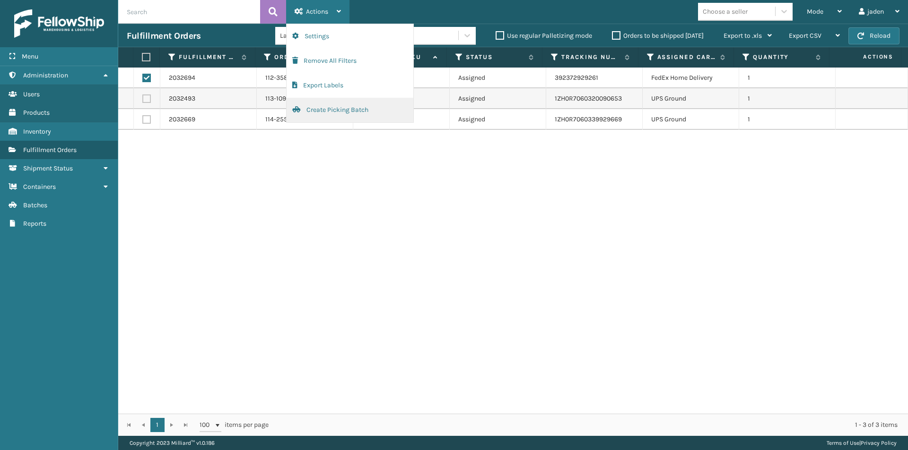
click at [334, 110] on button "Create Picking Batch" at bounding box center [349, 110] width 127 height 25
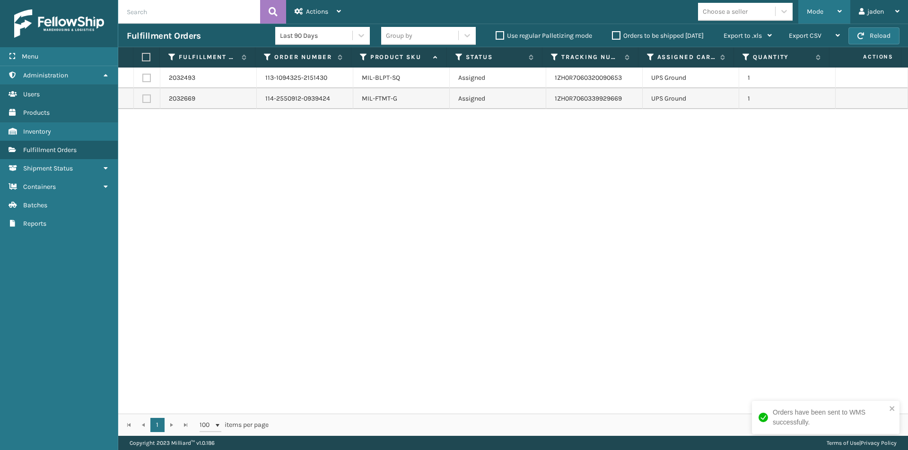
click at [824, 4] on div "Mode" at bounding box center [823, 12] width 35 height 24
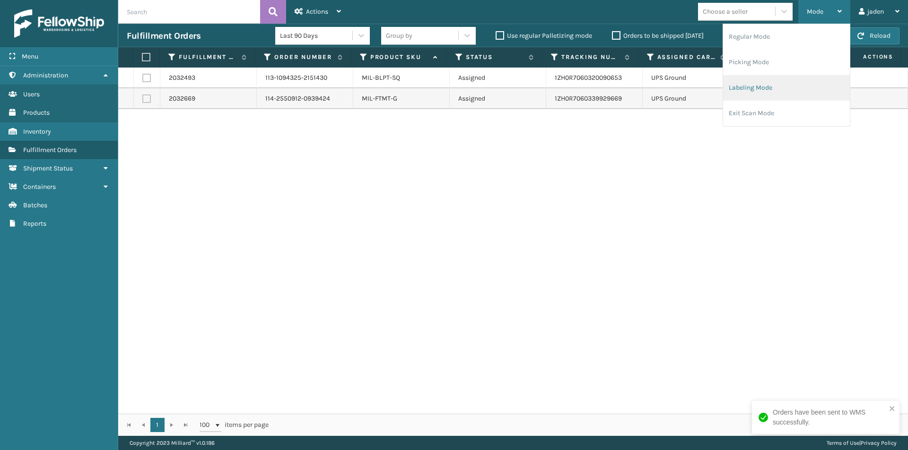
click at [791, 83] on li "Labeling Mode" at bounding box center [786, 88] width 127 height 26
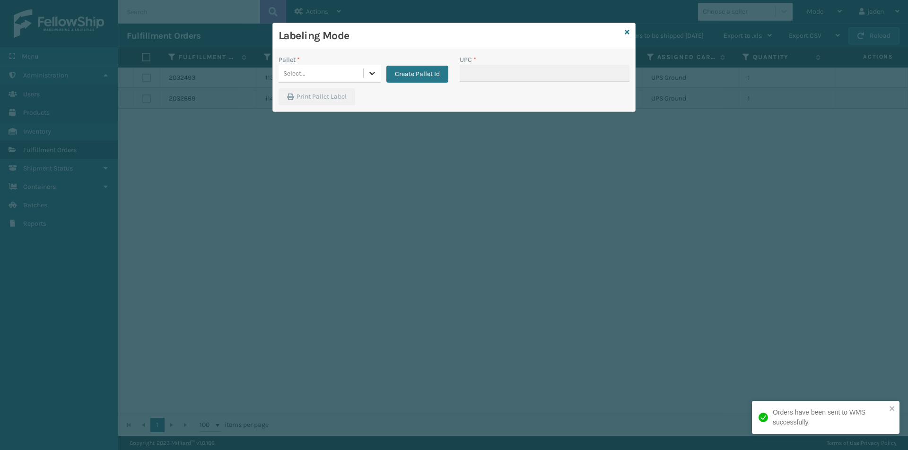
click at [366, 79] on div at bounding box center [371, 73] width 17 height 17
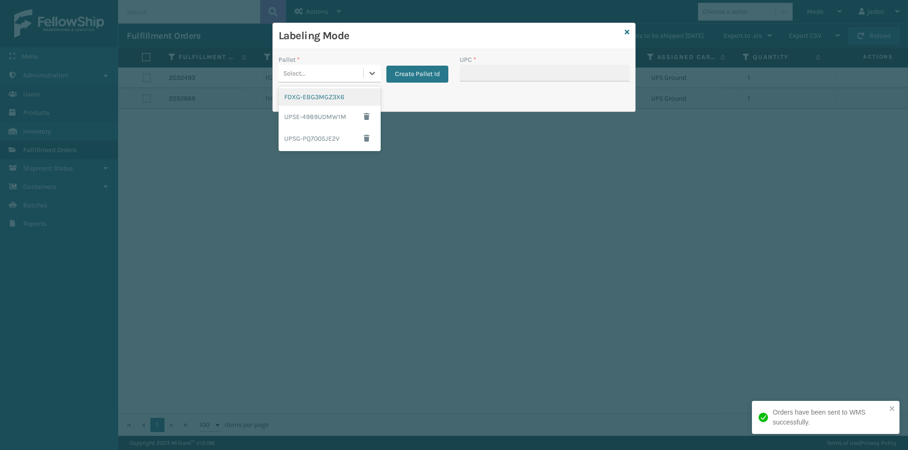
click at [327, 96] on div "FDXG-EBG3MGZ3X6" at bounding box center [329, 96] width 102 height 17
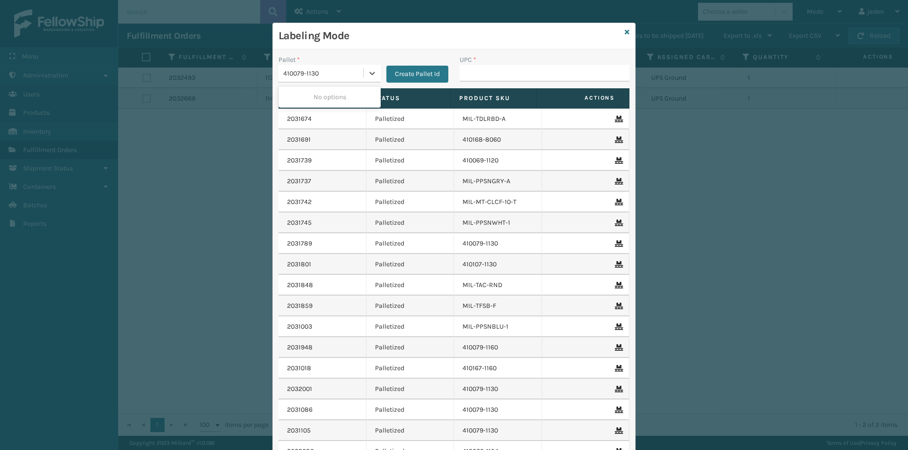
type input "410079-1130"
click at [358, 74] on div "410079-1130" at bounding box center [329, 74] width 102 height 18
click at [472, 70] on input "UPC *" at bounding box center [544, 73] width 170 height 17
type input "410079-1130"
